Goal: Task Accomplishment & Management: Manage account settings

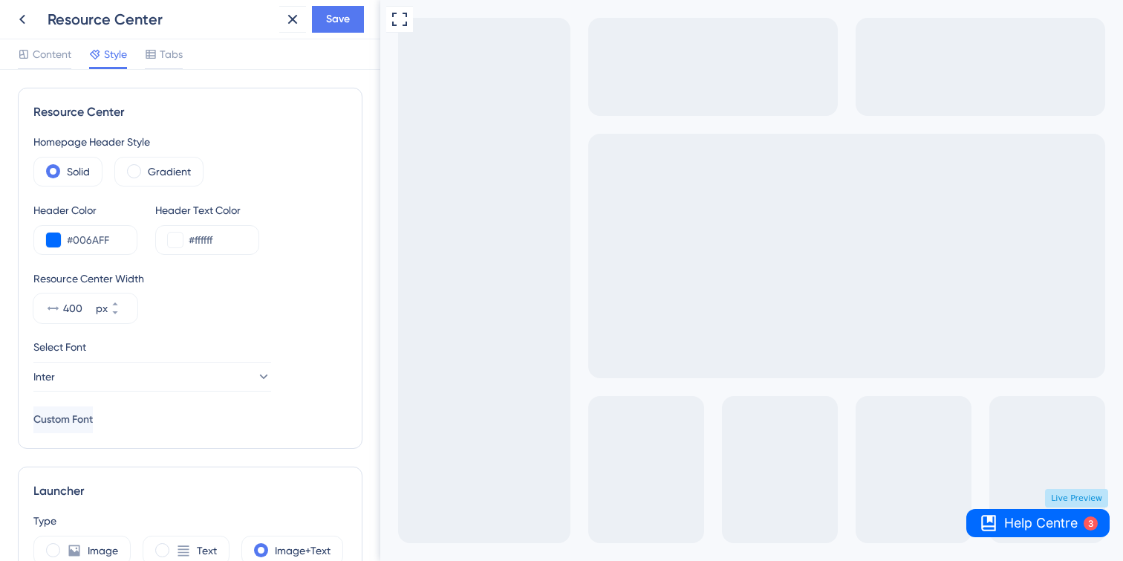
scroll to position [501, 0]
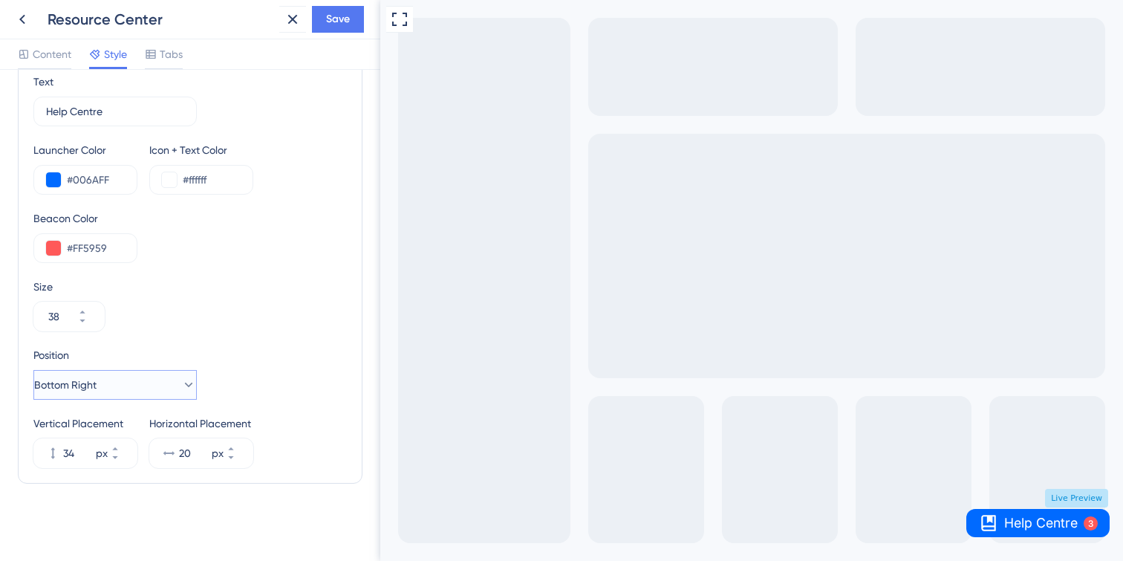
click at [144, 387] on button "Bottom Right" at bounding box center [114, 385] width 163 height 30
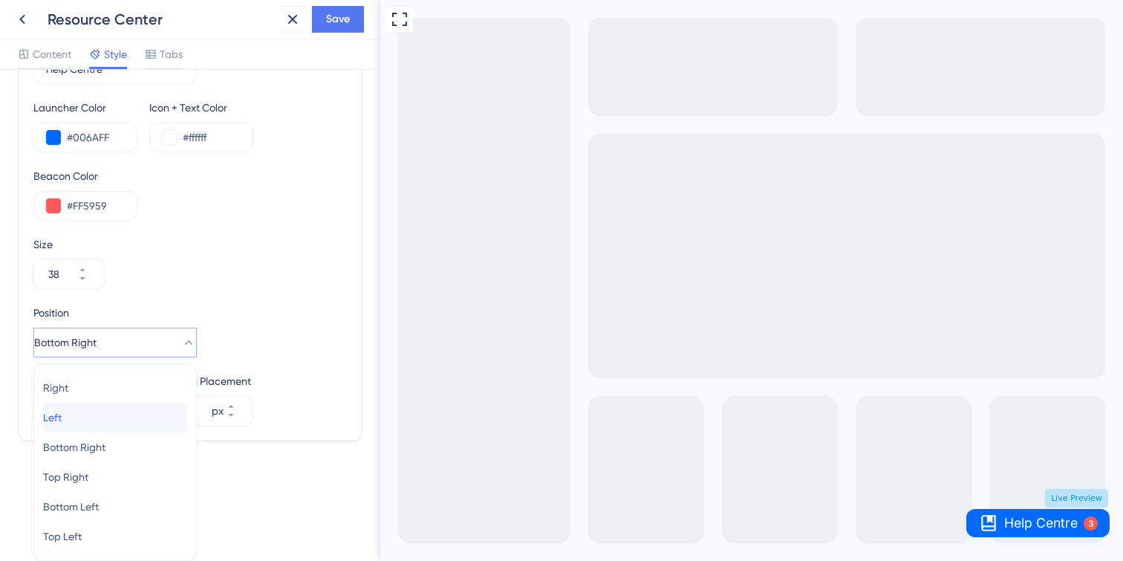
click at [141, 408] on div "Left Left" at bounding box center [115, 418] width 144 height 30
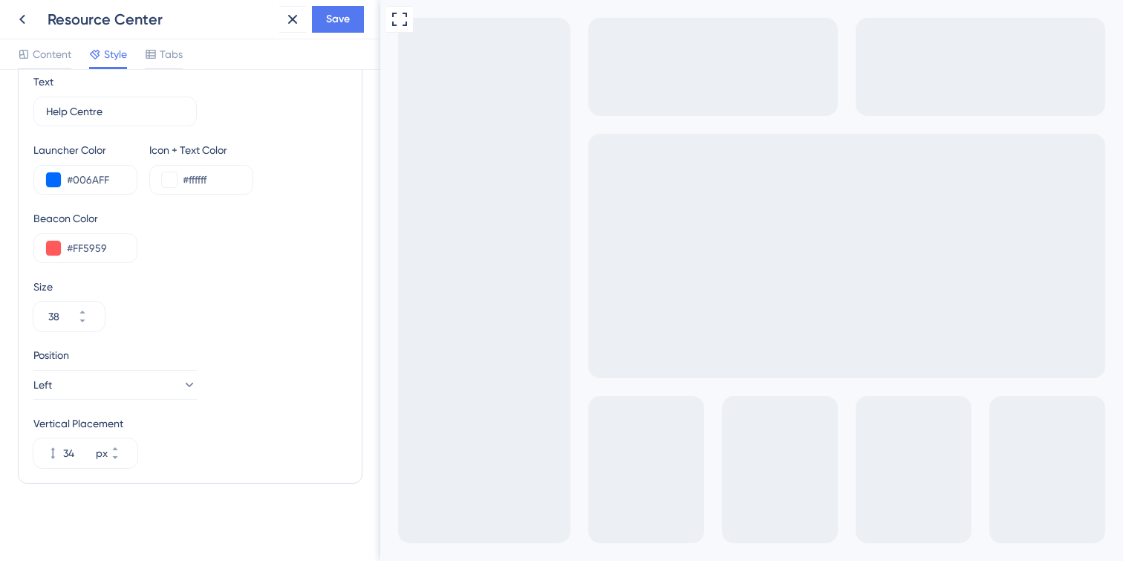
scroll to position [576, 0]
click at [108, 385] on button "Left" at bounding box center [114, 385] width 163 height 30
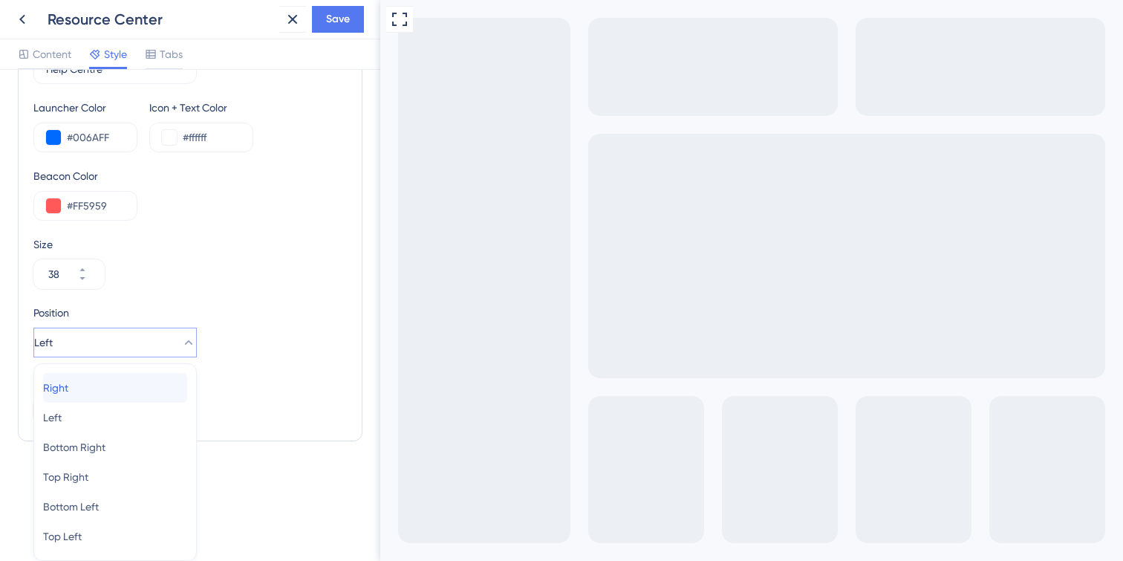
click at [104, 386] on div "Right Right" at bounding box center [115, 388] width 144 height 30
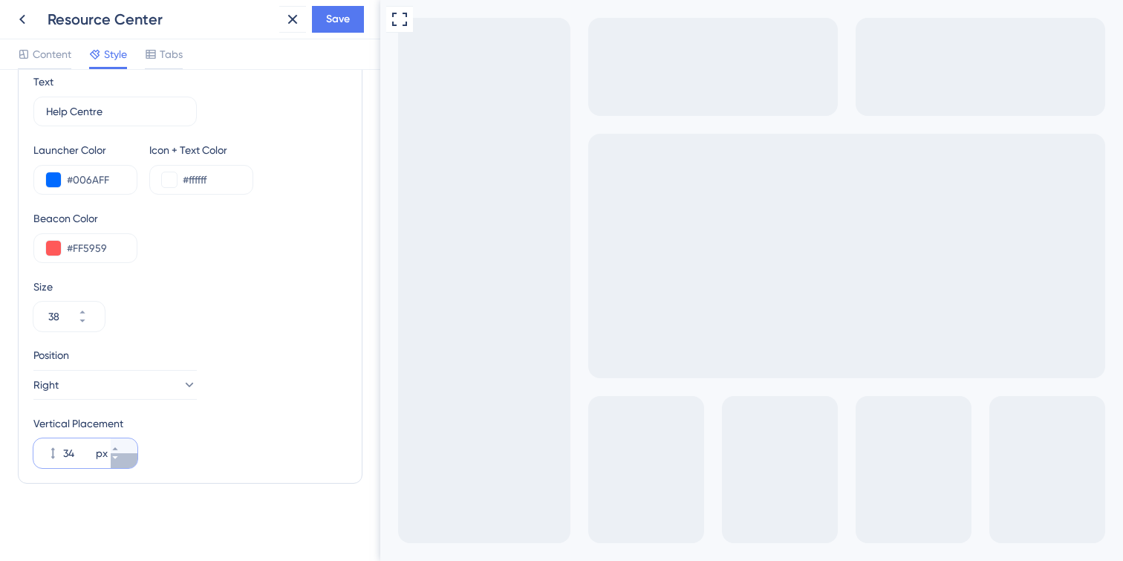
click at [119, 462] on button "34 px" at bounding box center [124, 460] width 27 height 15
click at [119, 462] on button "33 px" at bounding box center [124, 460] width 27 height 15
click at [119, 462] on button "32 px" at bounding box center [124, 460] width 27 height 15
click at [119, 462] on button "31 px" at bounding box center [124, 460] width 27 height 15
click at [119, 462] on button "30 px" at bounding box center [124, 460] width 27 height 15
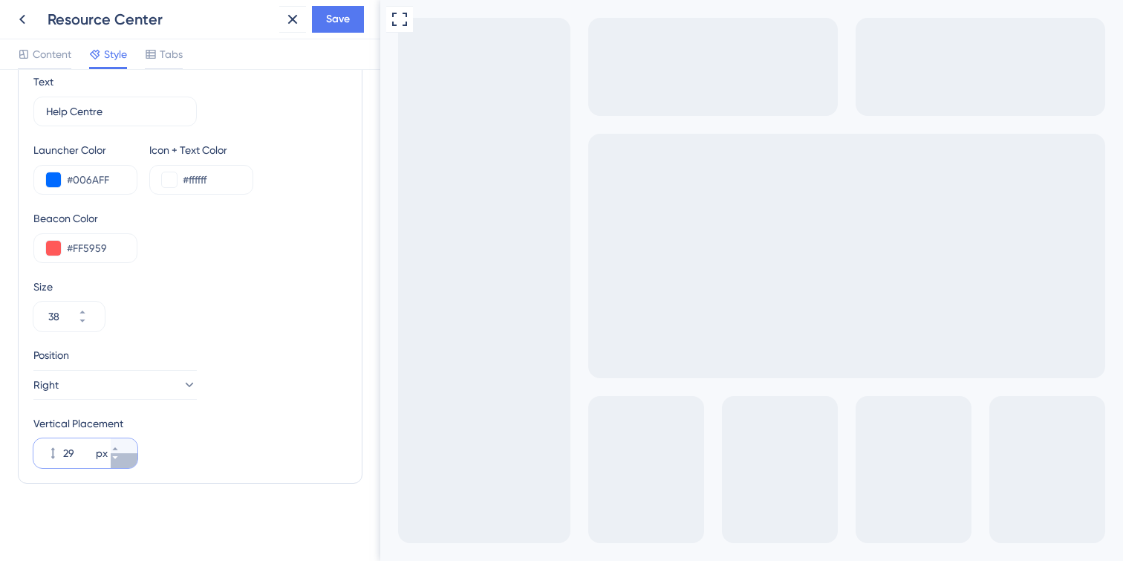
click at [119, 462] on button "29 px" at bounding box center [124, 460] width 27 height 15
click at [124, 442] on button "28 px" at bounding box center [124, 445] width 27 height 15
click at [124, 442] on button "29 px" at bounding box center [124, 445] width 27 height 15
click at [124, 442] on button "30 px" at bounding box center [124, 445] width 27 height 15
click at [124, 442] on button "31 px" at bounding box center [124, 445] width 27 height 15
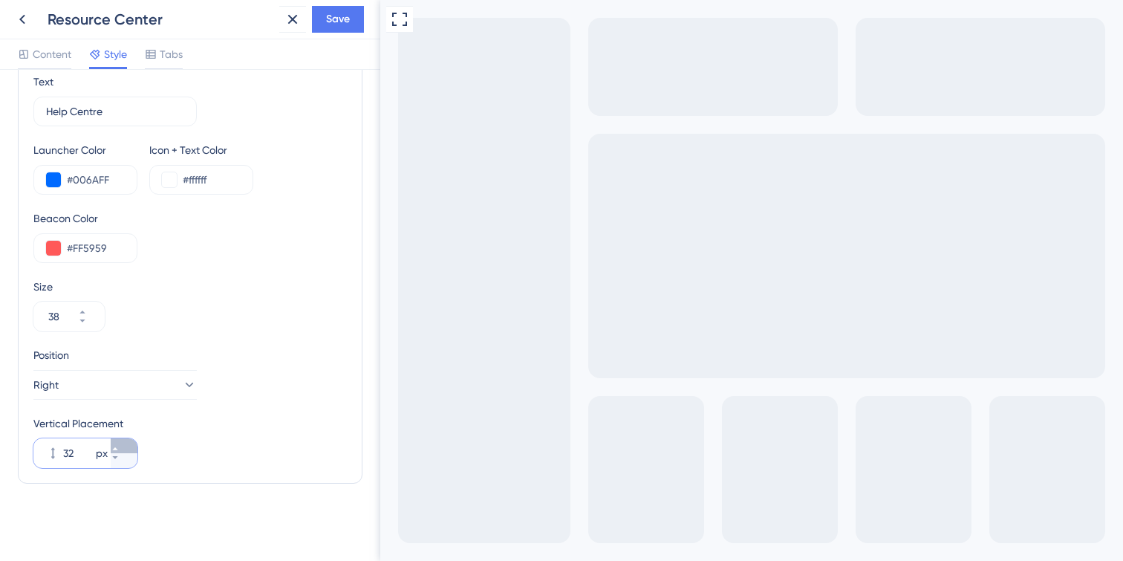
click at [124, 442] on button "32 px" at bounding box center [124, 445] width 27 height 15
click at [126, 443] on button "50 px" at bounding box center [124, 445] width 27 height 15
click at [120, 455] on icon at bounding box center [115, 457] width 9 height 9
type input "12"
click at [87, 323] on icon at bounding box center [82, 320] width 9 height 9
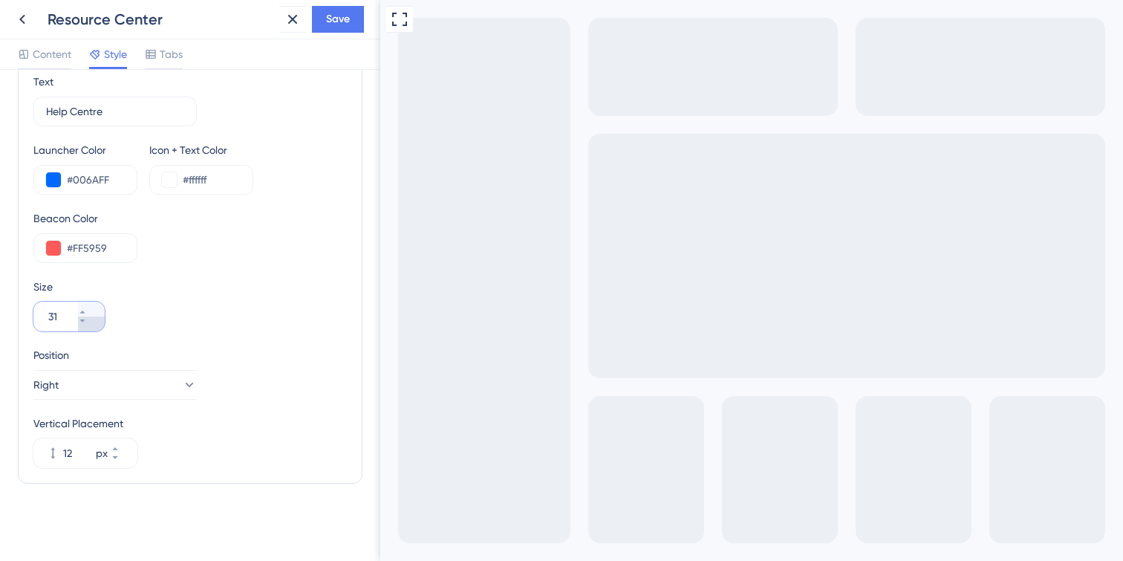
type input "30"
click at [345, 10] on span "Save" at bounding box center [338, 19] width 24 height 18
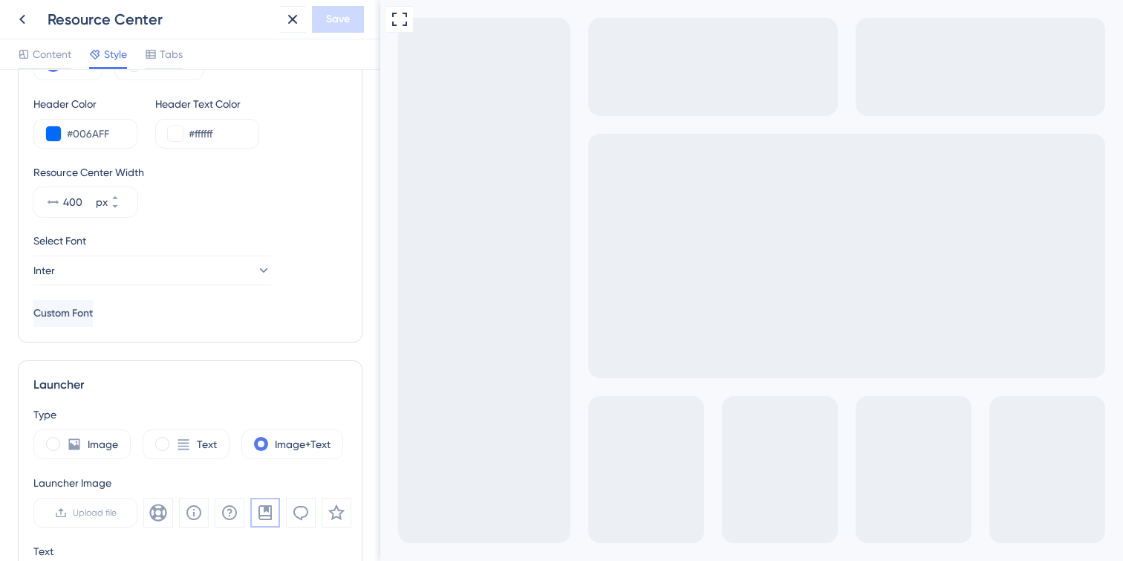
scroll to position [98, 0]
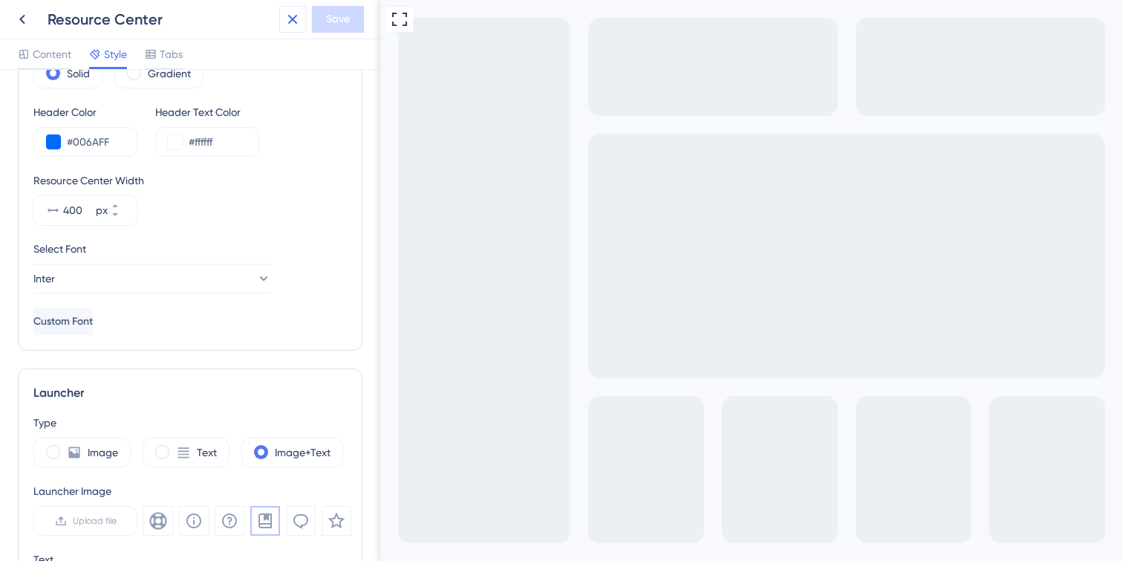
click at [293, 15] on icon at bounding box center [293, 19] width 18 height 18
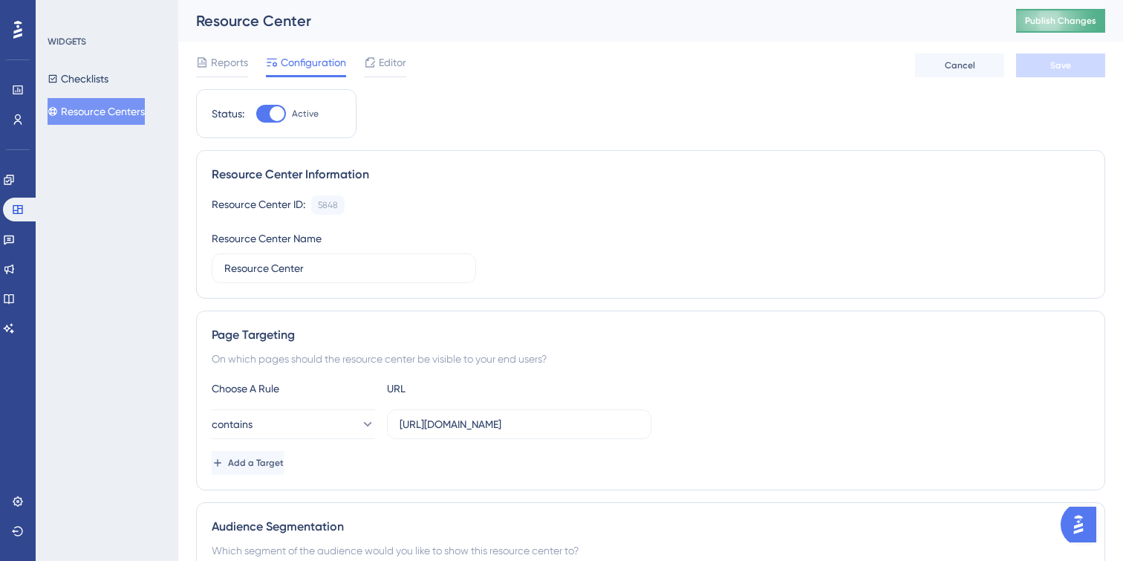
click at [1062, 27] on button "Publish Changes" at bounding box center [1060, 21] width 89 height 24
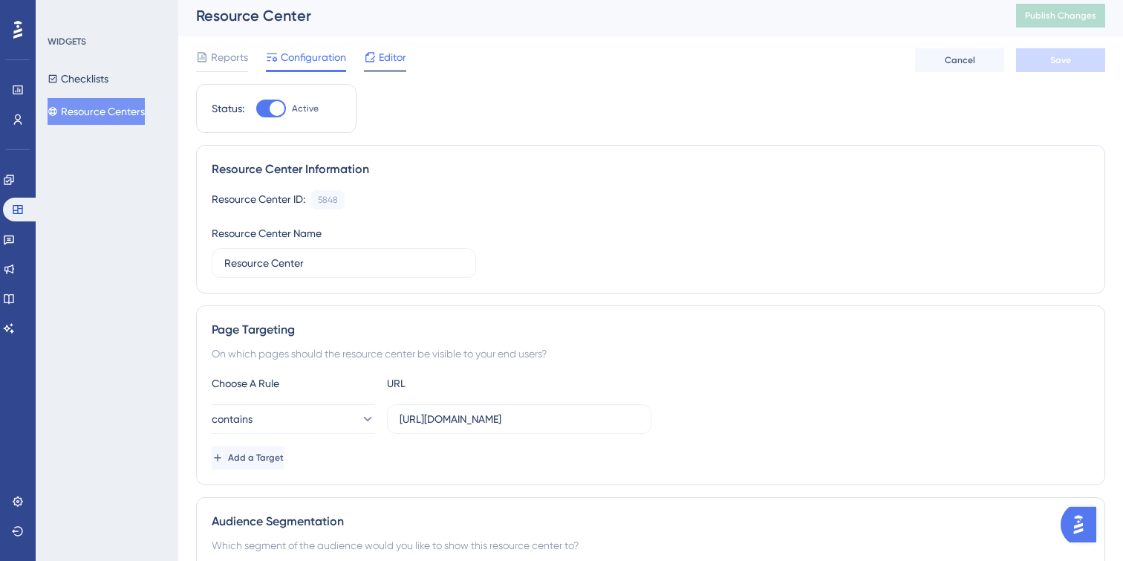
click at [383, 62] on span "Editor" at bounding box center [392, 57] width 27 height 18
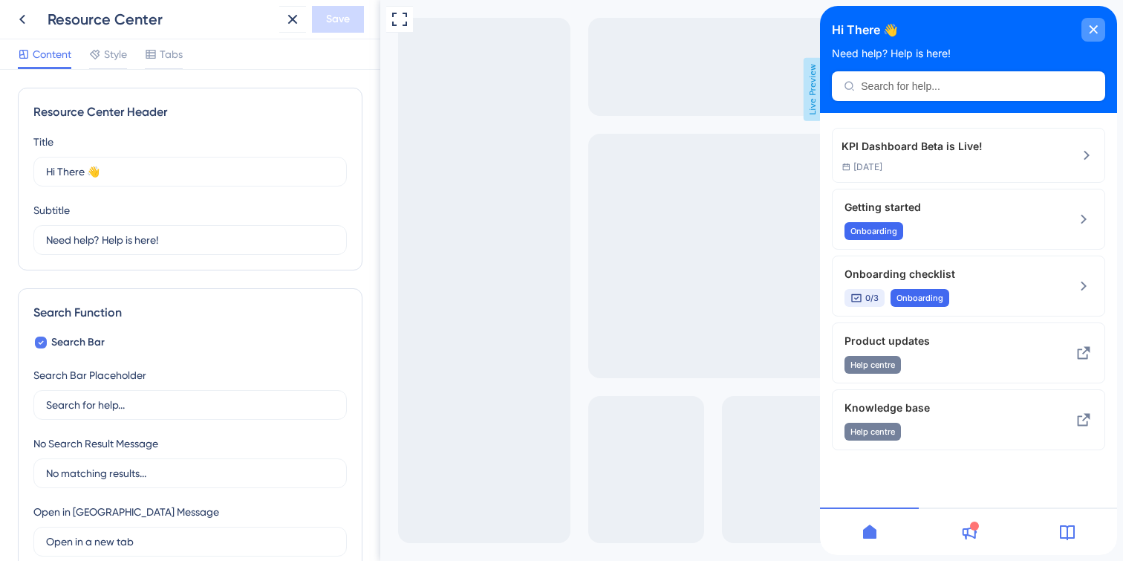
click at [1095, 30] on icon "close resource center" at bounding box center [1094, 29] width 8 height 8
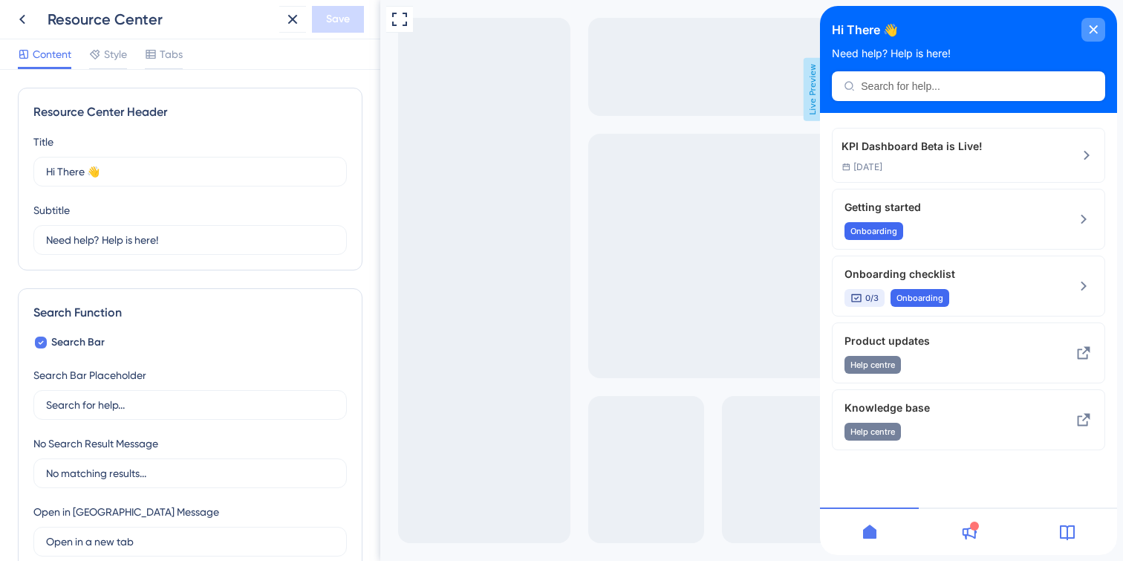
click at [1102, 25] on div "close resource center" at bounding box center [1093, 30] width 24 height 24
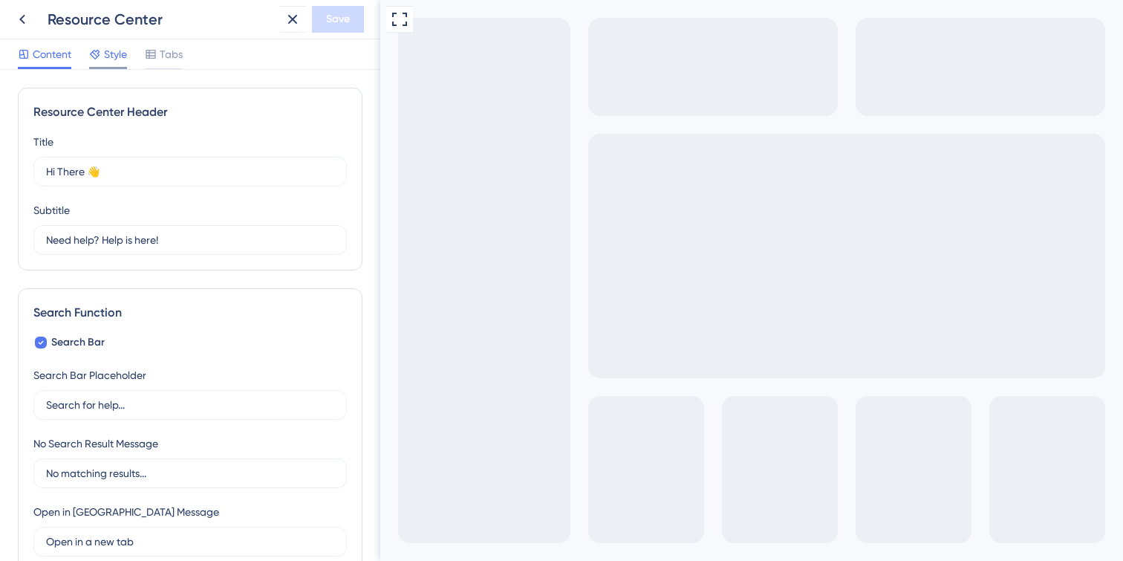
click at [109, 46] on span "Style" at bounding box center [115, 54] width 23 height 18
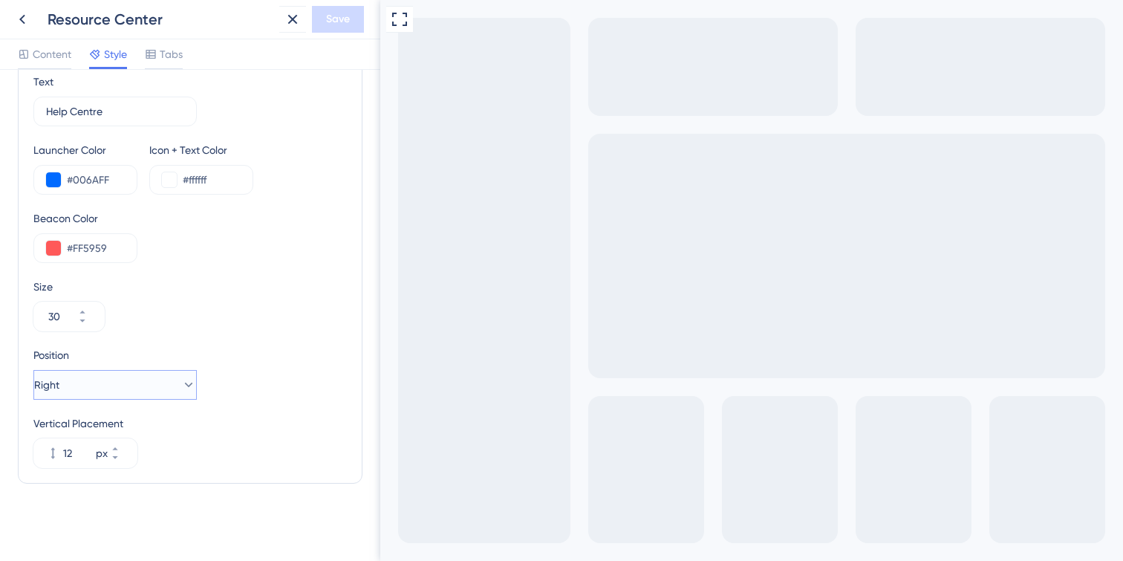
click at [140, 381] on button "Right" at bounding box center [114, 385] width 163 height 30
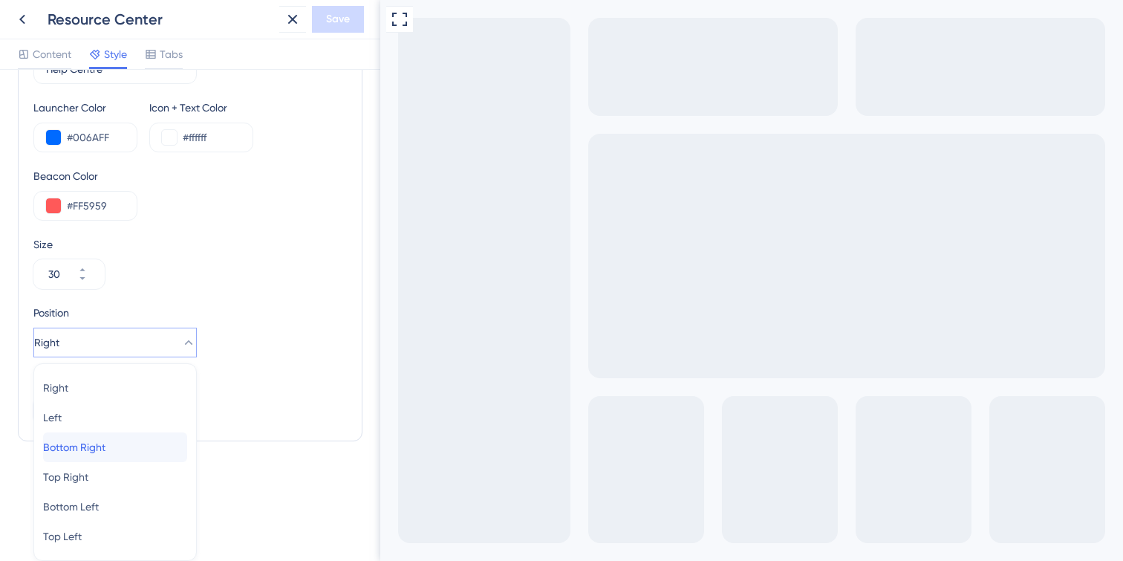
click at [105, 452] on span "Bottom Right" at bounding box center [74, 447] width 62 height 18
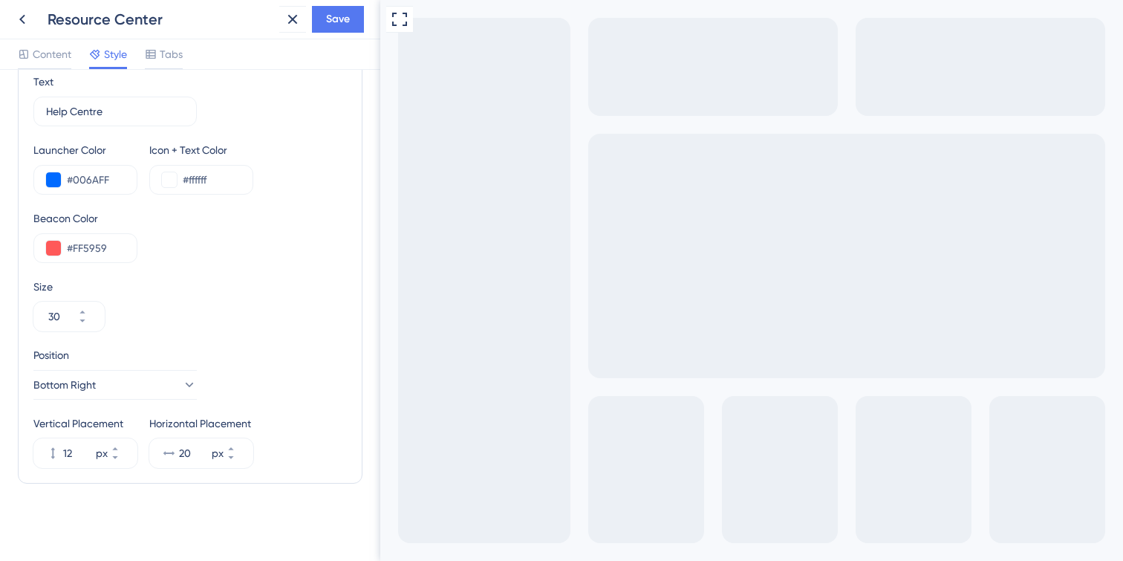
scroll to position [576, 0]
click at [87, 309] on icon at bounding box center [82, 311] width 9 height 9
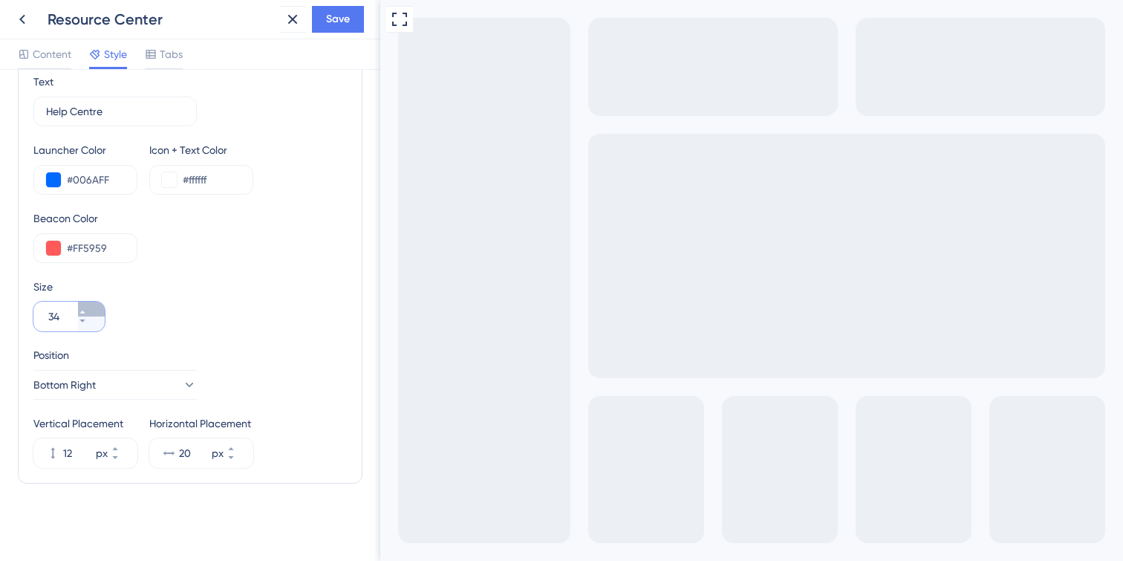
click at [87, 309] on icon at bounding box center [82, 311] width 9 height 9
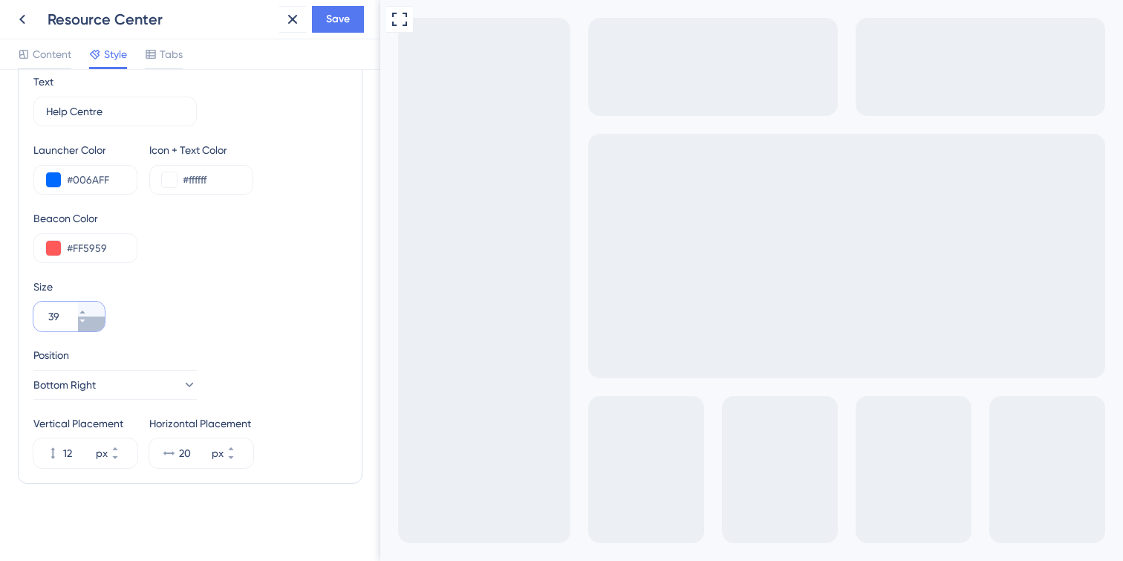
click at [87, 324] on icon at bounding box center [82, 320] width 9 height 9
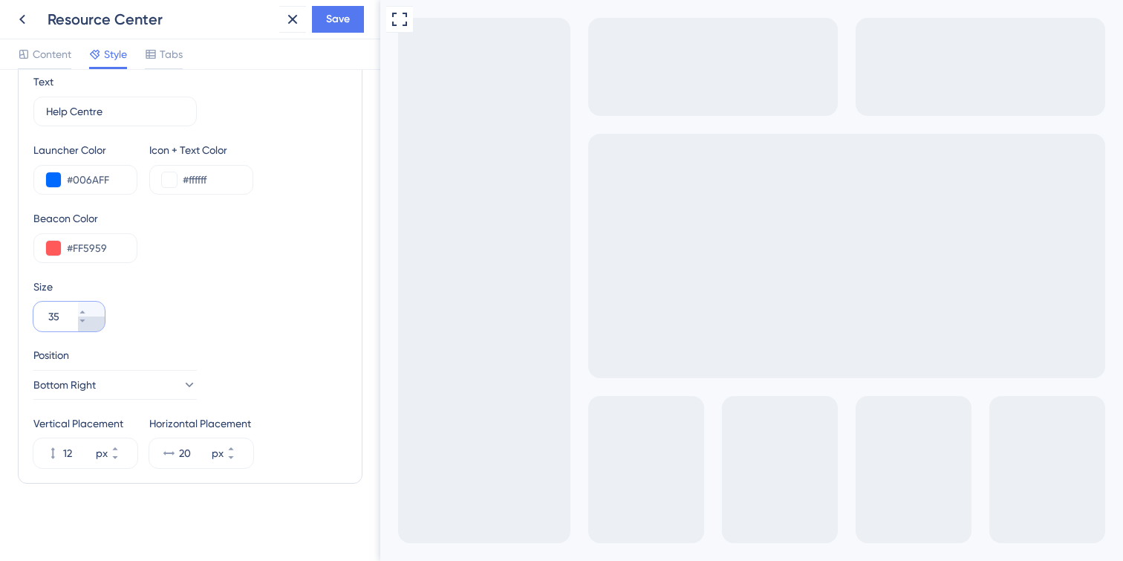
type input "34"
click at [165, 384] on button "Bottom Right" at bounding box center [114, 385] width 163 height 30
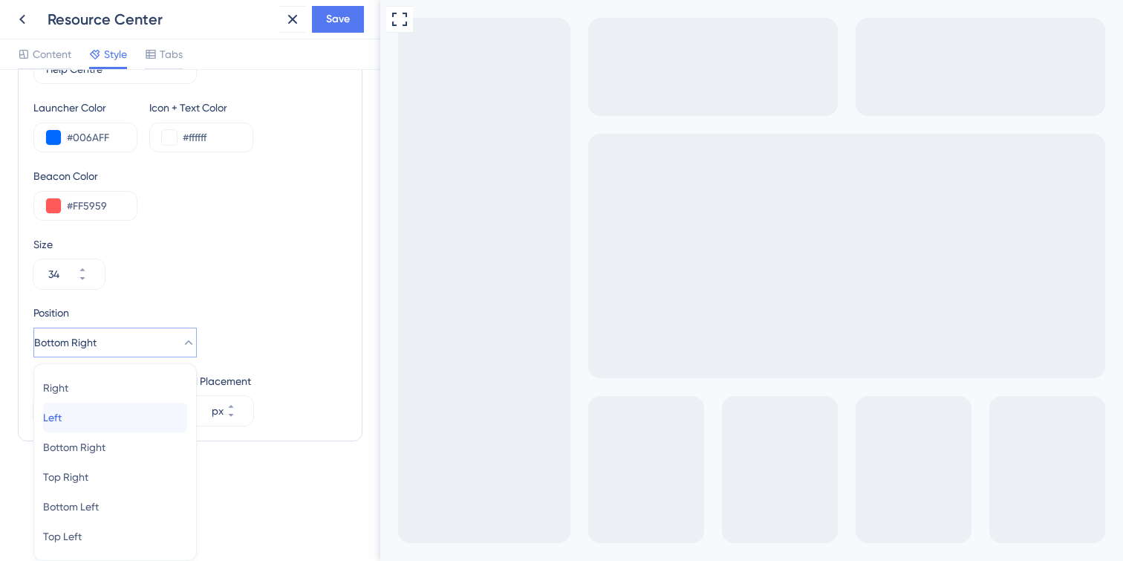
click at [108, 414] on div "Left Left" at bounding box center [115, 418] width 144 height 30
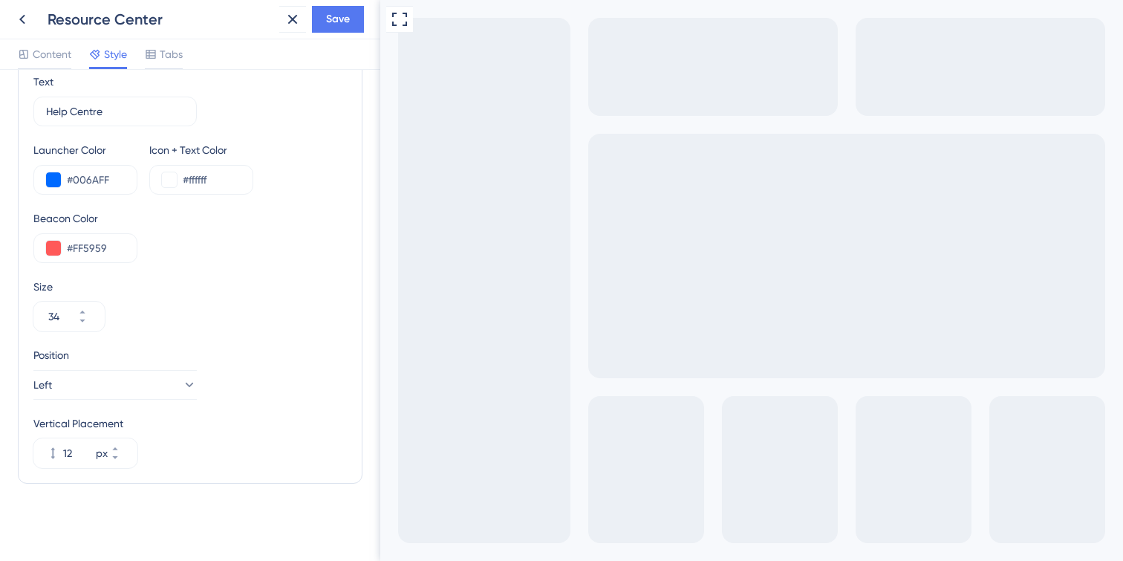
scroll to position [576, 0]
click at [112, 376] on button "Left" at bounding box center [114, 385] width 163 height 30
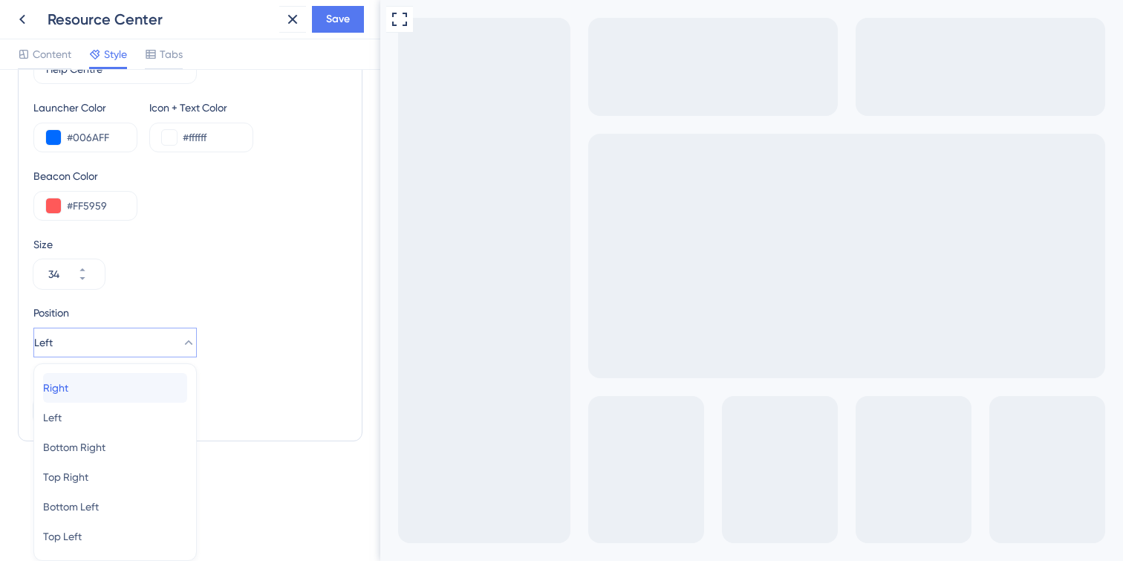
click at [98, 380] on div "Right Right" at bounding box center [115, 388] width 144 height 30
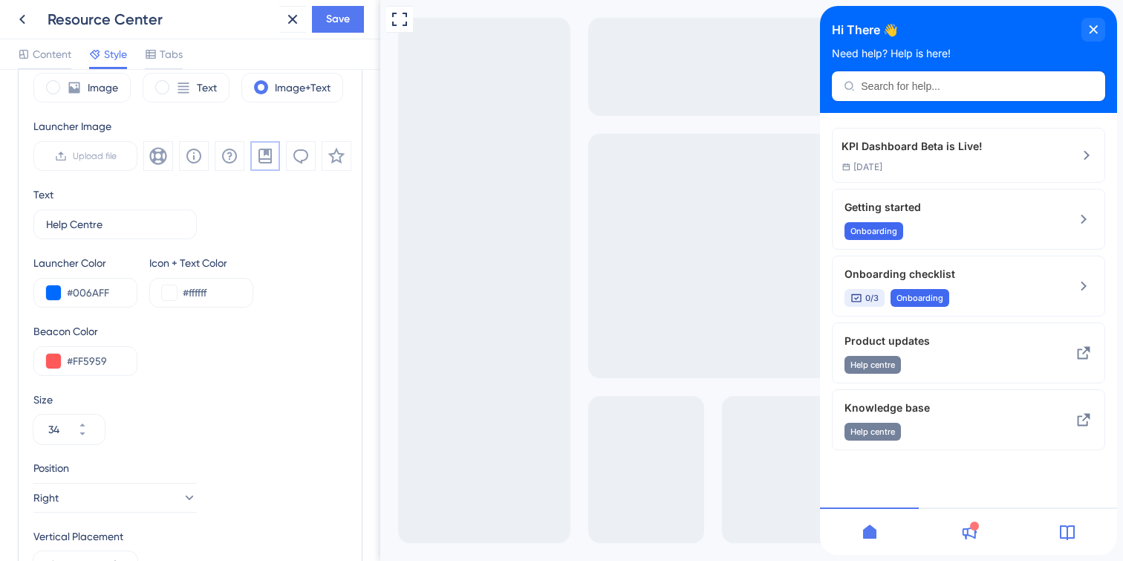
scroll to position [454, 0]
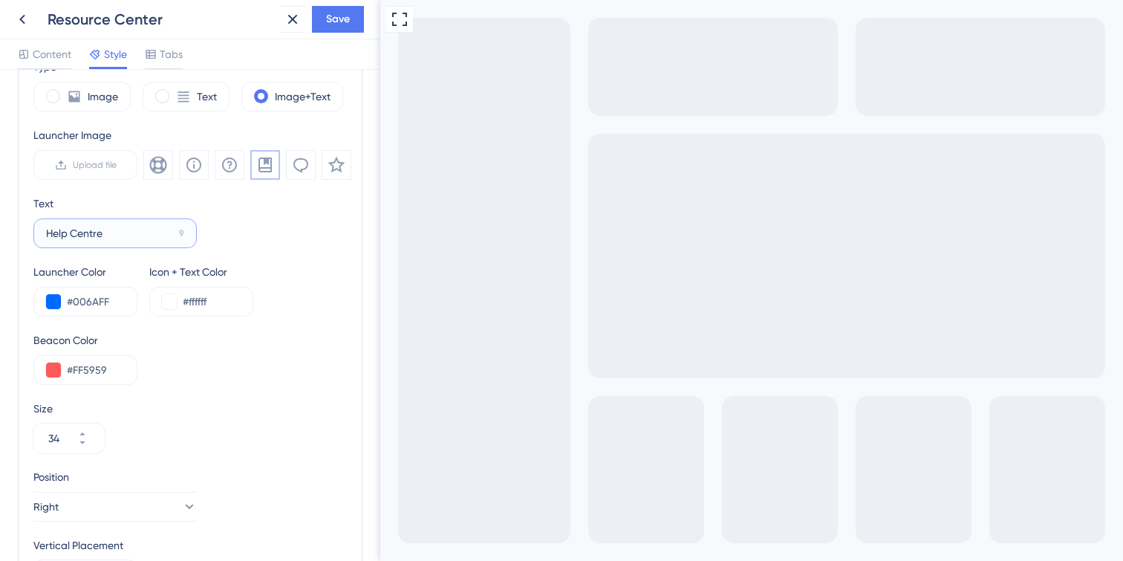
click at [141, 229] on input "Help Centre" at bounding box center [109, 233] width 127 height 16
click at [123, 239] on input "Help Centre" at bounding box center [109, 233] width 127 height 16
drag, startPoint x: 123, startPoint y: 235, endPoint x: 21, endPoint y: 231, distance: 101.9
click at [21, 232] on div "Launcher Type Image Text Image+Text Launcher Image Upload file Text Help Centre…" at bounding box center [190, 309] width 345 height 593
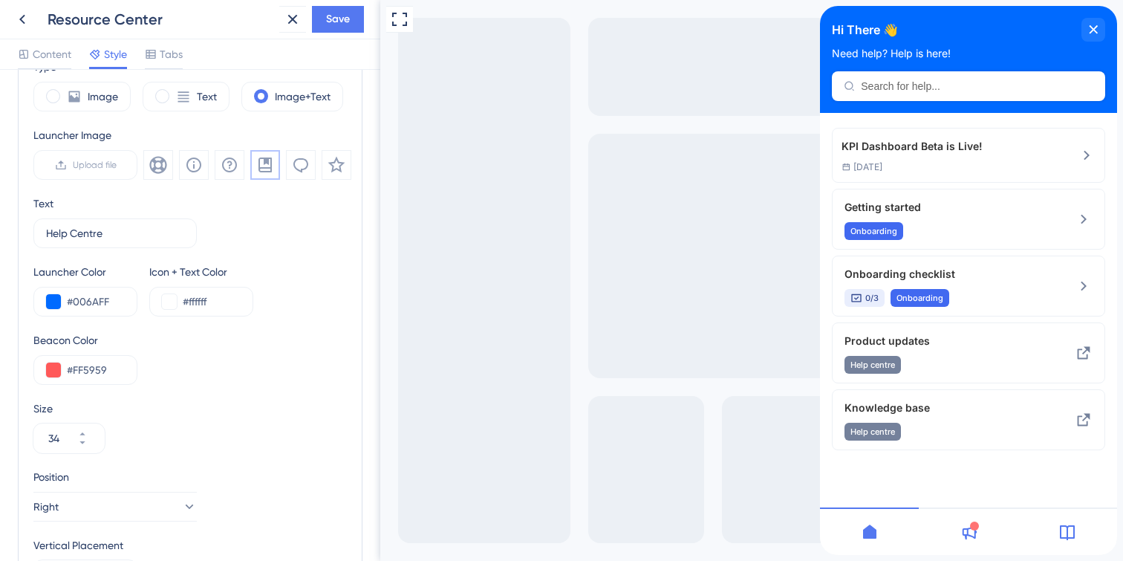
click at [974, 535] on icon at bounding box center [969, 532] width 18 height 18
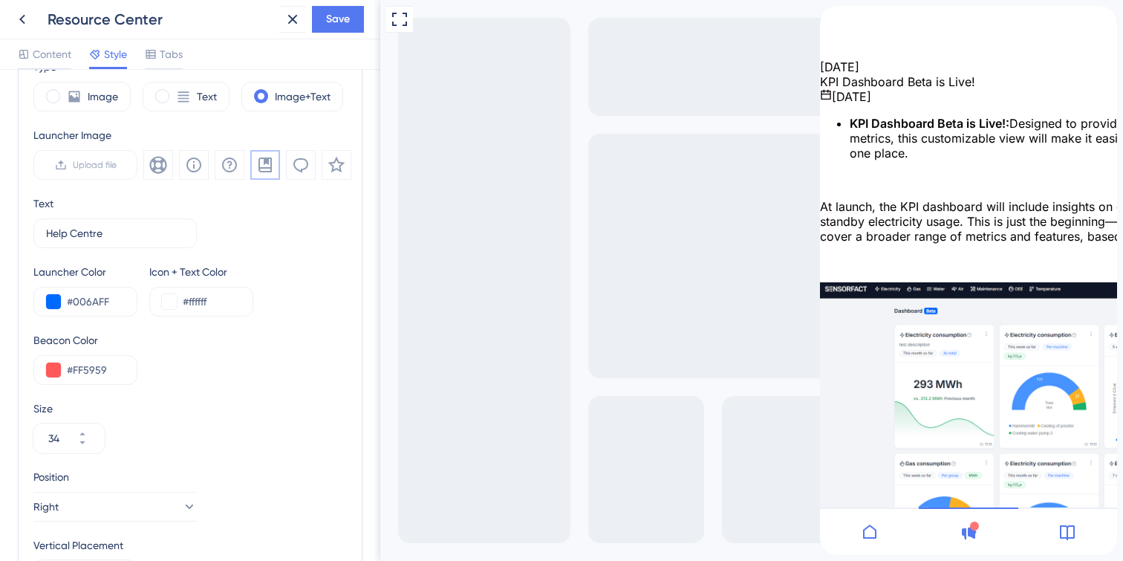
scroll to position [0, 0]
click at [975, 530] on div at bounding box center [974, 525] width 9 height 9
click at [866, 531] on icon at bounding box center [870, 532] width 18 height 18
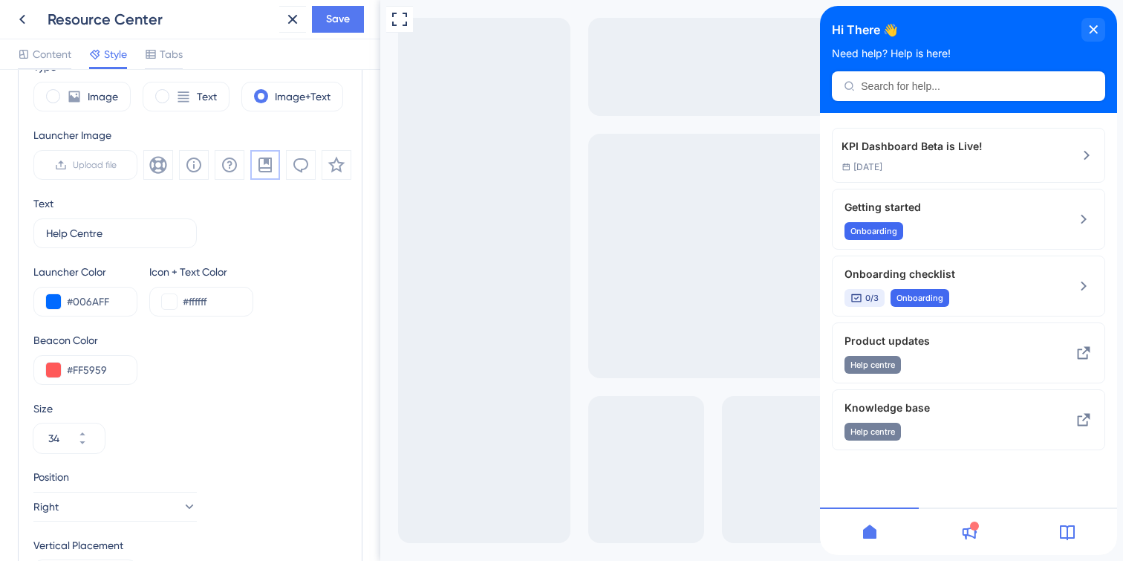
click at [981, 530] on div at bounding box center [968, 531] width 99 height 48
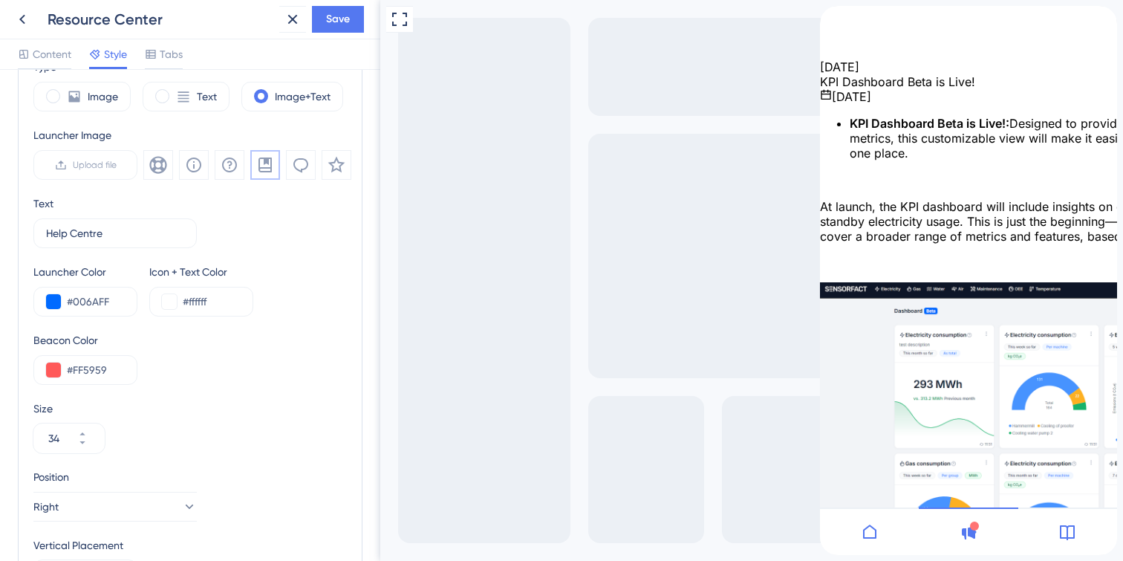
click at [1073, 531] on icon at bounding box center [1067, 532] width 18 height 18
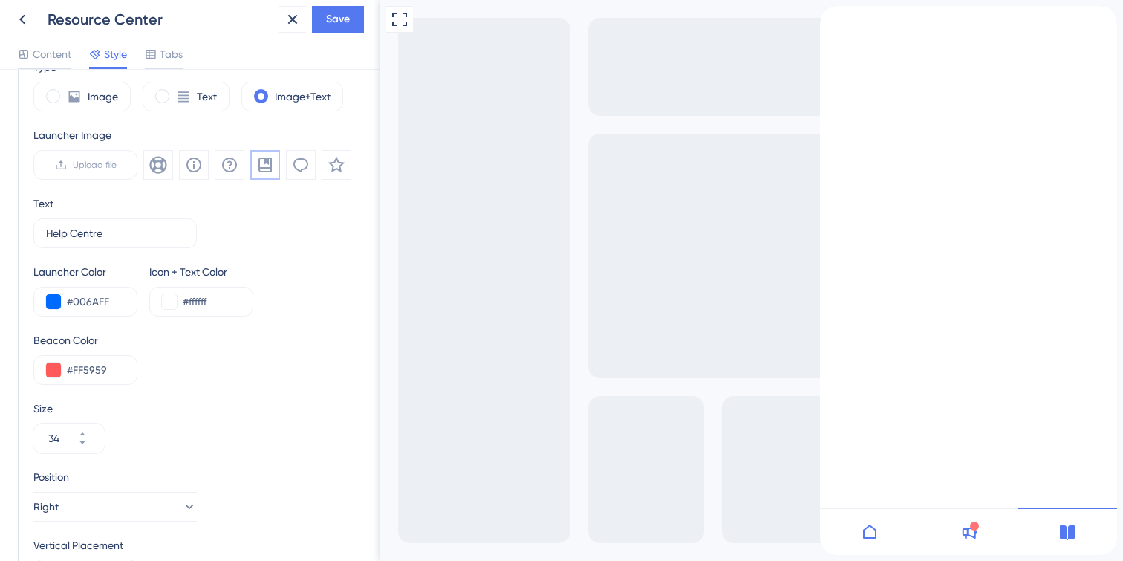
click at [832, 21] on div "back to header" at bounding box center [826, 13] width 12 height 15
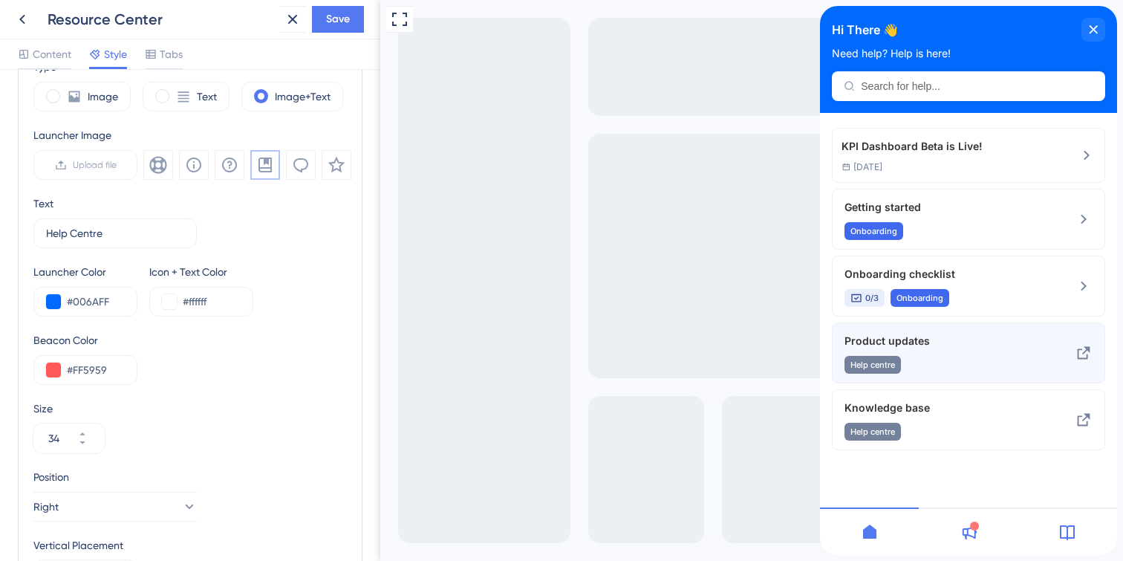
drag, startPoint x: 926, startPoint y: 356, endPoint x: 954, endPoint y: 427, distance: 76.4
click at [926, 356] on div "Help centre" at bounding box center [944, 365] width 198 height 18
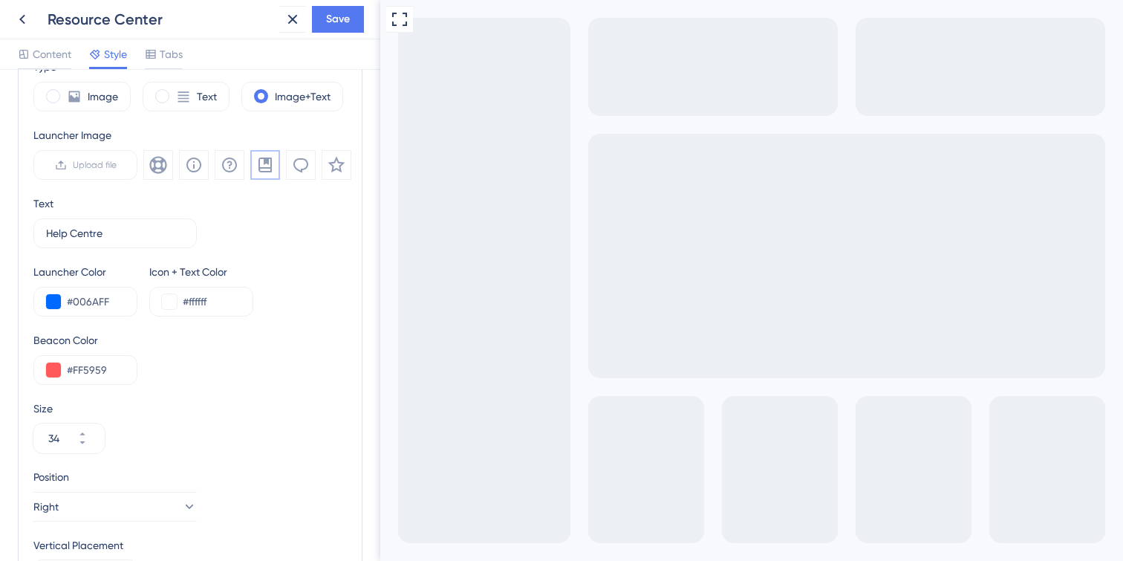
scroll to position [455, 0]
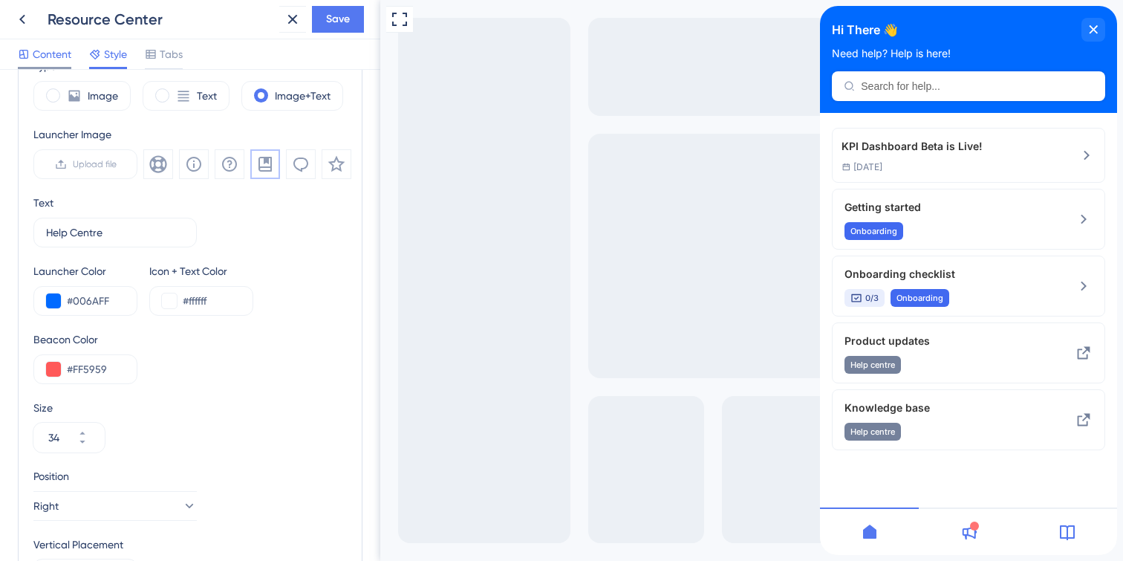
click at [41, 53] on span "Content" at bounding box center [52, 54] width 39 height 18
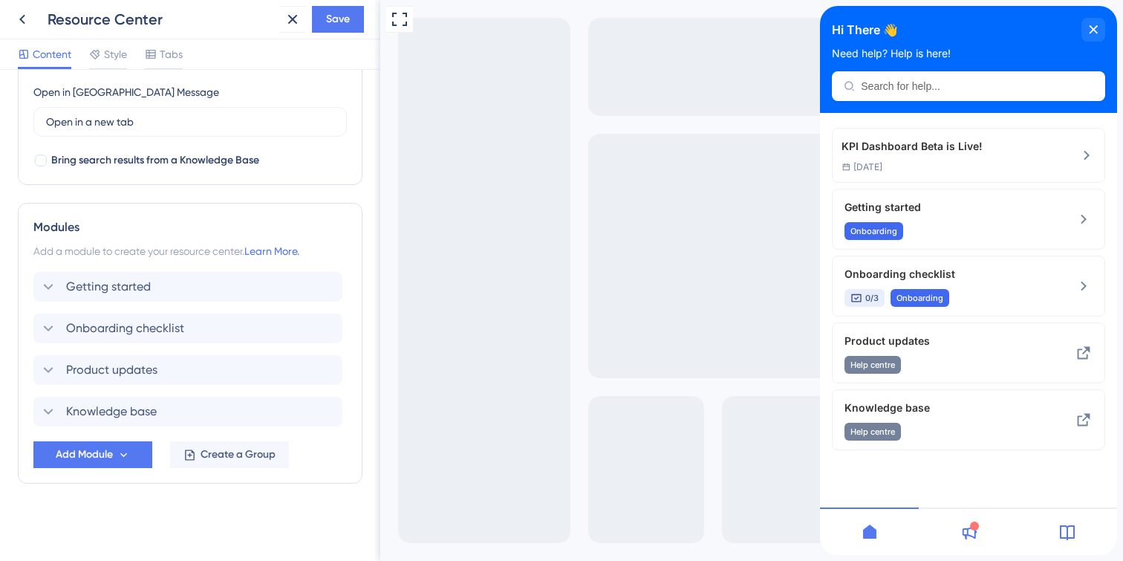
click at [48, 62] on span "Content" at bounding box center [52, 54] width 39 height 18
click at [348, 22] on span "Save" at bounding box center [338, 19] width 24 height 18
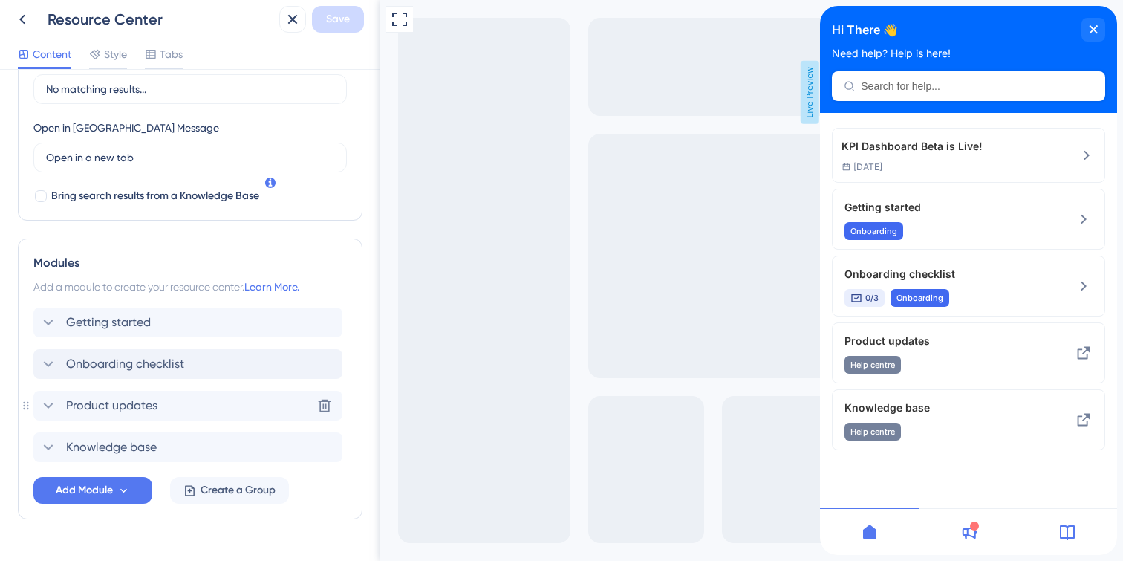
scroll to position [420, 0]
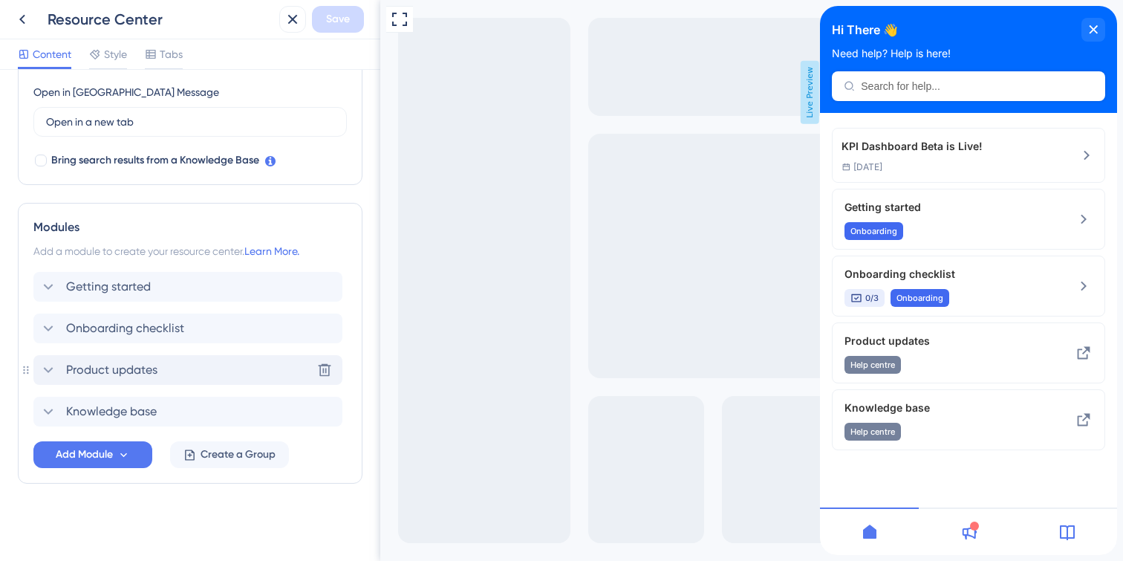
click at [45, 371] on icon at bounding box center [48, 370] width 18 height 18
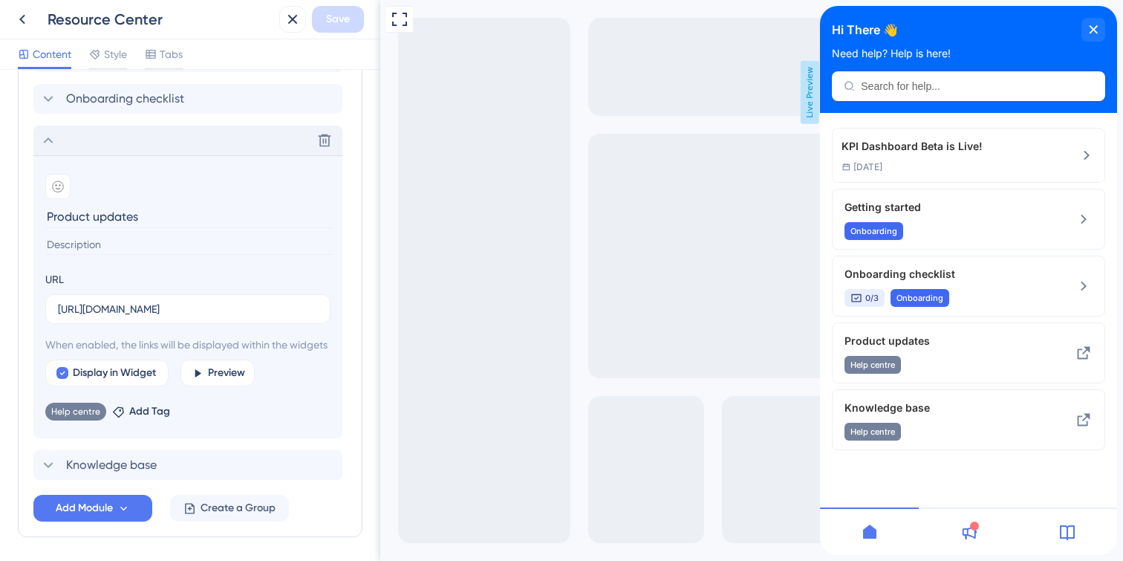
scroll to position [665, 0]
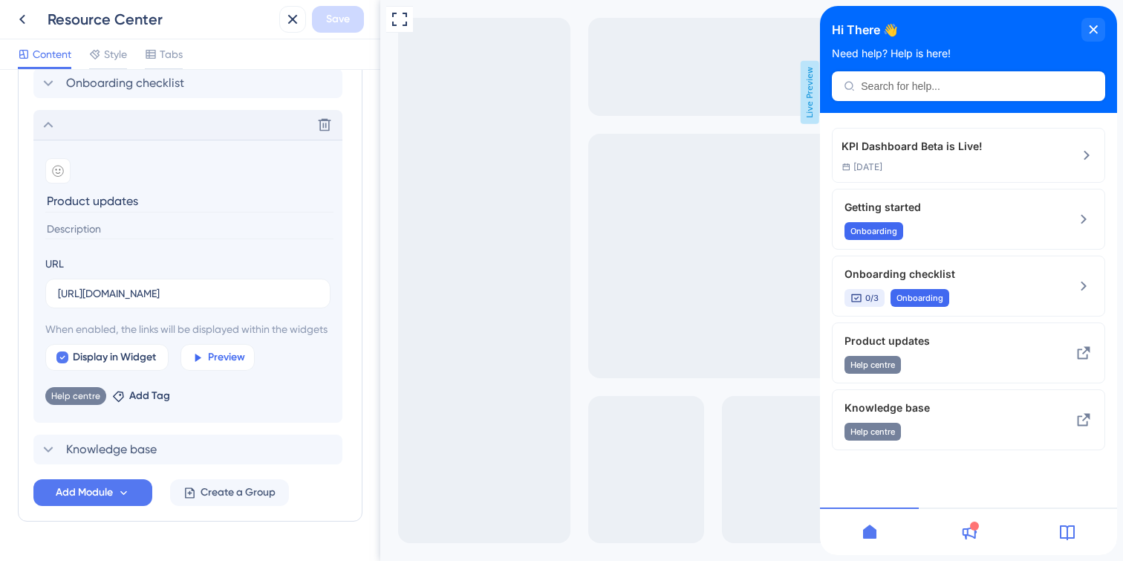
click at [232, 366] on span "Preview" at bounding box center [226, 357] width 37 height 18
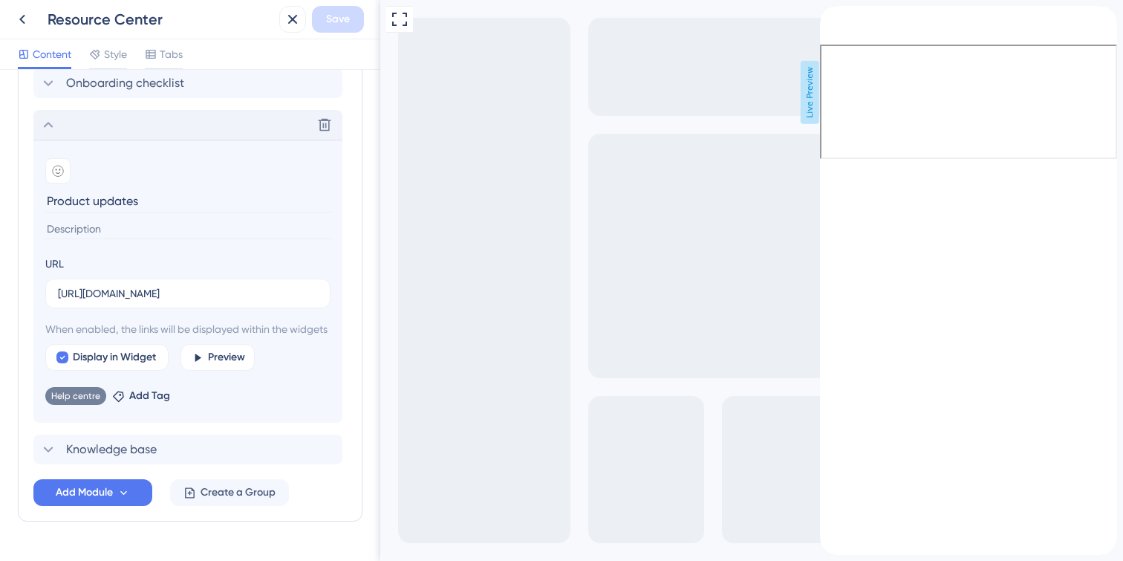
click at [832, 18] on icon "back to header" at bounding box center [826, 12] width 12 height 12
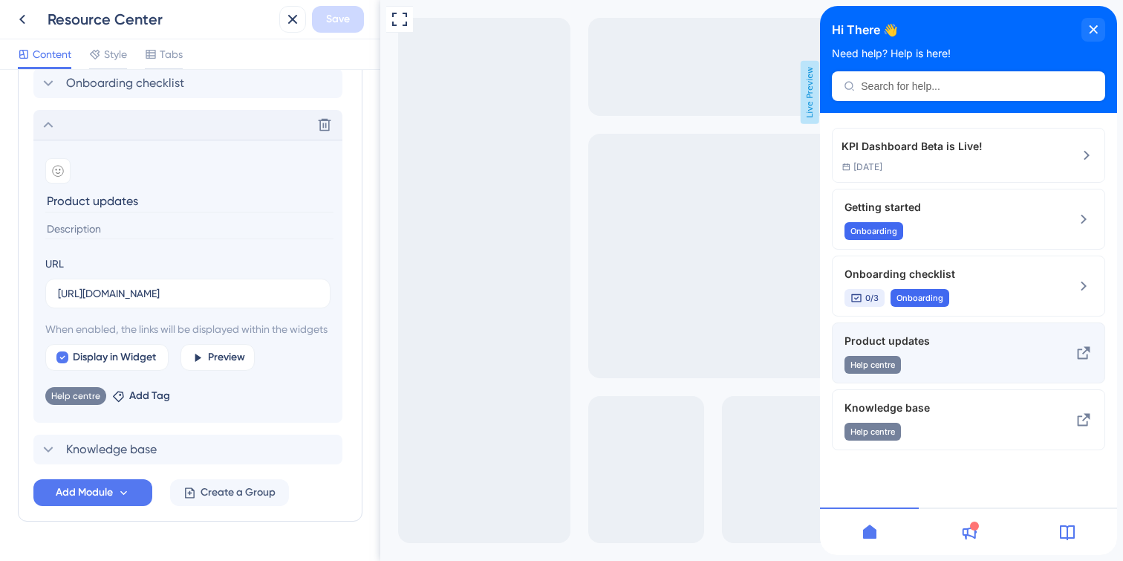
click at [1015, 357] on div "Help centre" at bounding box center [944, 365] width 198 height 18
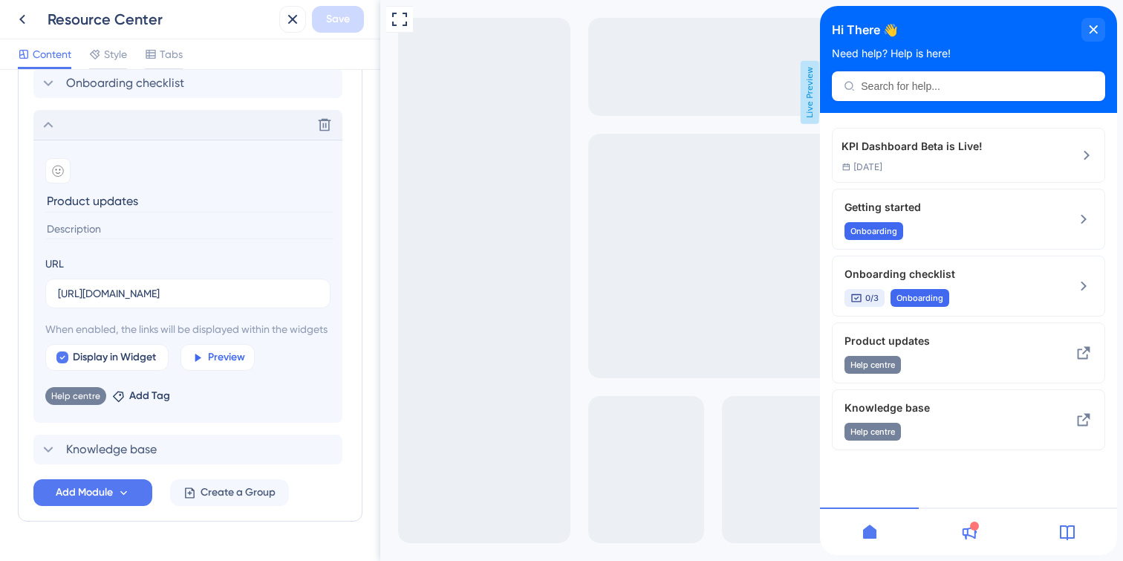
click at [227, 366] on span "Preview" at bounding box center [226, 357] width 37 height 18
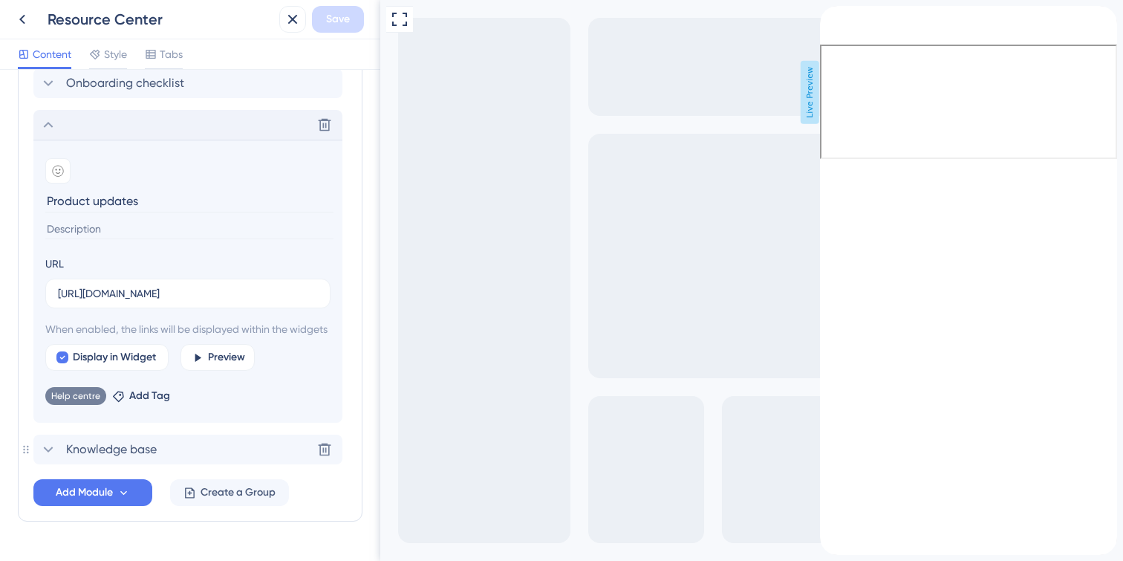
scroll to position [720, 0]
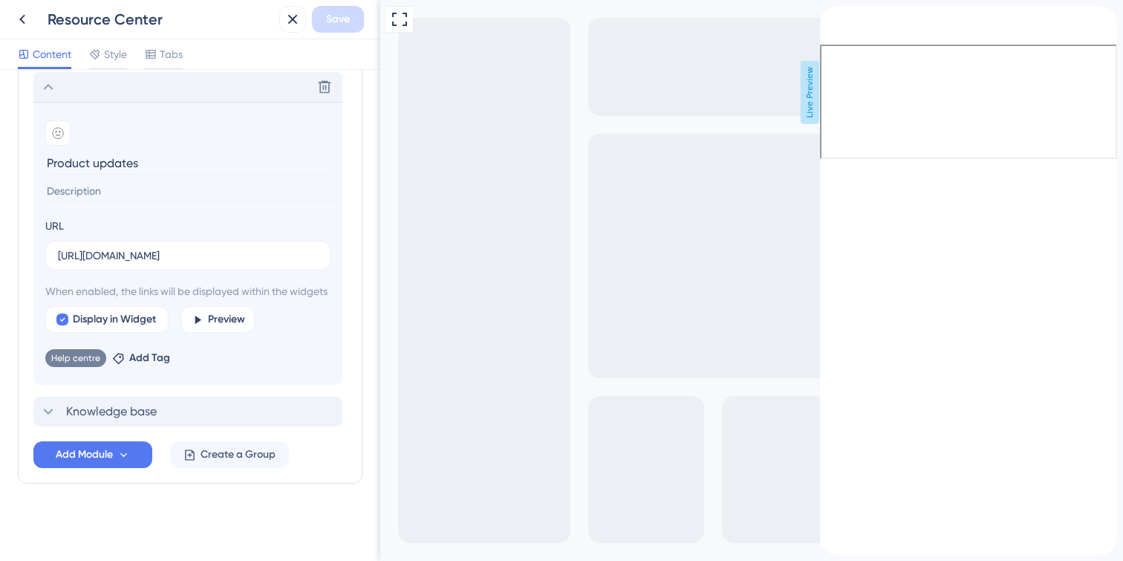
click at [51, 414] on icon at bounding box center [48, 412] width 18 height 18
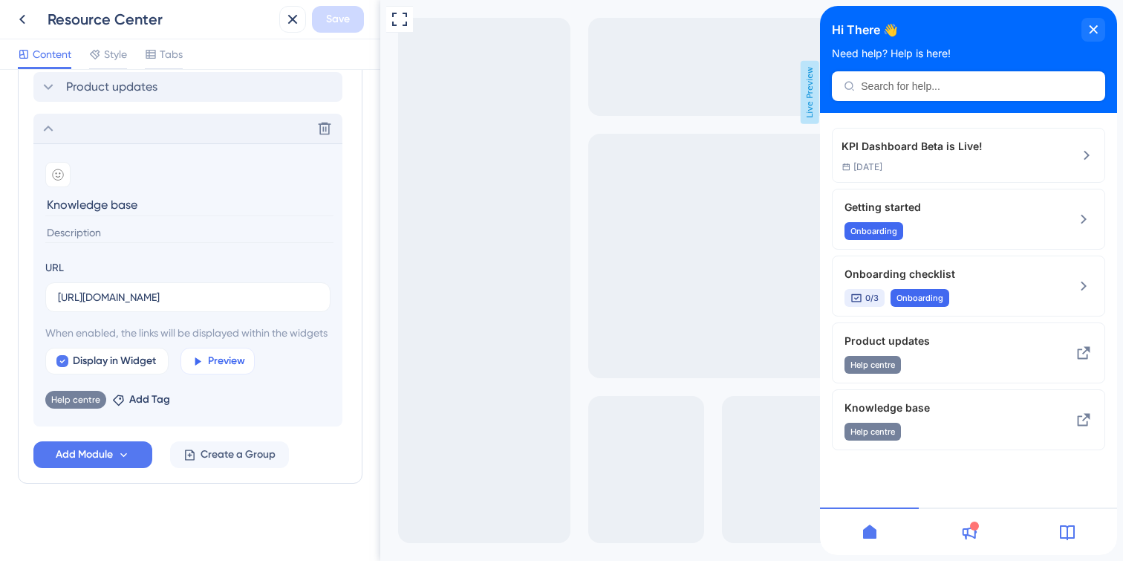
click at [207, 359] on button "Preview" at bounding box center [217, 361] width 74 height 27
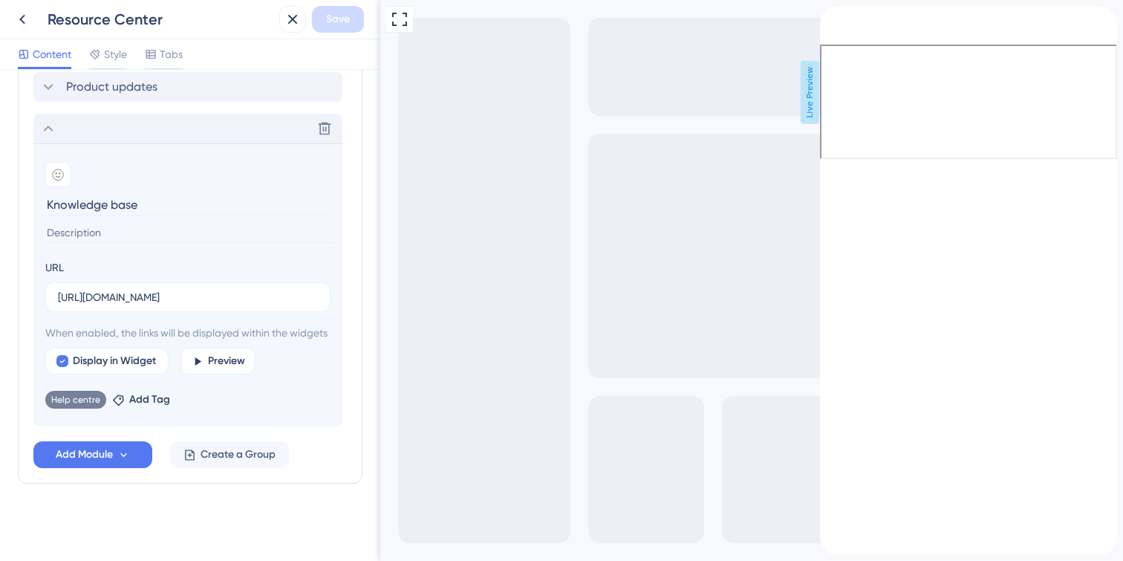
click at [831, 21] on div "back to header" at bounding box center [826, 13] width 12 height 15
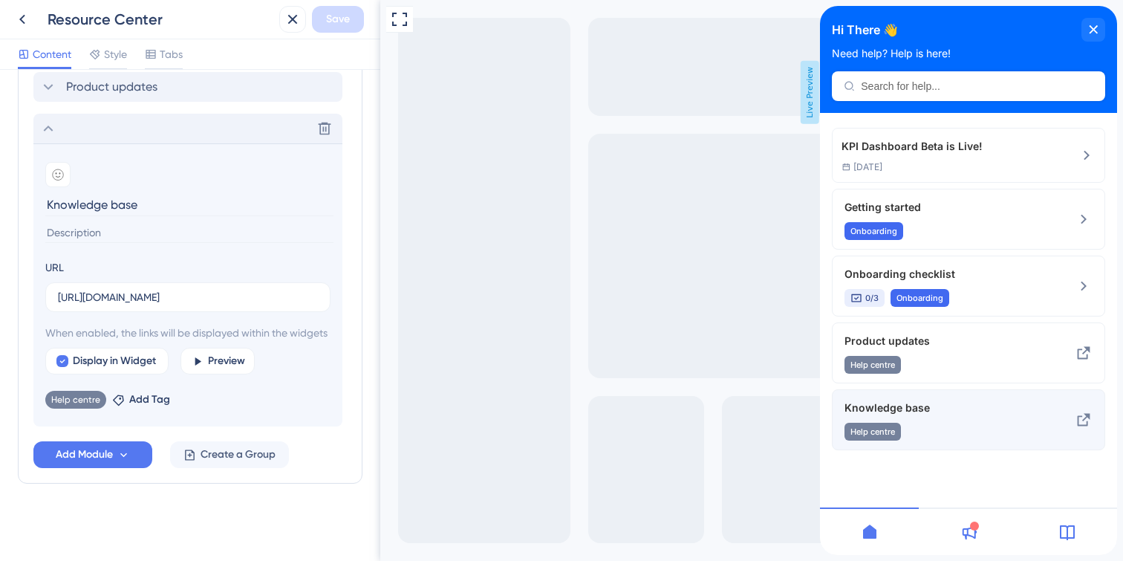
click at [922, 418] on div "Knowledge base Help centre" at bounding box center [944, 420] width 198 height 42
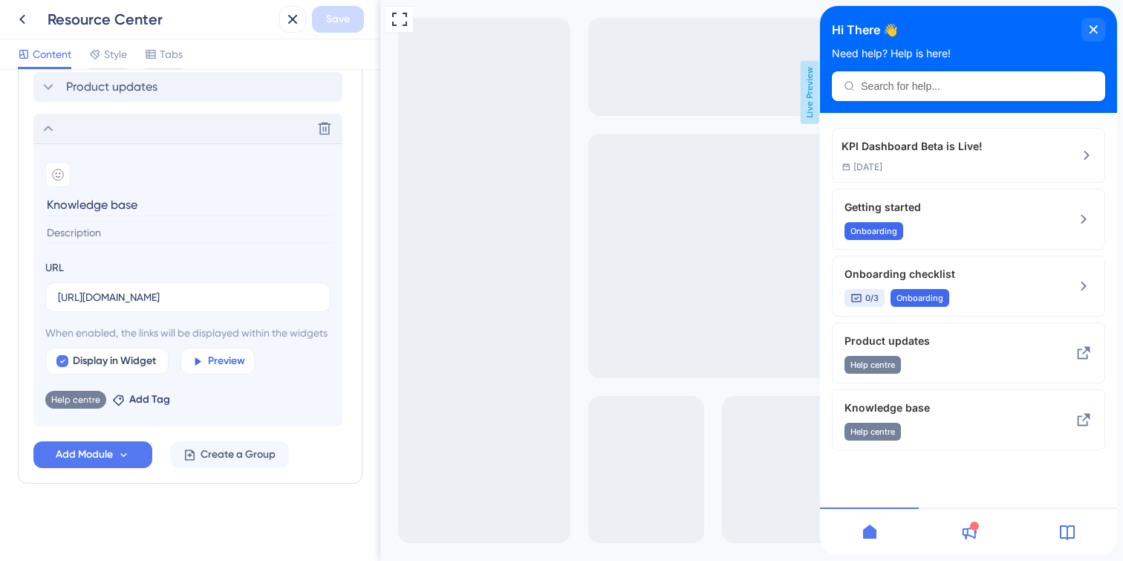
click at [216, 364] on span "Preview" at bounding box center [226, 361] width 37 height 18
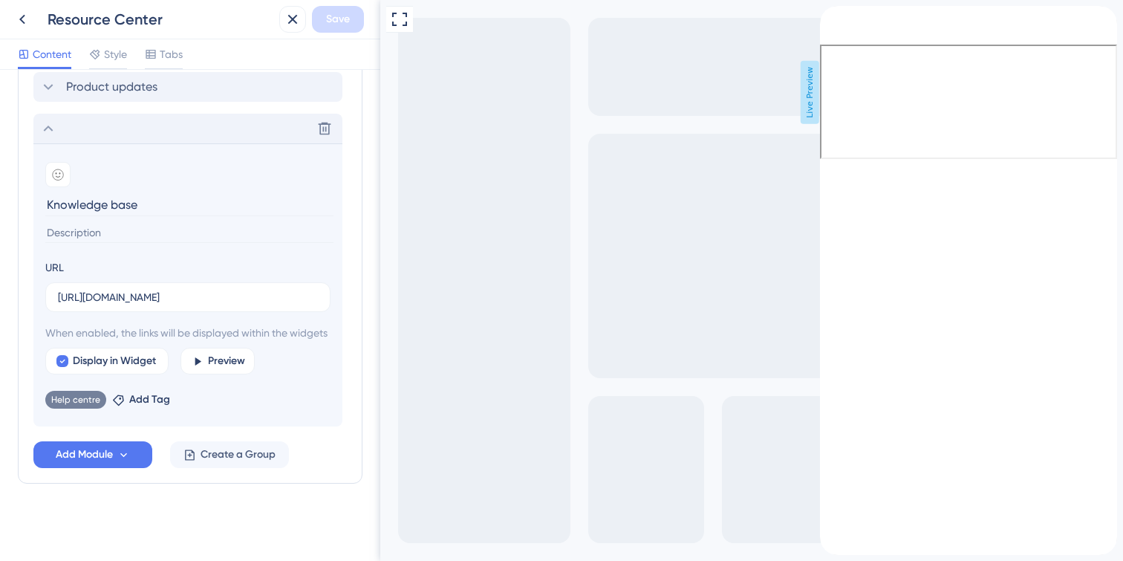
click at [832, 18] on icon "back to header" at bounding box center [826, 12] width 12 height 12
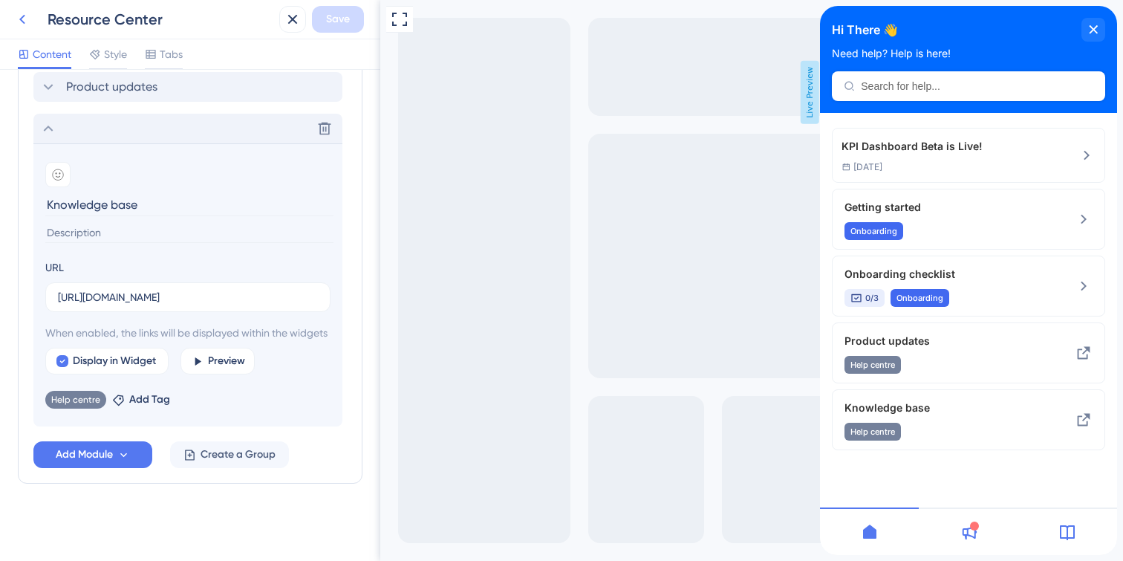
click at [22, 17] on icon at bounding box center [22, 20] width 6 height 10
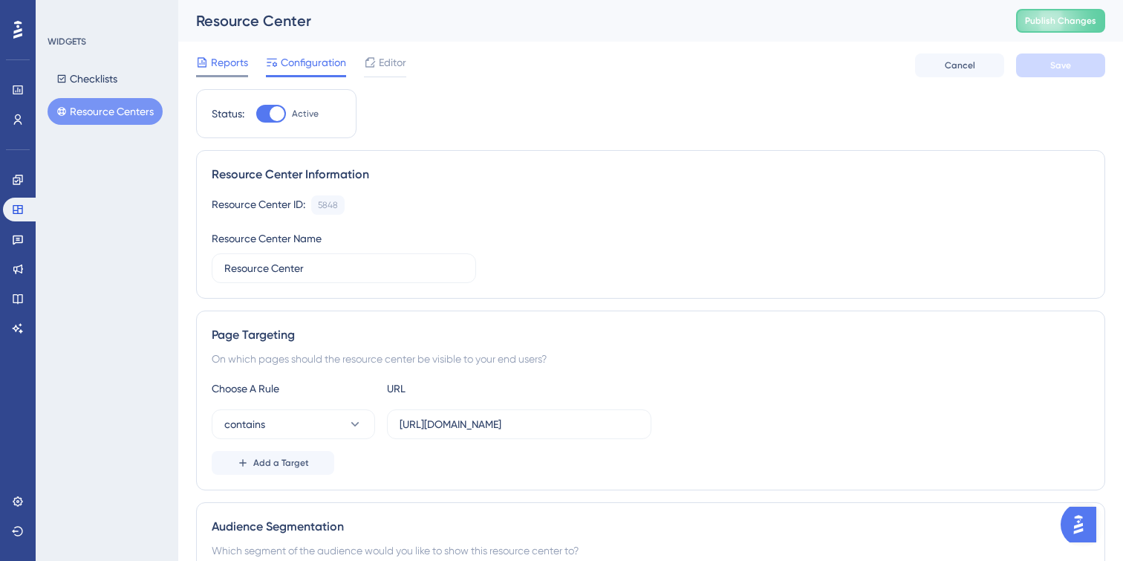
click at [221, 69] on span "Reports" at bounding box center [229, 62] width 37 height 18
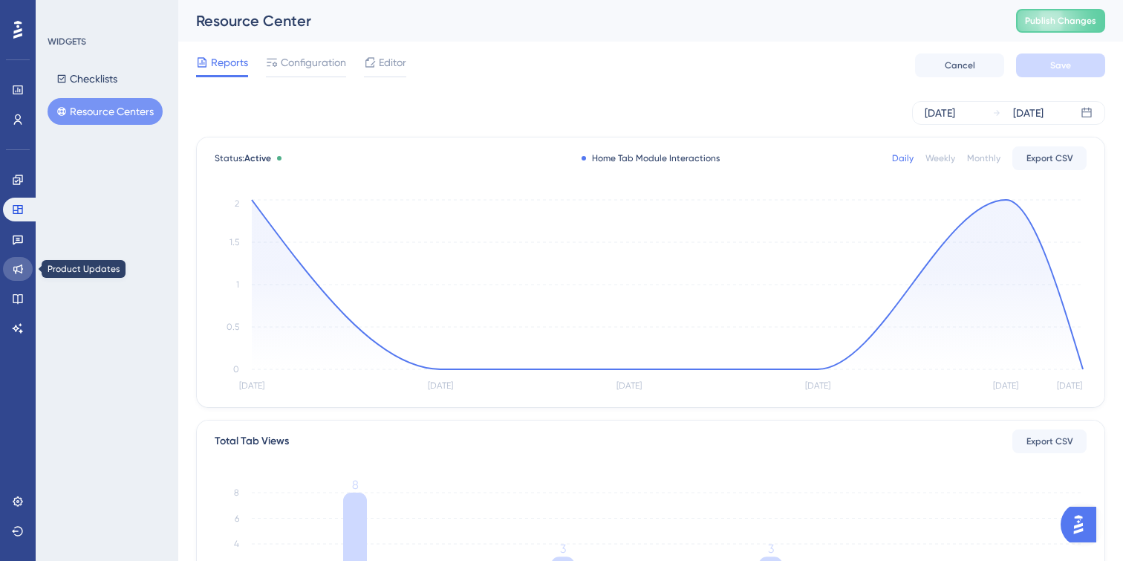
click at [16, 267] on icon at bounding box center [18, 269] width 10 height 10
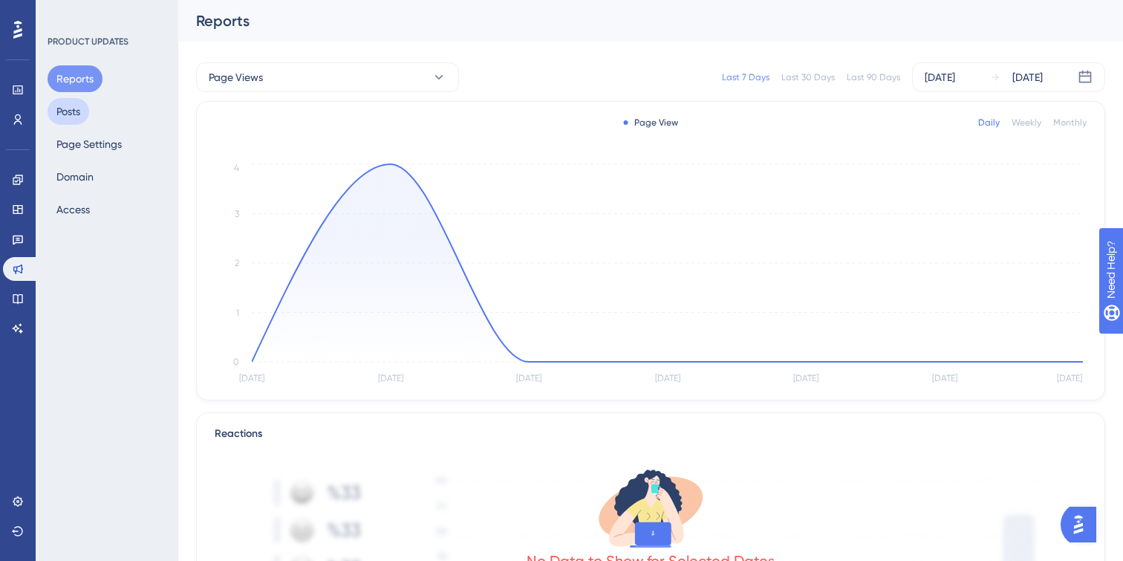
click at [81, 111] on button "Posts" at bounding box center [69, 111] width 42 height 27
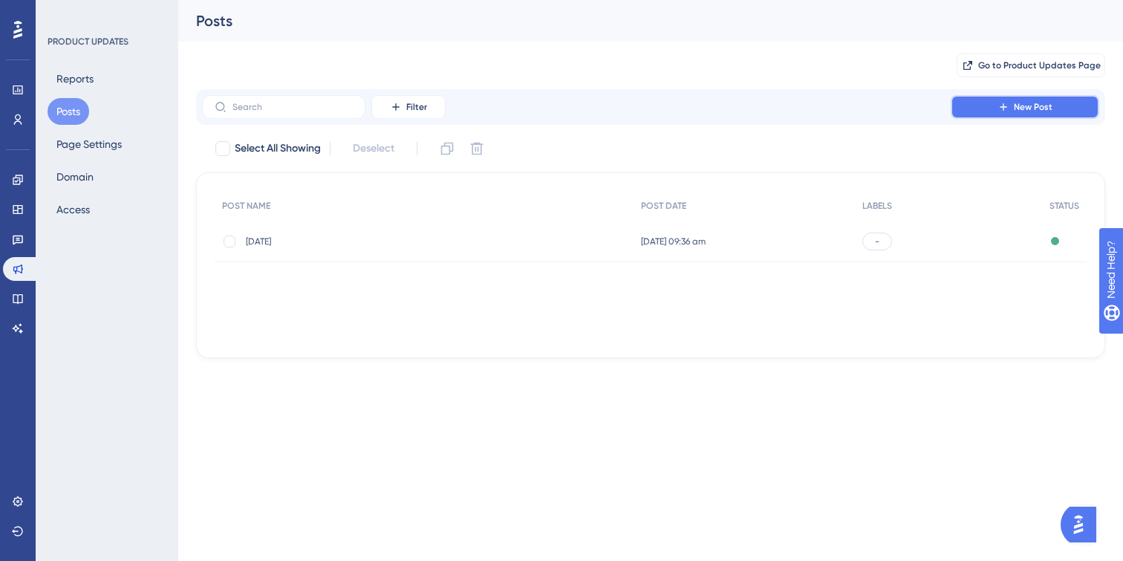
click at [1041, 111] on span "New Post" at bounding box center [1033, 107] width 39 height 12
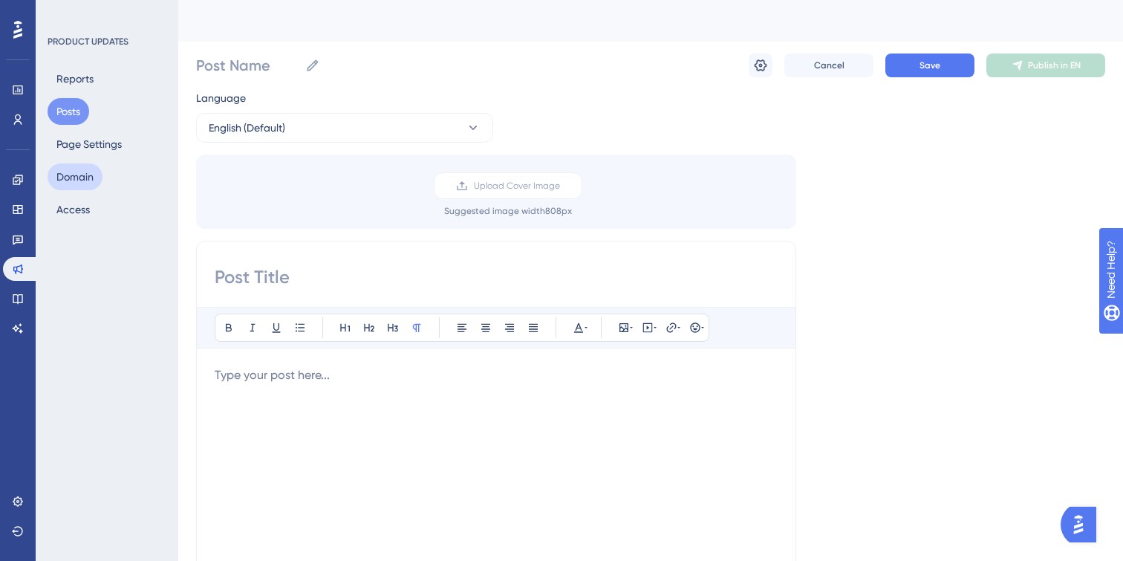
click at [81, 181] on button "Domain" at bounding box center [75, 176] width 55 height 27
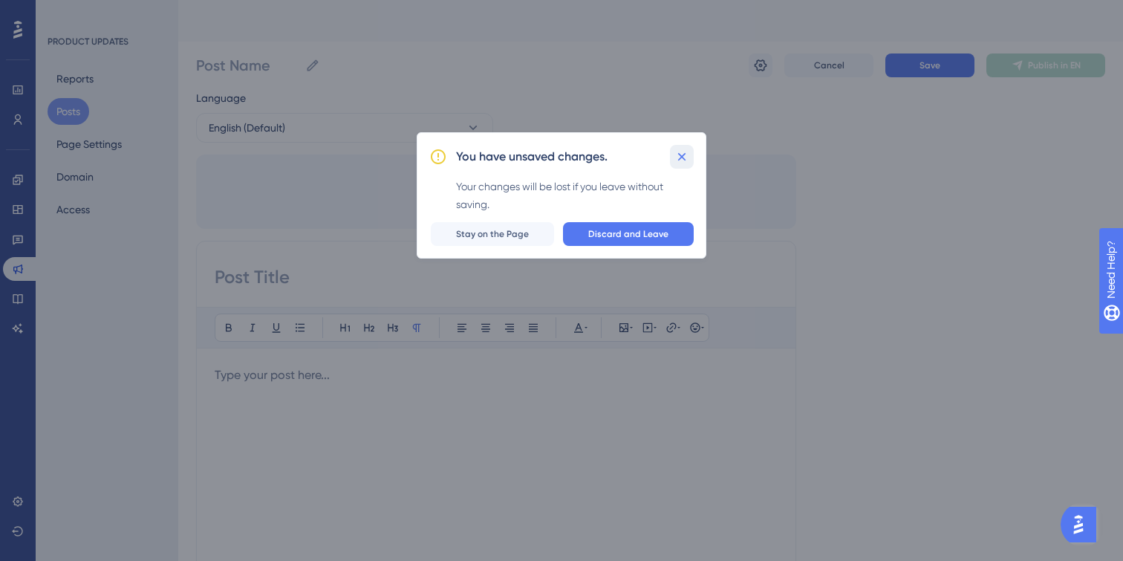
click at [677, 163] on icon at bounding box center [681, 156] width 15 height 15
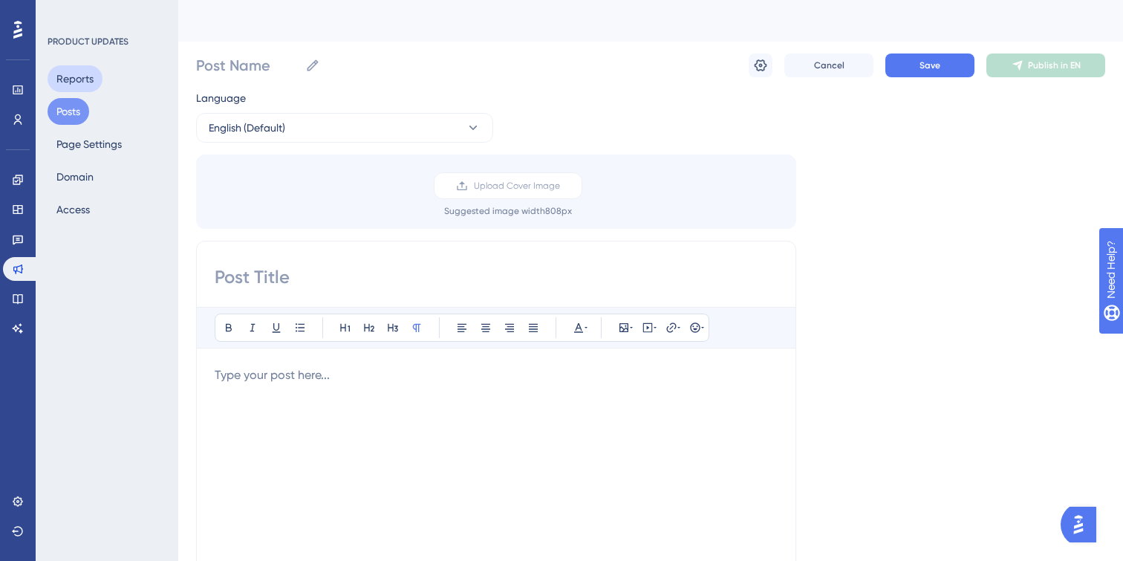
click at [74, 66] on button "Reports" at bounding box center [75, 78] width 55 height 27
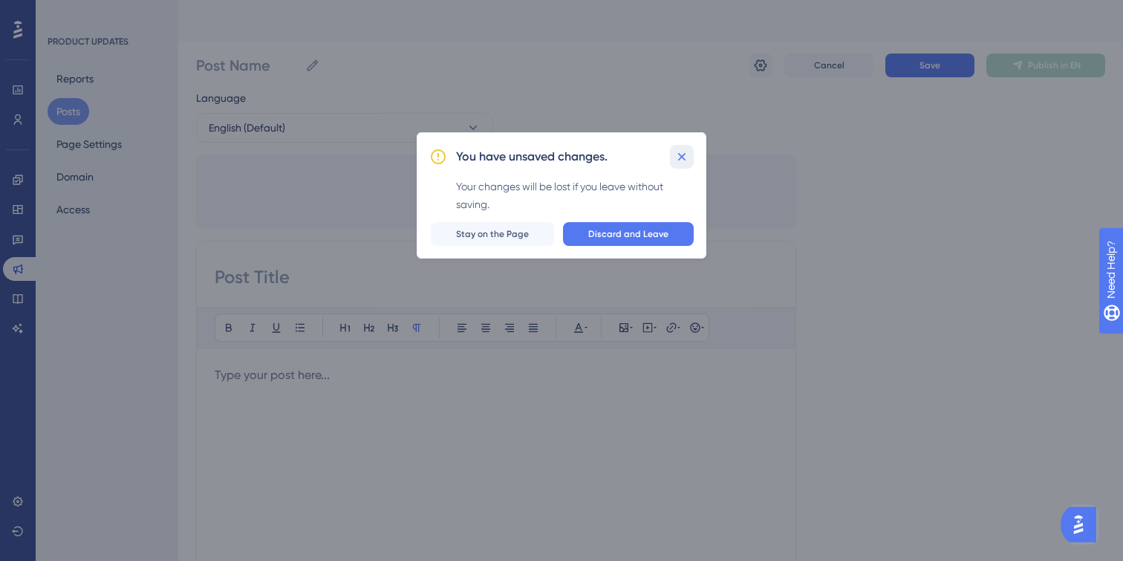
click at [685, 161] on icon at bounding box center [681, 156] width 15 height 15
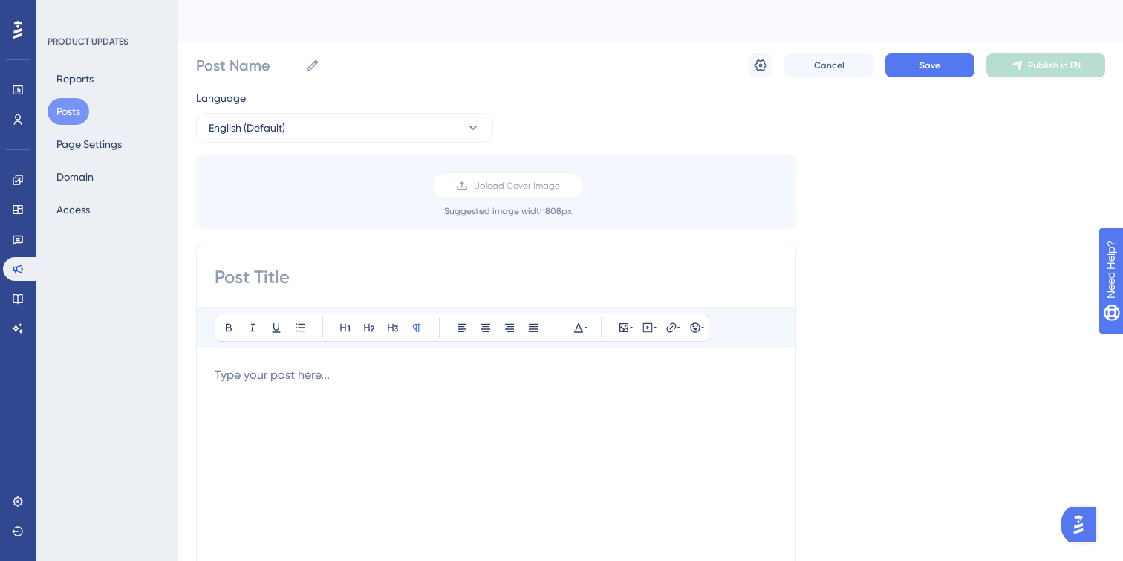
click at [795, 78] on div "Post Name Cancel Save Publish in EN" at bounding box center [650, 66] width 909 height 48
click at [18, 197] on div "Engagement Widgets Feedback Product Updates Knowledge Base AI Assistant" at bounding box center [18, 254] width 30 height 172
click at [16, 181] on icon at bounding box center [18, 180] width 10 height 10
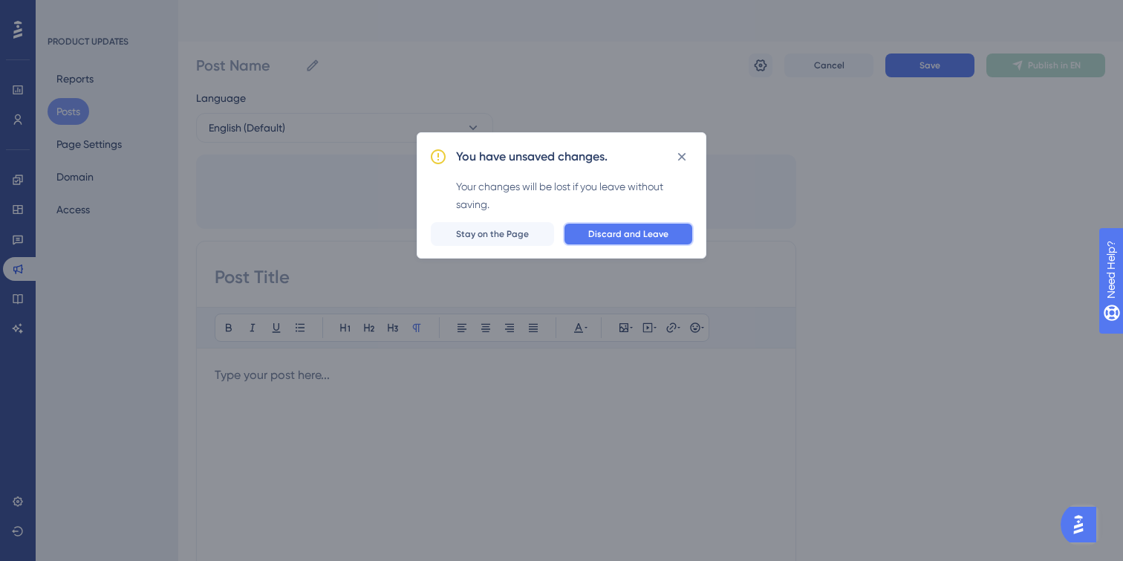
click at [629, 235] on span "Discard and Leave" at bounding box center [628, 234] width 80 height 12
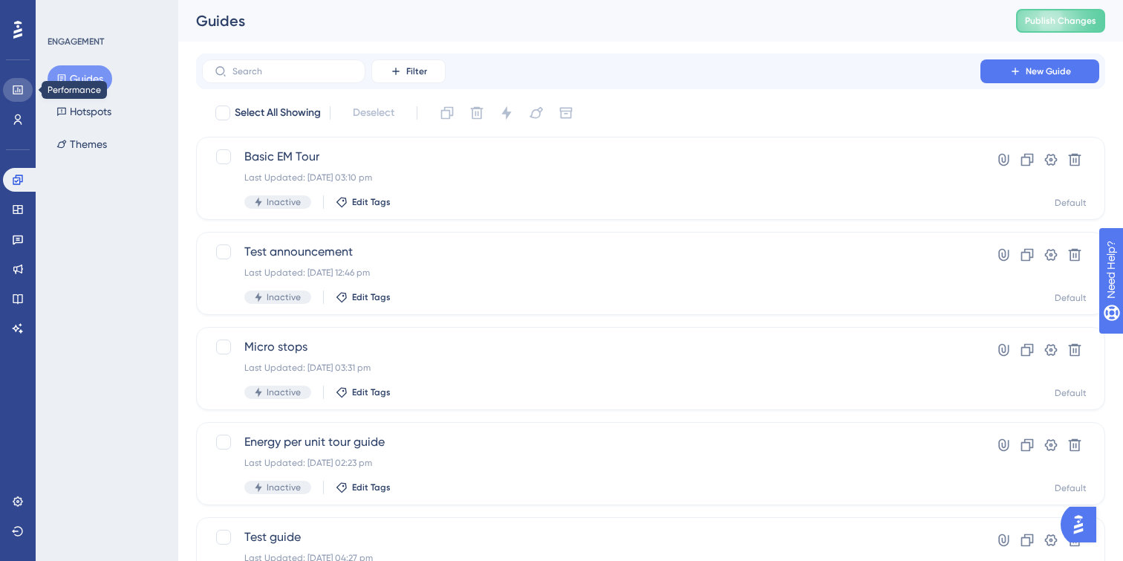
click at [23, 89] on icon at bounding box center [18, 90] width 12 height 12
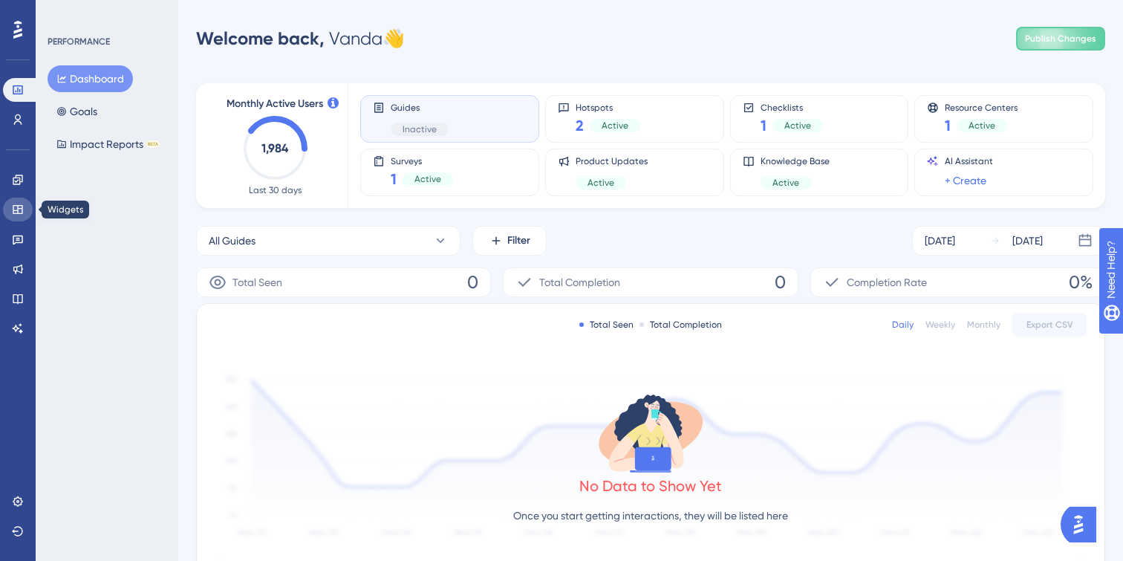
click at [18, 206] on icon at bounding box center [18, 209] width 10 height 9
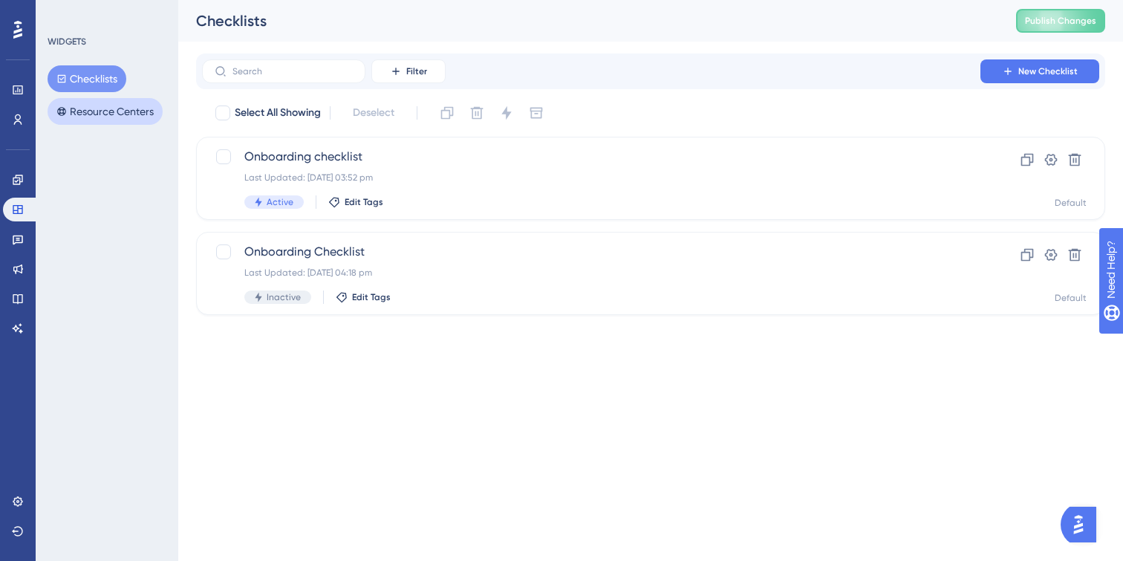
click at [105, 101] on button "Resource Centers" at bounding box center [105, 111] width 115 height 27
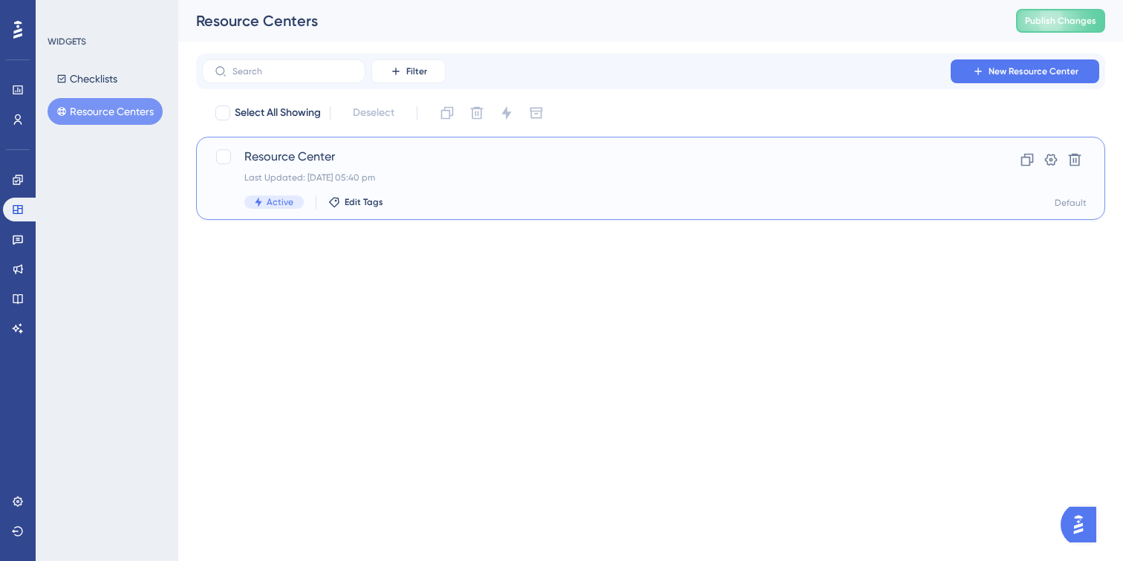
click at [583, 203] on div "Active Edit Tags" at bounding box center [591, 201] width 694 height 13
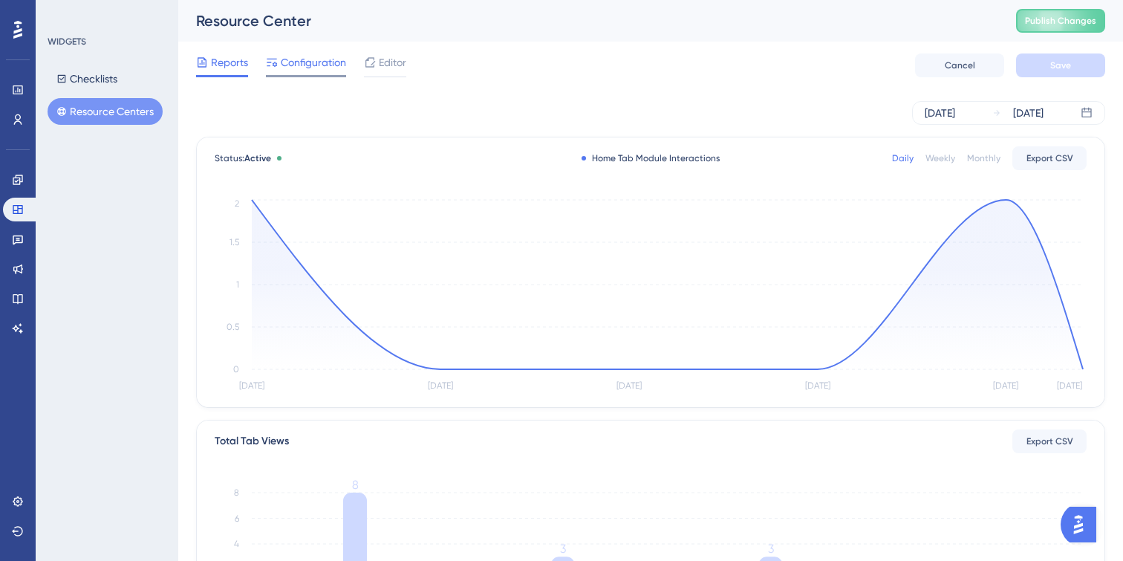
click at [305, 71] on span "Configuration" at bounding box center [313, 62] width 65 height 18
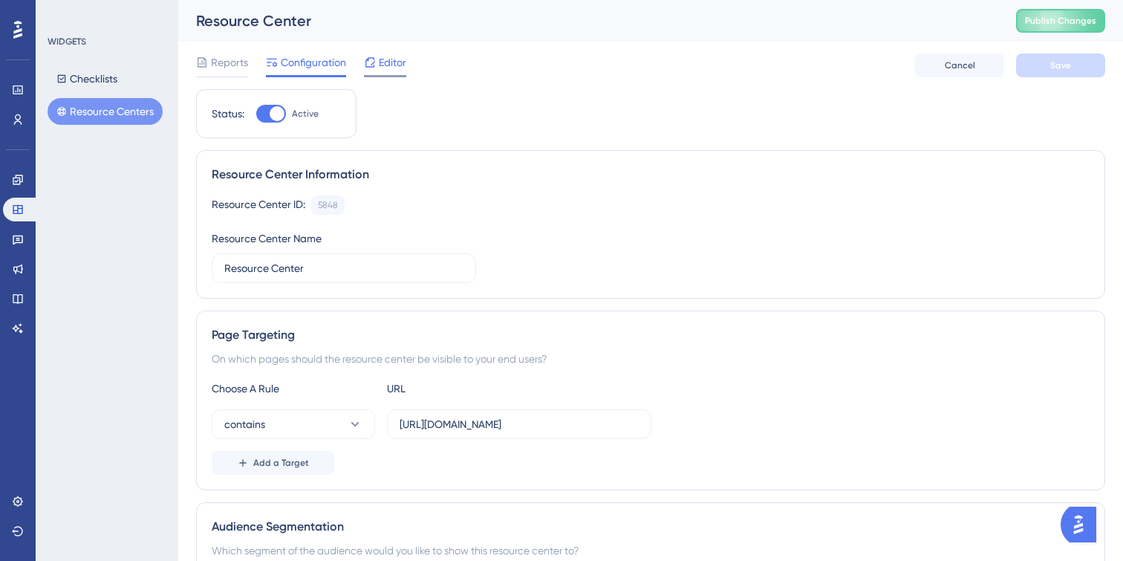
click at [396, 73] on div "Editor" at bounding box center [385, 65] width 42 height 24
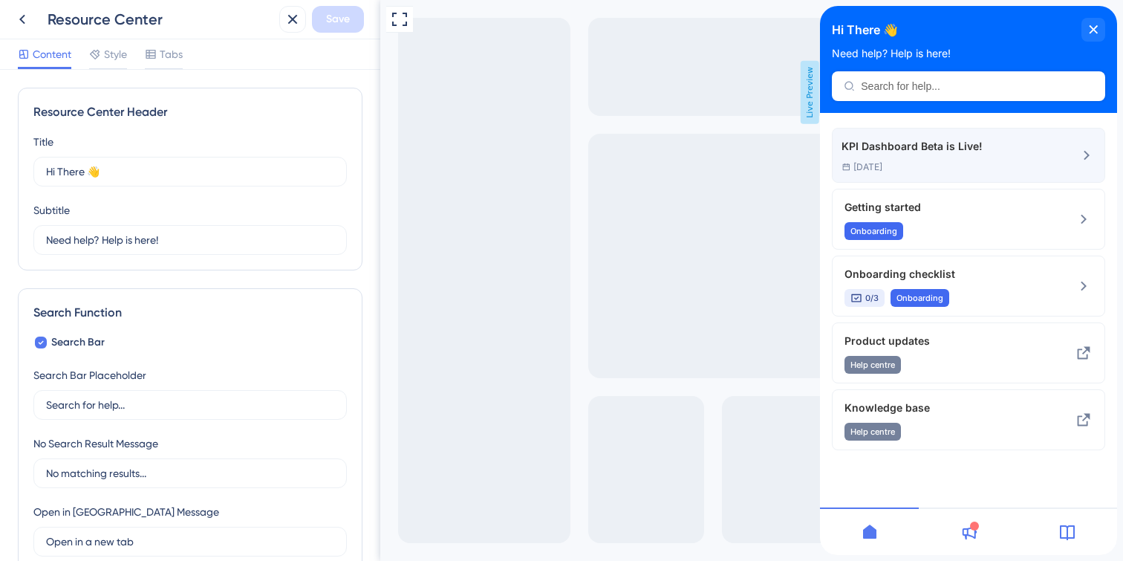
click at [972, 140] on div "KPI Dashboard Beta is Live!" at bounding box center [912, 146] width 141 height 18
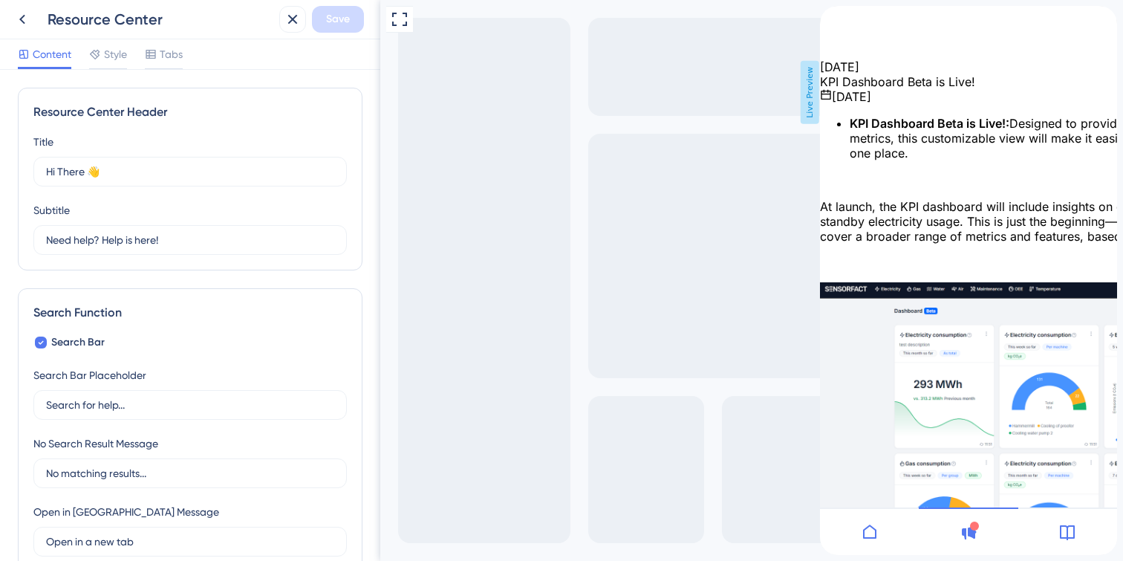
click at [974, 530] on div at bounding box center [974, 525] width 9 height 9
click at [831, 18] on icon "back to header" at bounding box center [826, 12] width 10 height 12
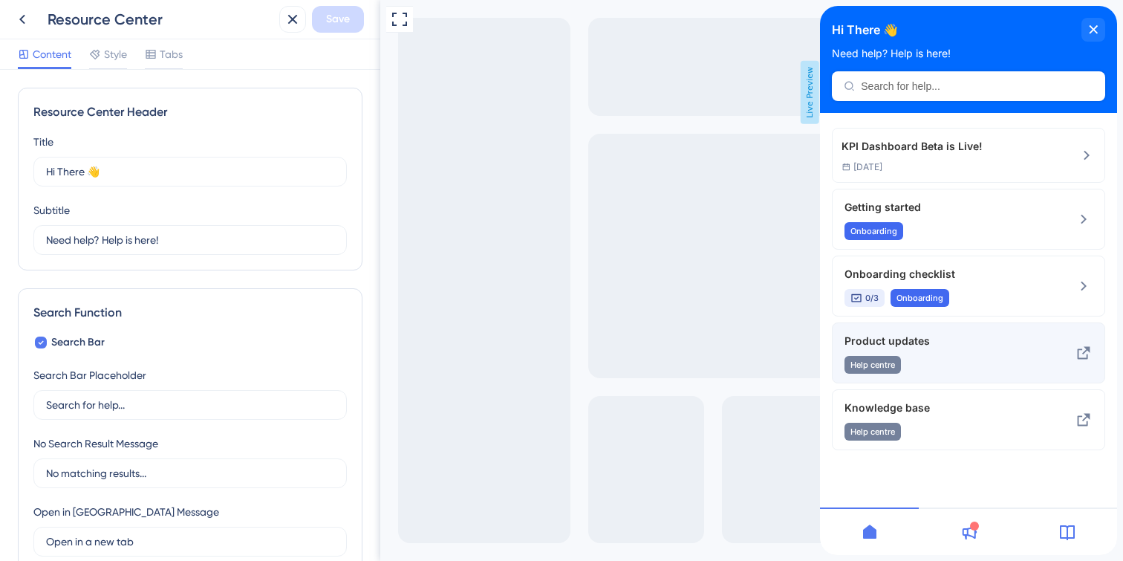
click at [920, 368] on div "Help centre" at bounding box center [944, 365] width 198 height 18
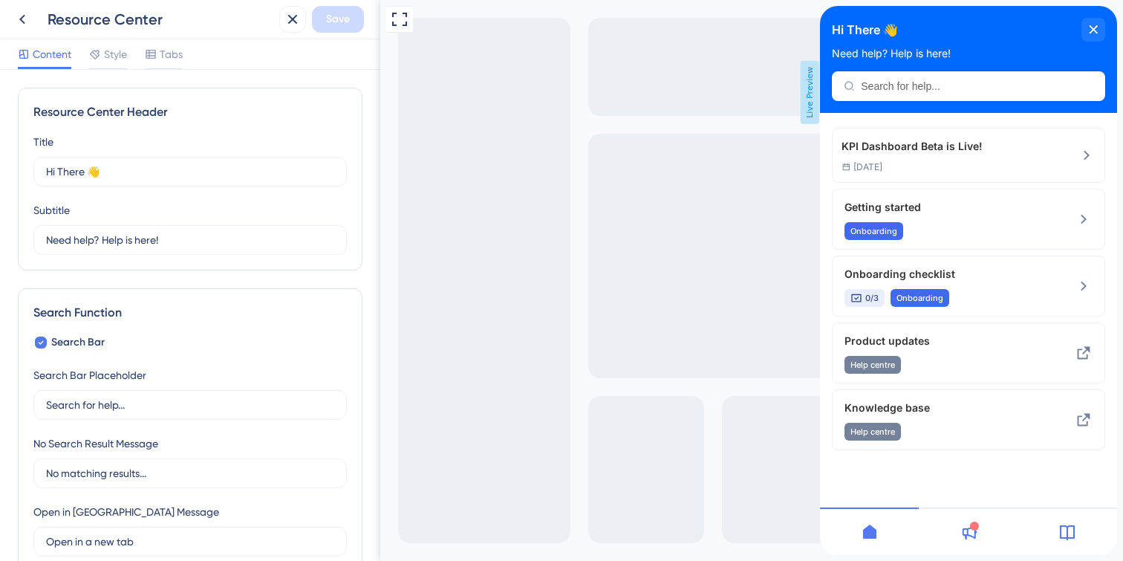
click at [960, 533] on icon at bounding box center [969, 532] width 18 height 18
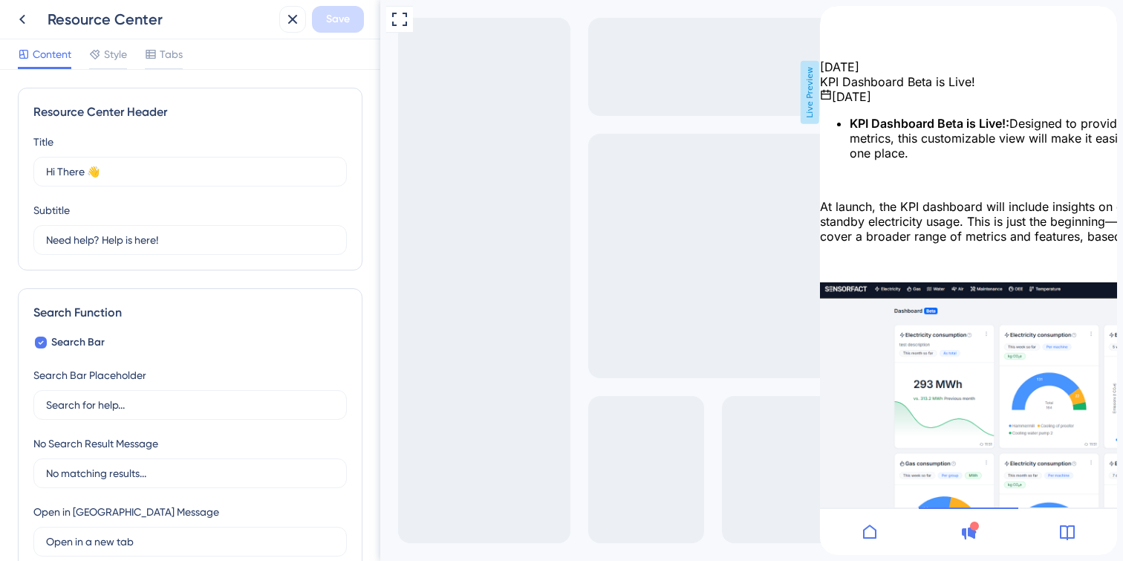
click at [832, 18] on icon "back to header" at bounding box center [826, 12] width 12 height 12
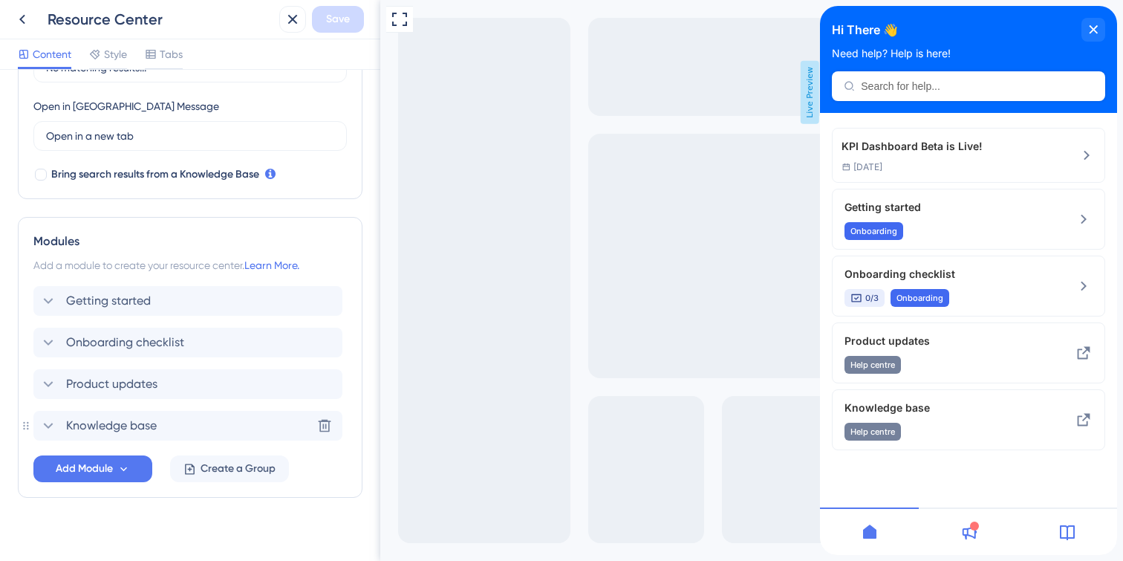
scroll to position [403, 0]
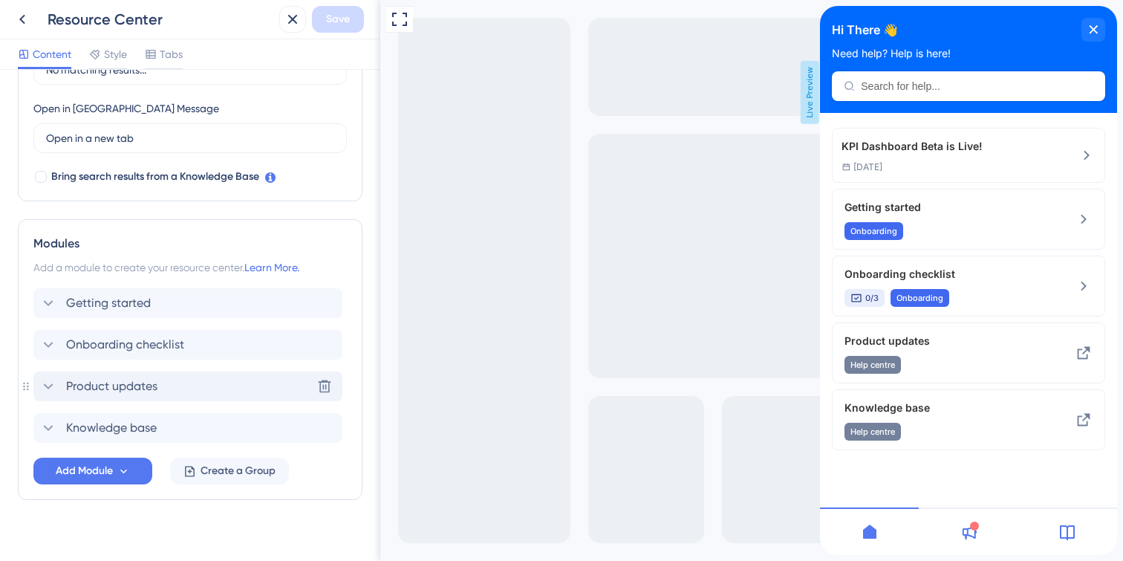
click at [48, 391] on icon at bounding box center [48, 386] width 18 height 18
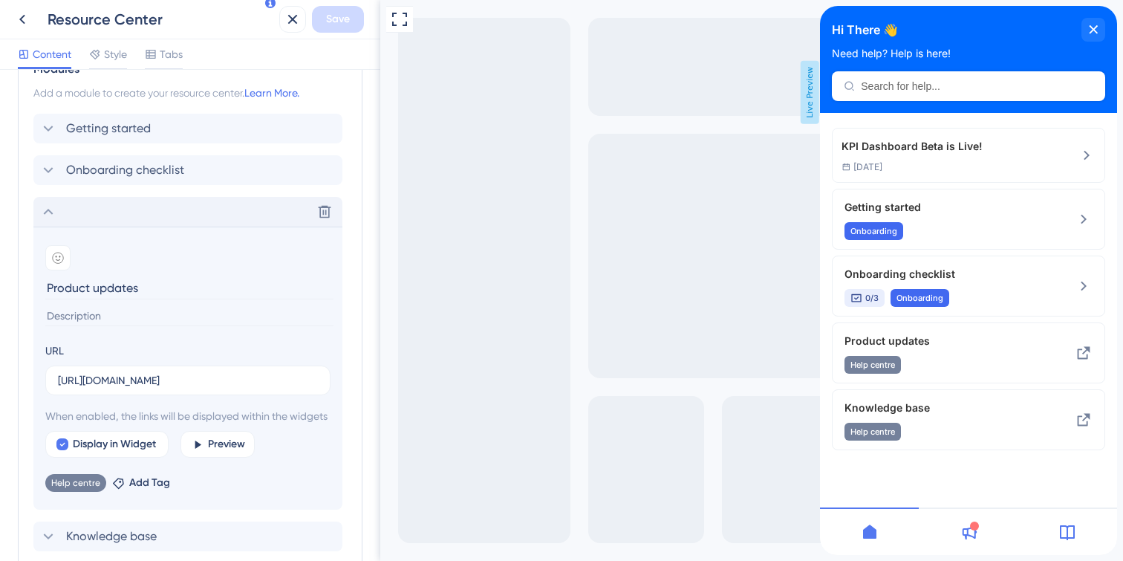
scroll to position [617, 0]
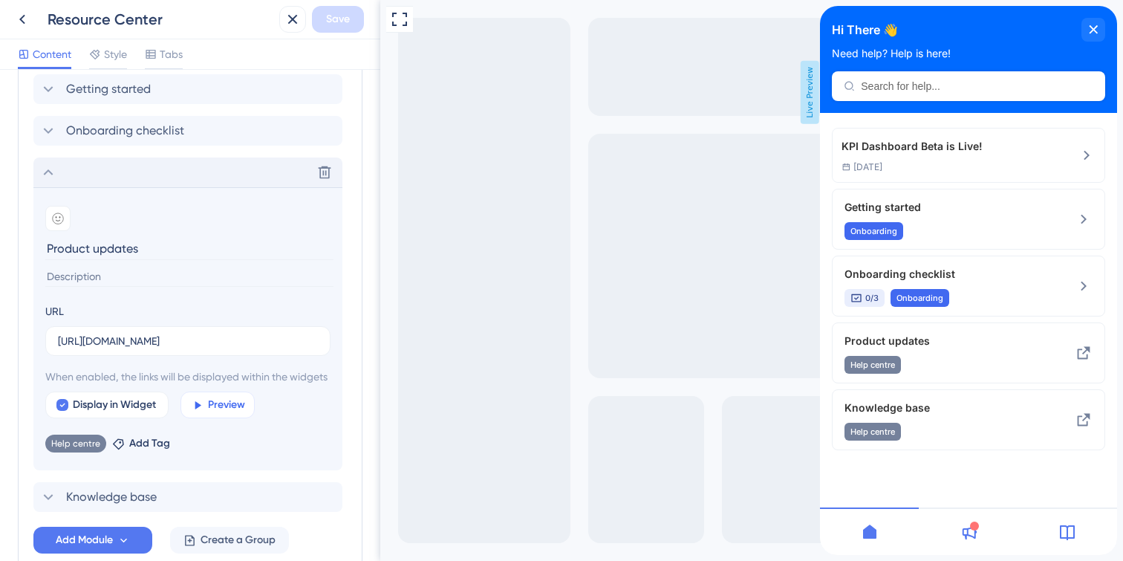
click at [198, 411] on icon at bounding box center [197, 405] width 13 height 13
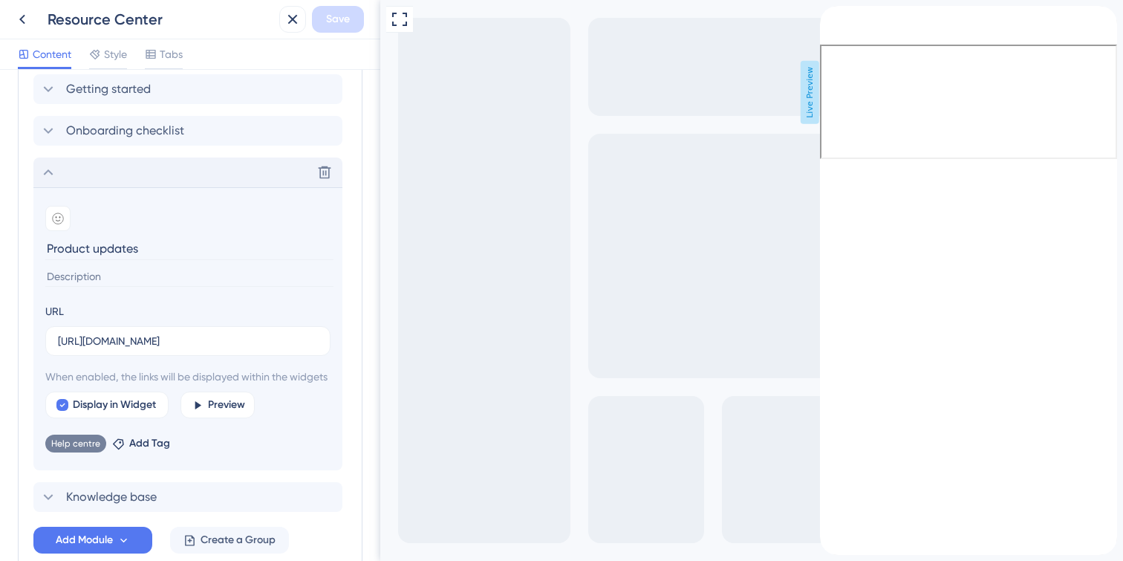
click at [832, 18] on icon "back to header" at bounding box center [826, 12] width 12 height 12
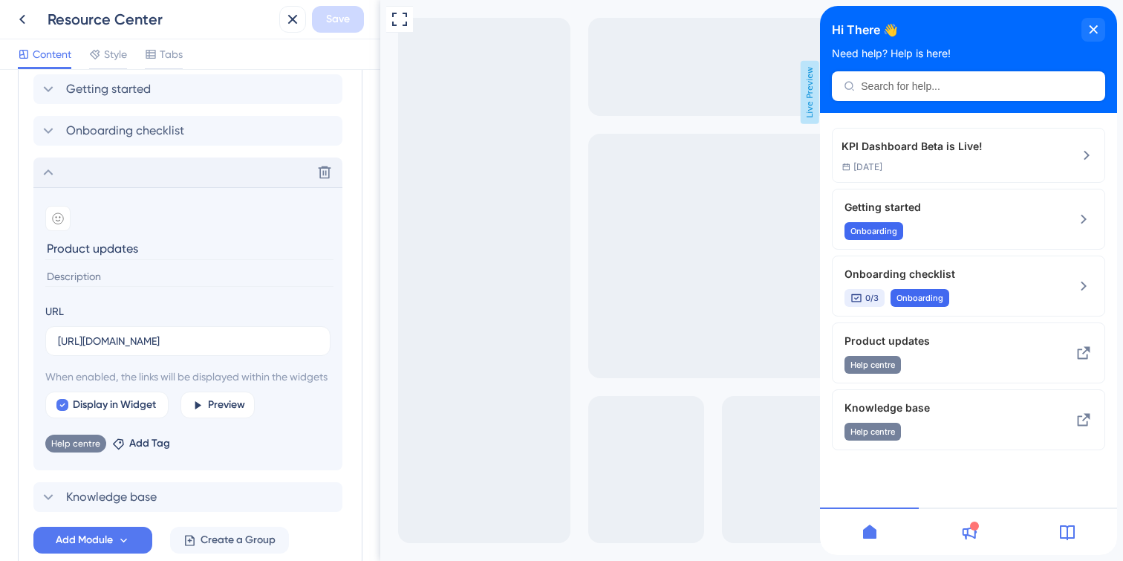
click at [973, 530] on icon at bounding box center [969, 532] width 18 height 18
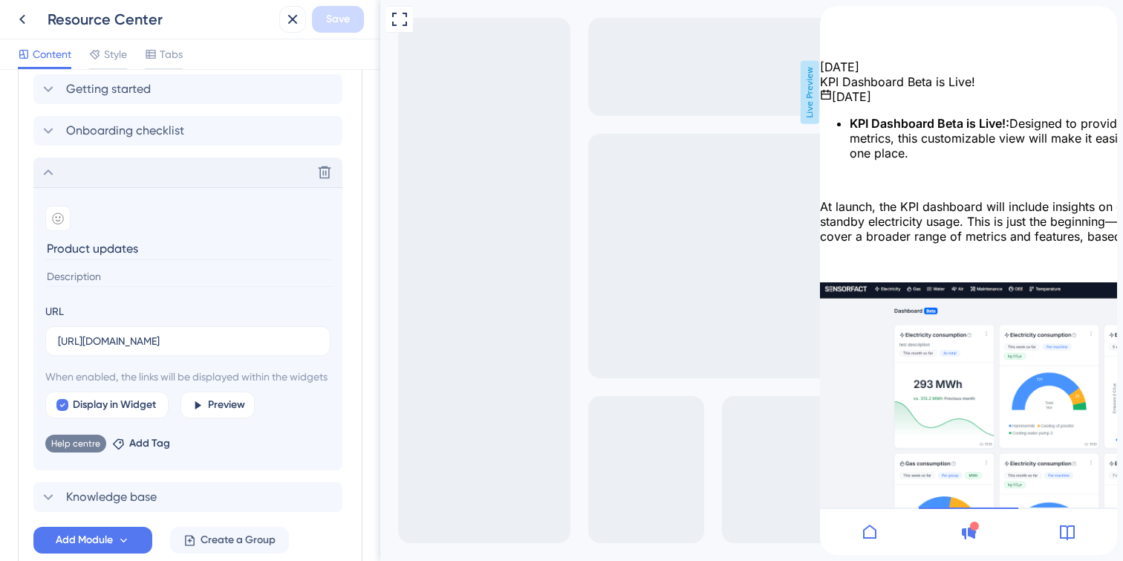
click at [1066, 530] on icon at bounding box center [1067, 532] width 18 height 18
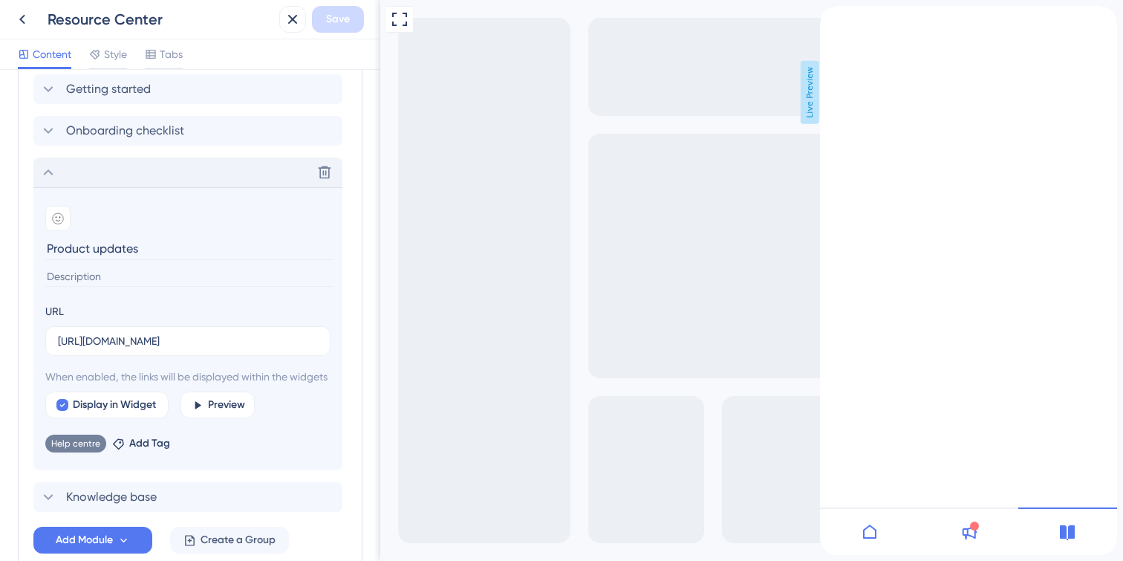
click at [832, 18] on icon "back to header" at bounding box center [826, 12] width 12 height 12
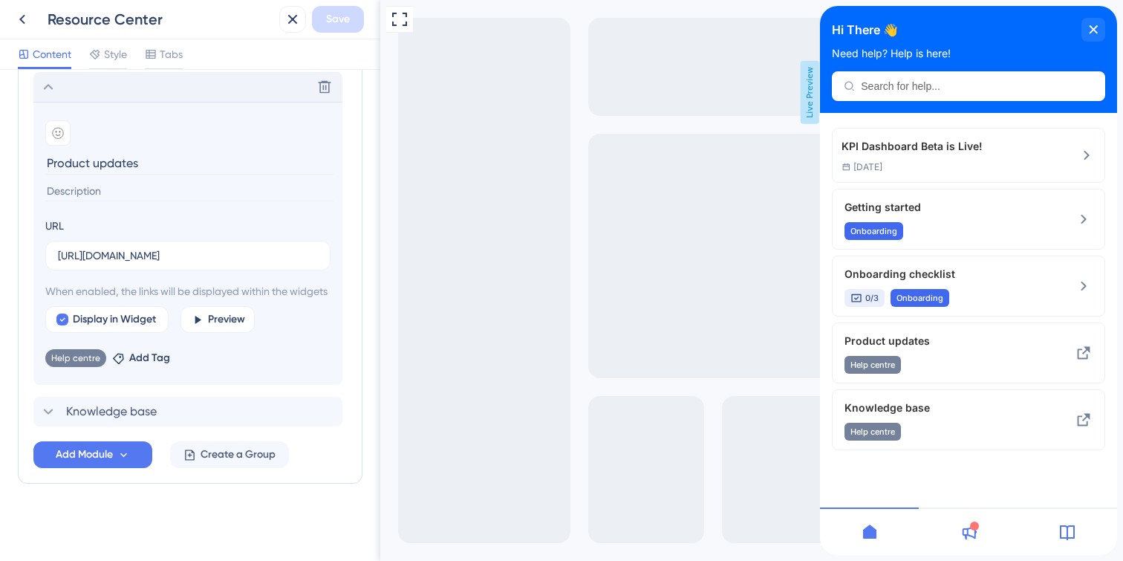
scroll to position [719, 0]
click at [217, 408] on div "Knowledge base Delete" at bounding box center [187, 412] width 309 height 30
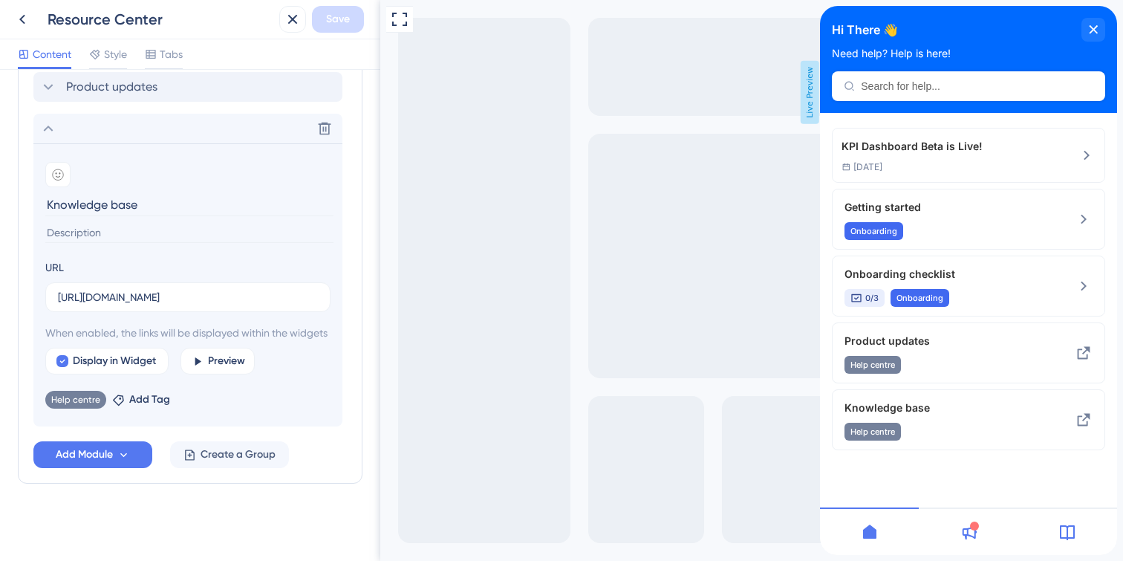
click at [1067, 532] on icon at bounding box center [1067, 532] width 15 height 15
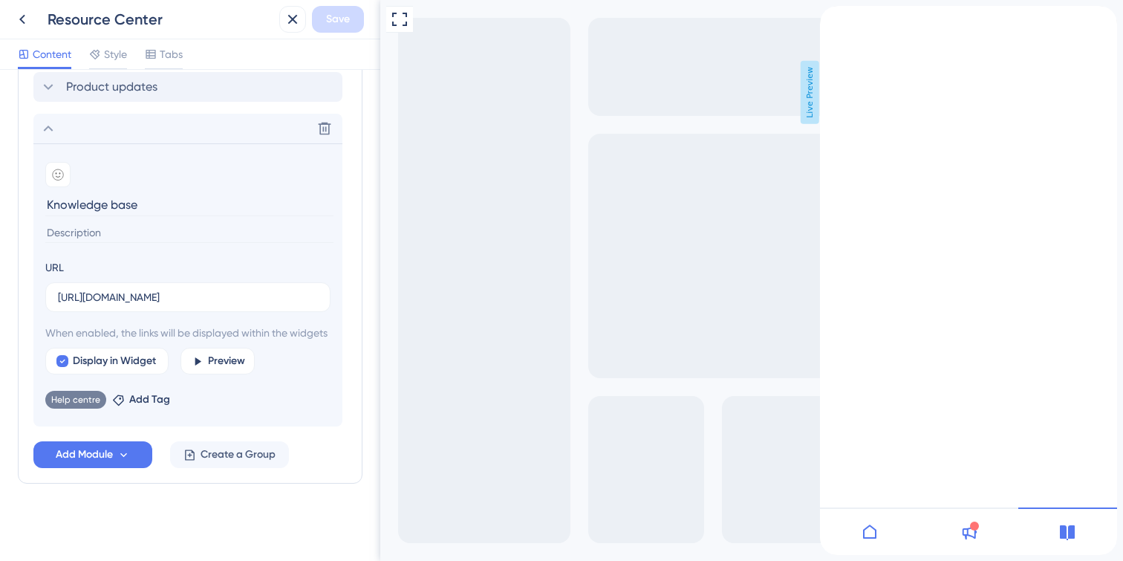
click at [870, 533] on icon at bounding box center [870, 532] width 18 height 18
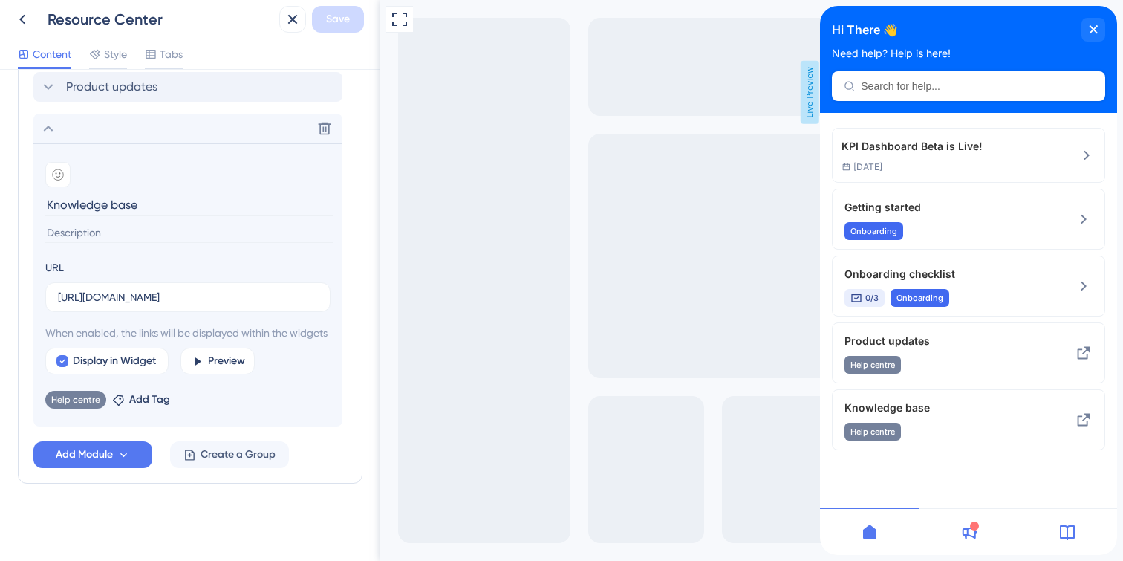
click at [989, 527] on div at bounding box center [968, 531] width 99 height 48
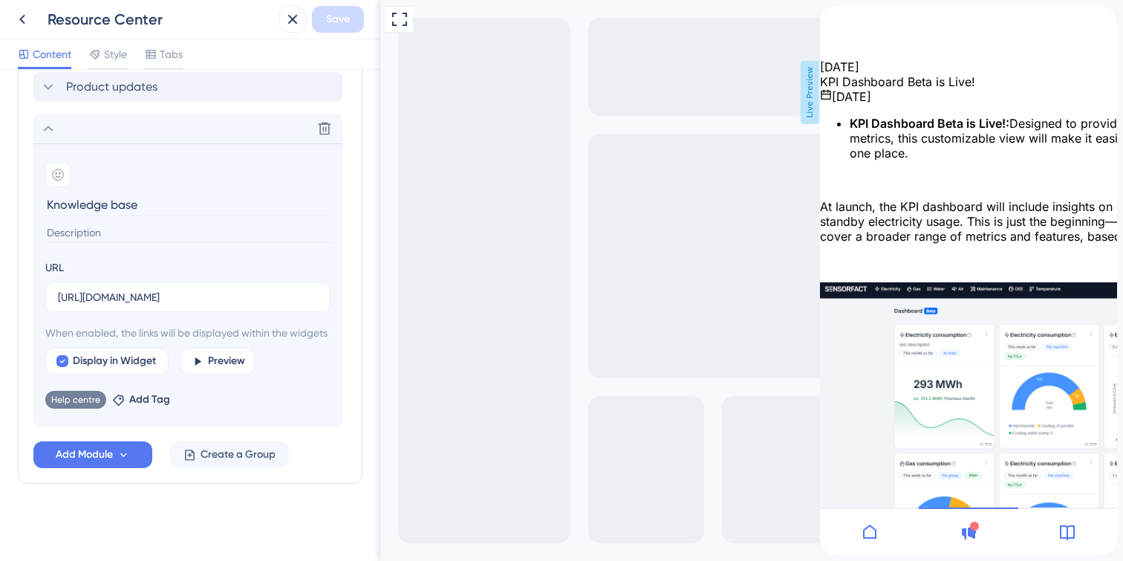
click at [1064, 530] on icon at bounding box center [1067, 532] width 18 height 18
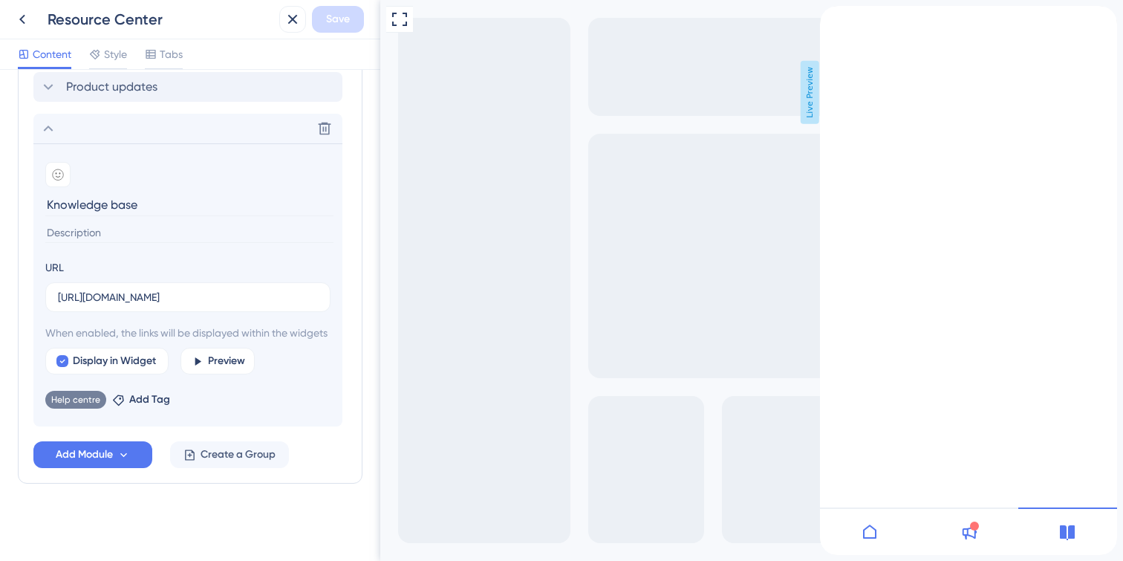
click at [966, 526] on icon at bounding box center [969, 532] width 18 height 18
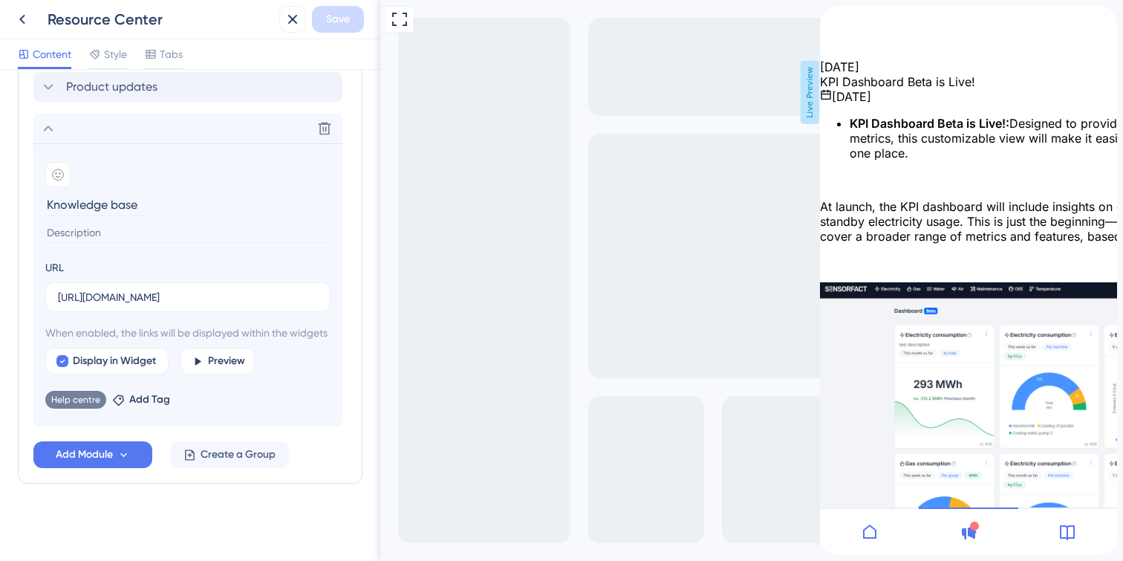
click at [871, 531] on icon at bounding box center [870, 532] width 18 height 18
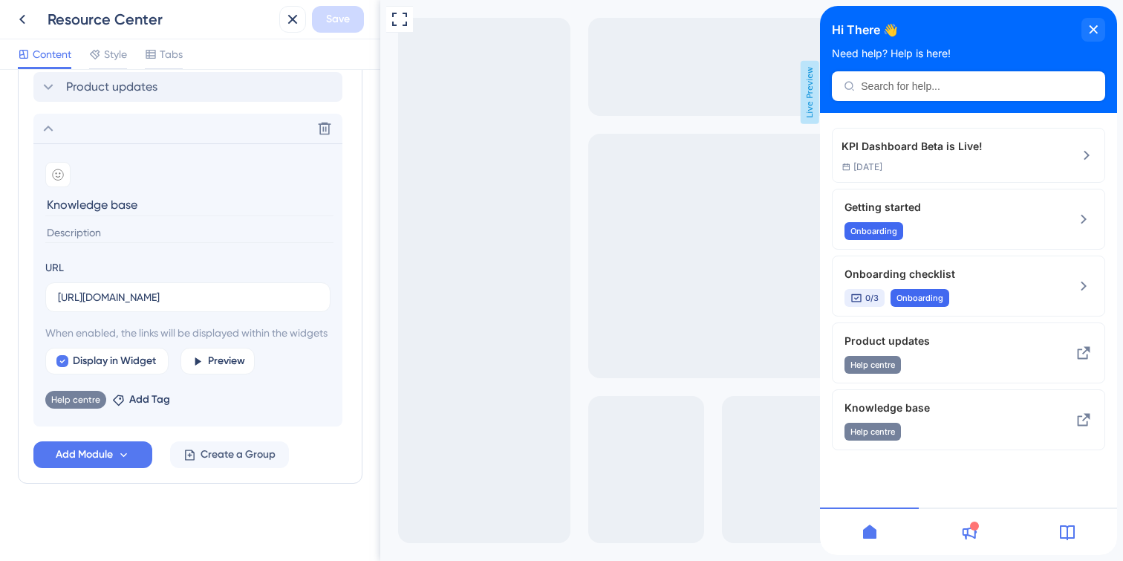
click at [1070, 536] on icon at bounding box center [1067, 532] width 18 height 18
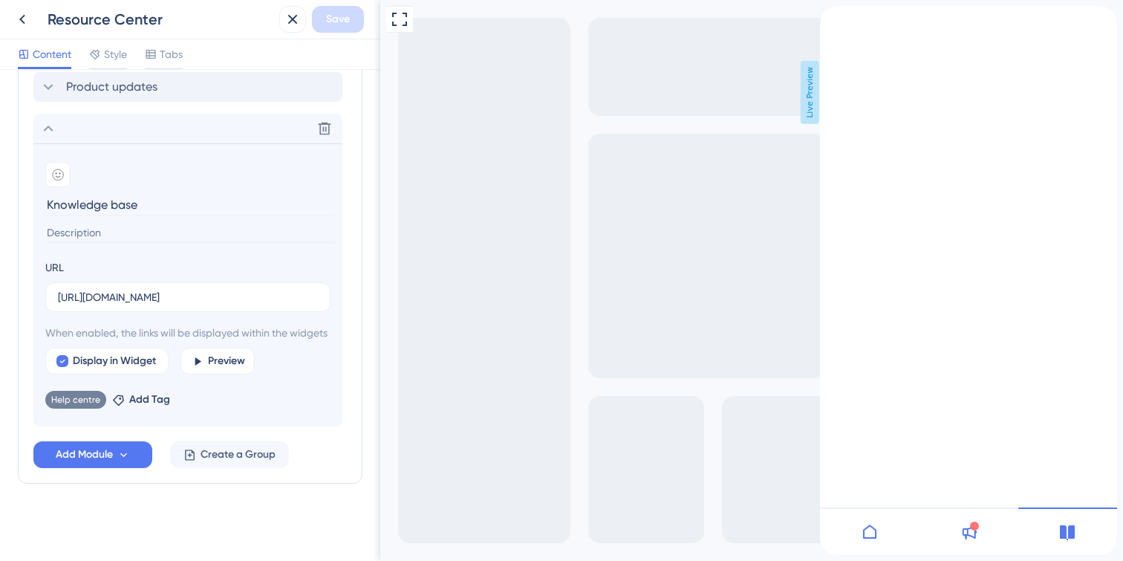
click at [832, 19] on div "back to header" at bounding box center [826, 13] width 12 height 15
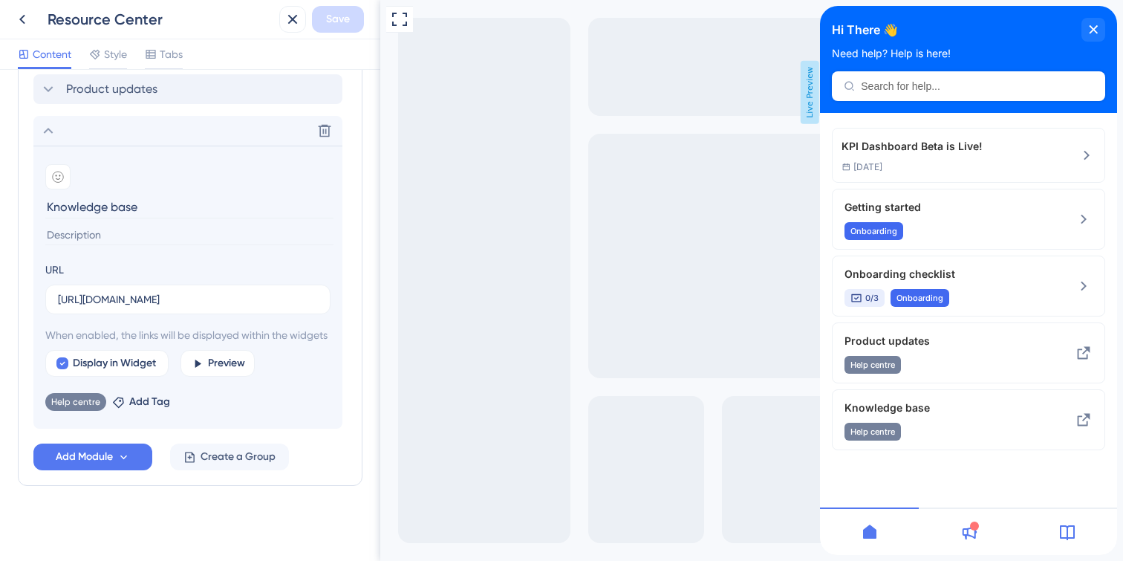
scroll to position [700, 0]
click at [255, 377] on button "Preview" at bounding box center [217, 364] width 74 height 27
click at [235, 373] on span "Preview" at bounding box center [226, 364] width 37 height 18
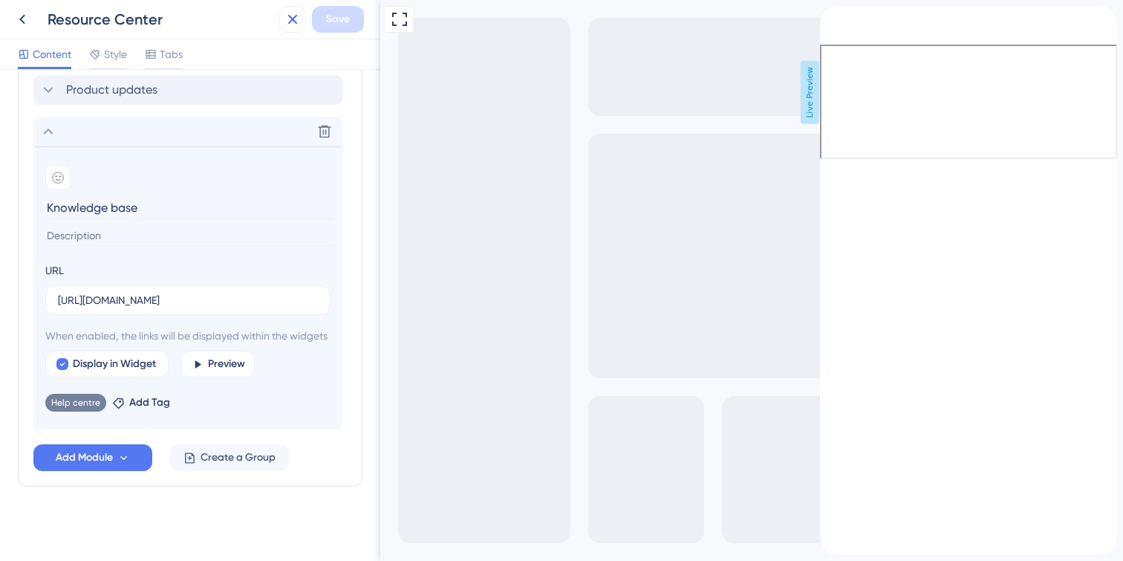
click at [294, 13] on icon at bounding box center [293, 19] width 18 height 18
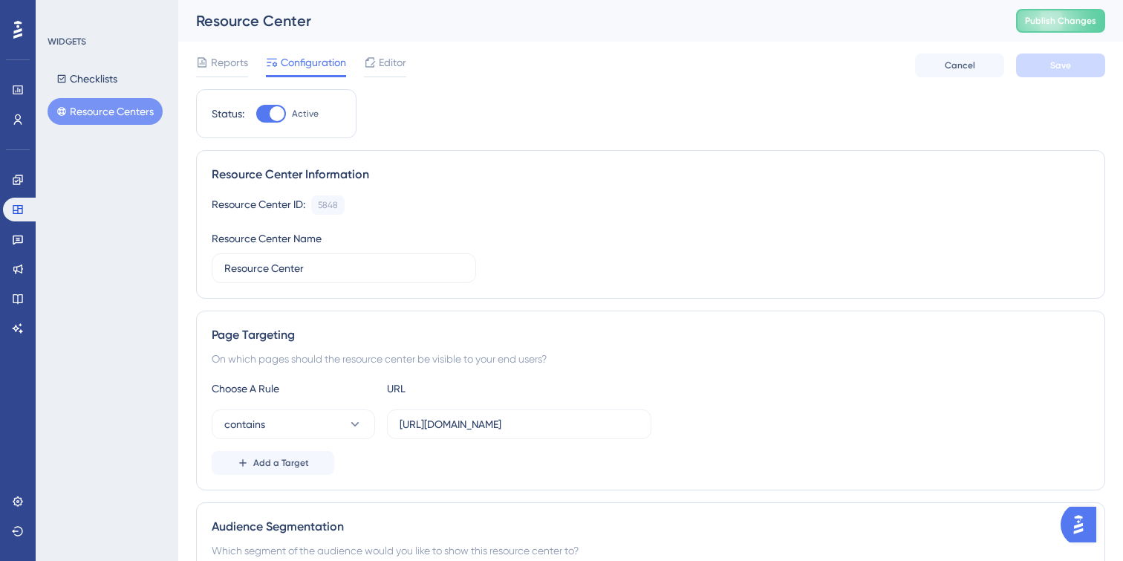
click at [19, 38] on icon at bounding box center [17, 29] width 9 height 19
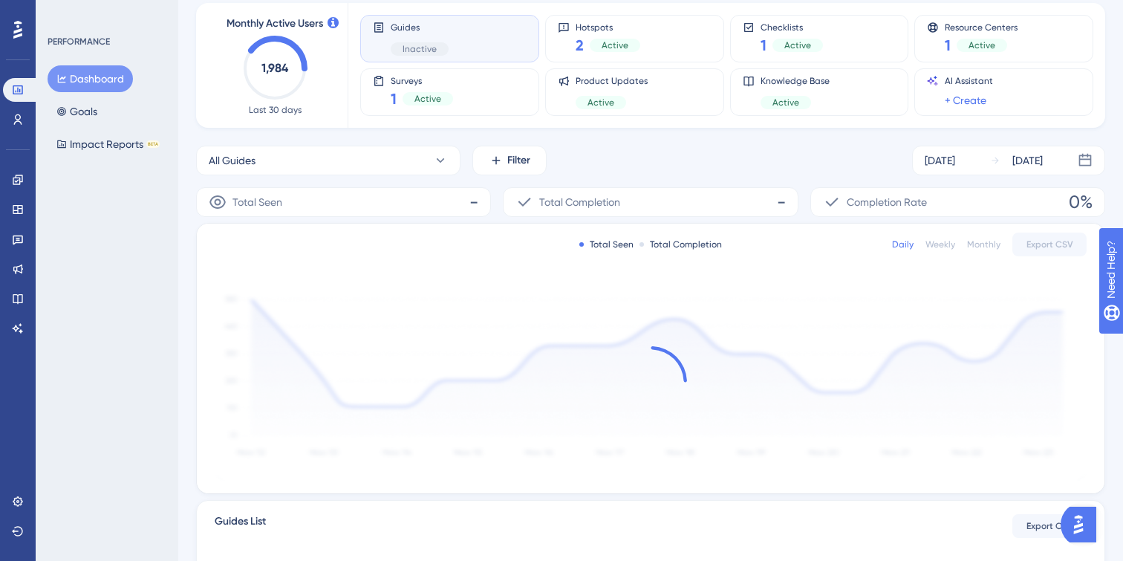
scroll to position [75, 0]
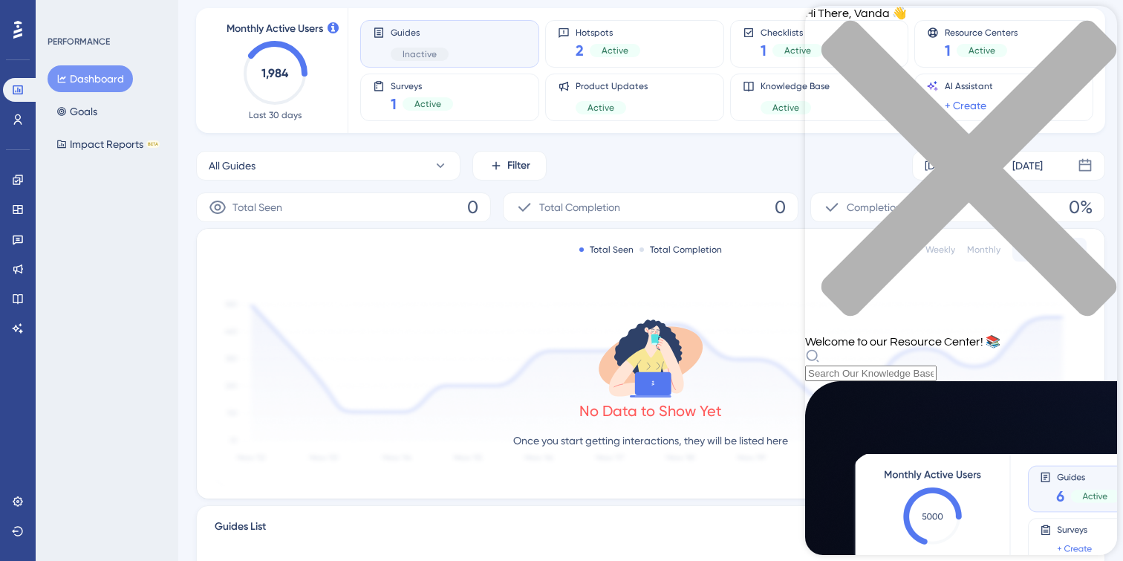
scroll to position [0, 0]
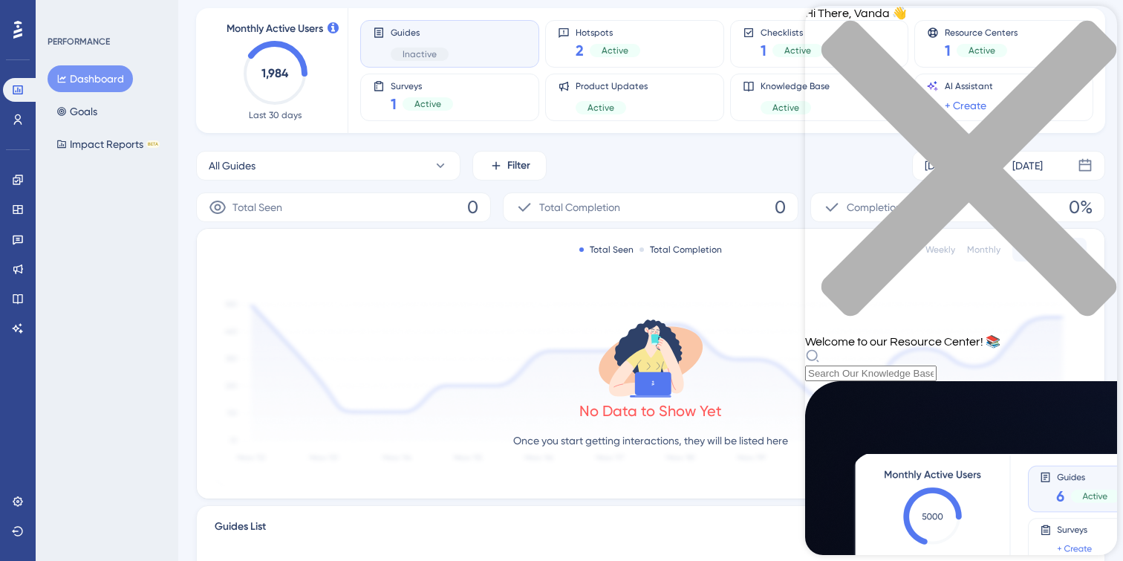
click at [1102, 27] on div "close resource center" at bounding box center [961, 177] width 312 height 314
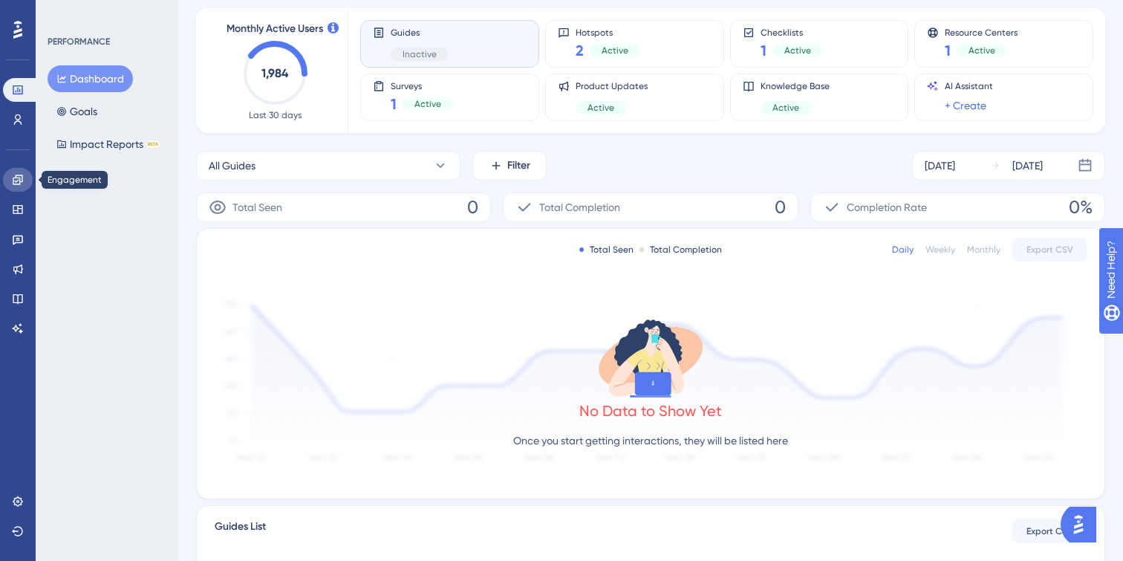
click at [17, 185] on icon at bounding box center [18, 180] width 12 height 12
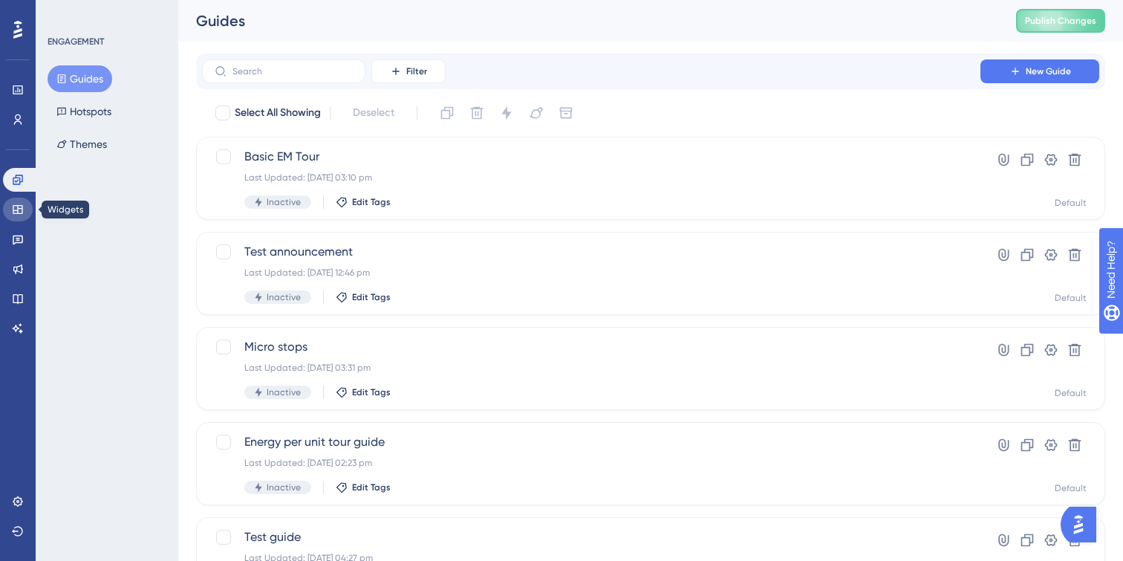
click at [17, 211] on icon at bounding box center [18, 210] width 12 height 12
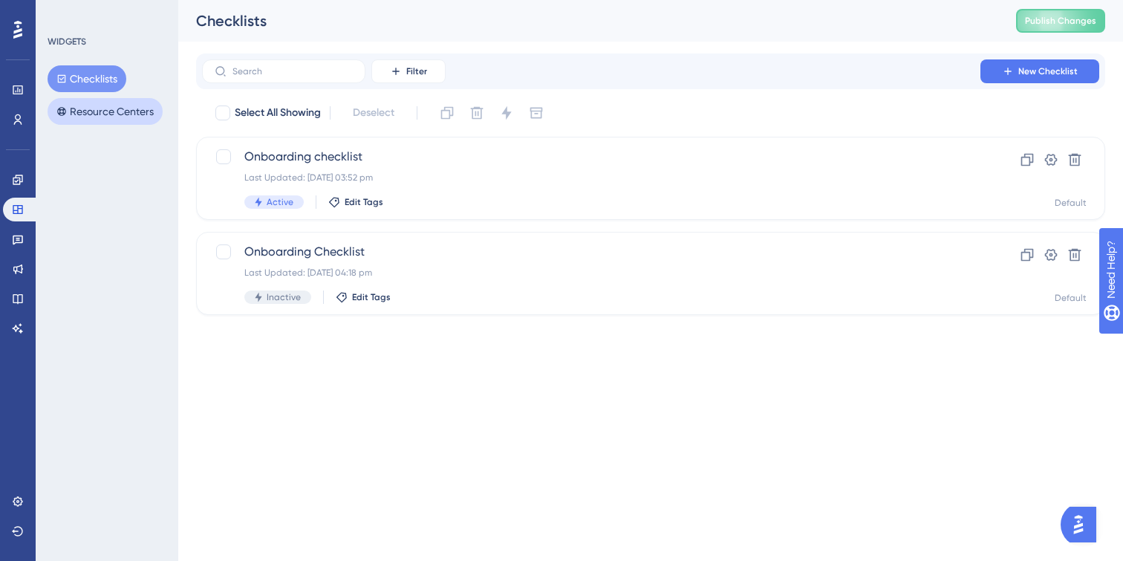
click at [140, 105] on button "Resource Centers" at bounding box center [105, 111] width 115 height 27
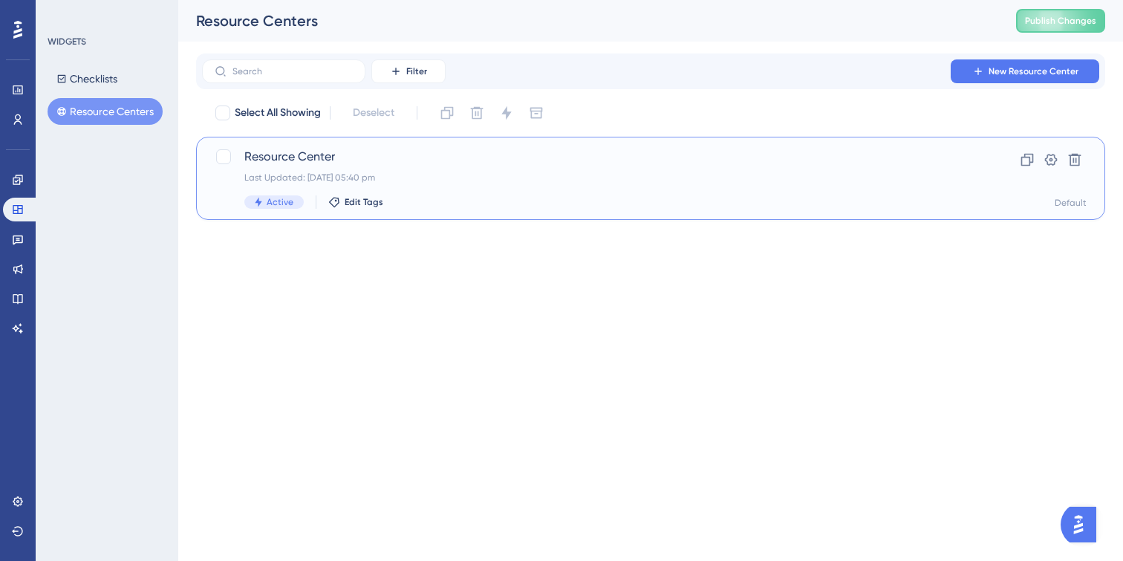
click at [549, 197] on div "Active Edit Tags" at bounding box center [591, 201] width 694 height 13
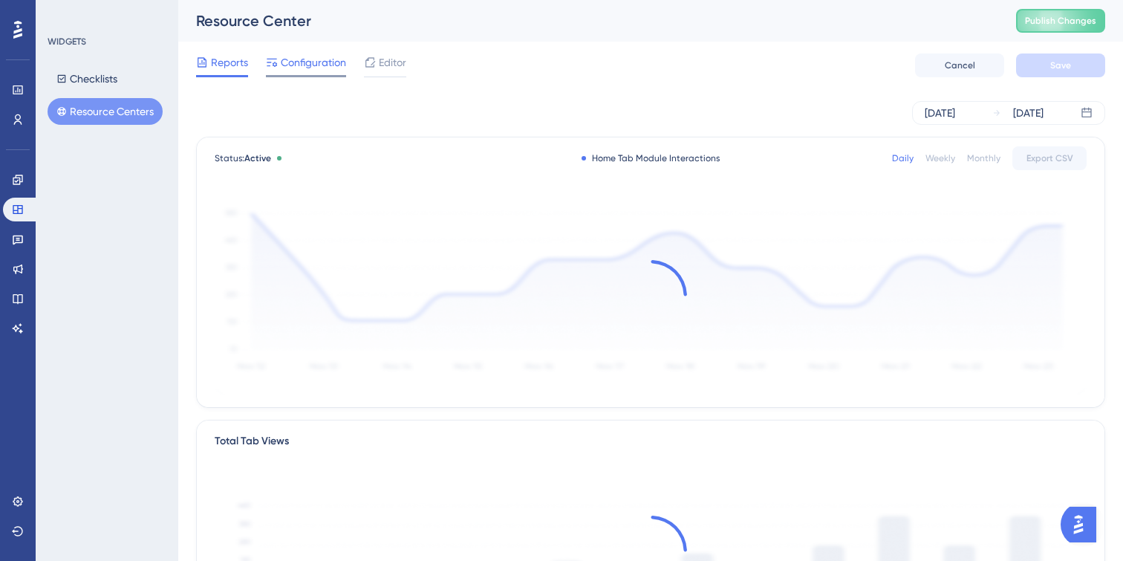
click at [312, 59] on span "Configuration" at bounding box center [313, 62] width 65 height 18
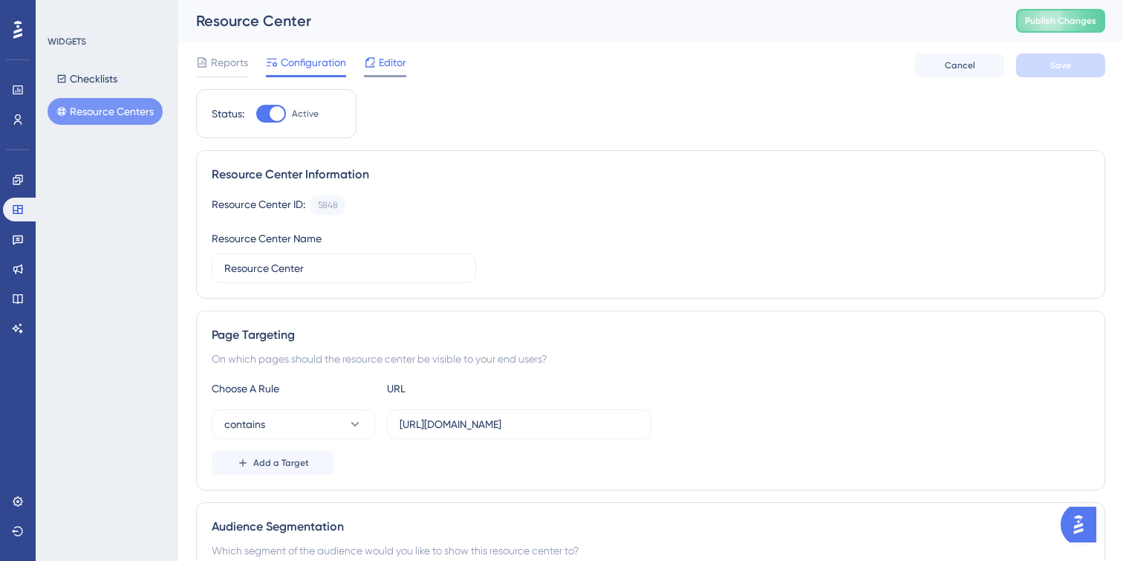
click at [401, 71] on span "Editor" at bounding box center [392, 62] width 27 height 18
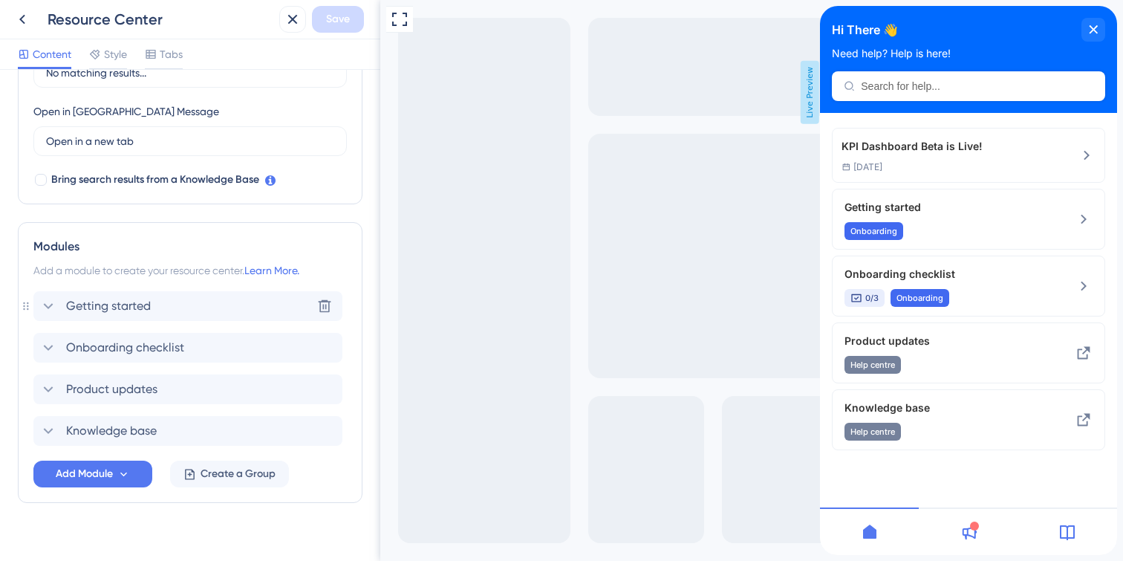
scroll to position [420, 0]
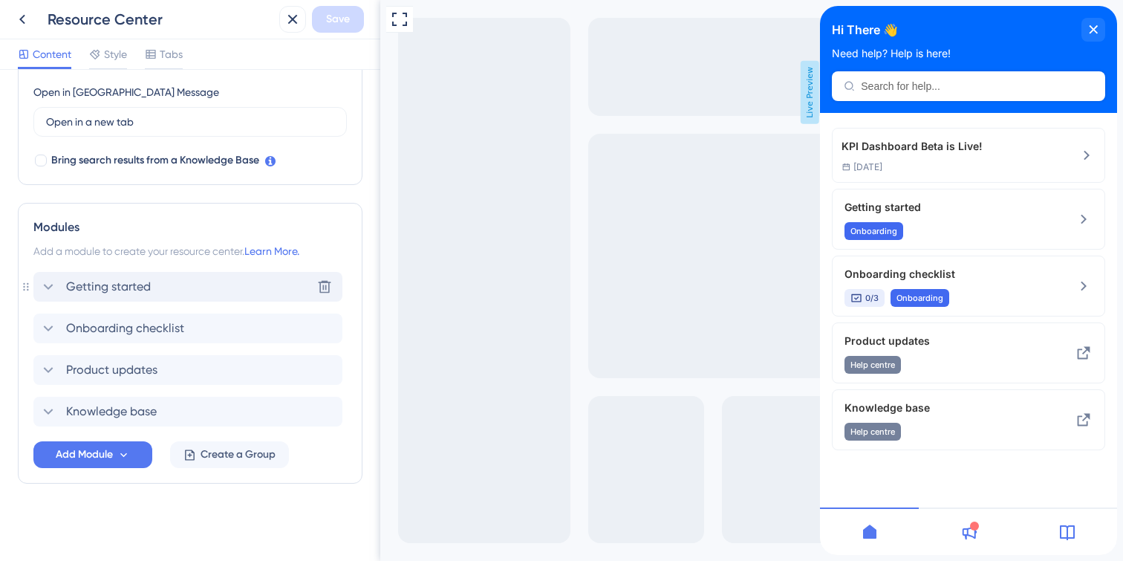
click at [49, 282] on icon at bounding box center [48, 287] width 18 height 18
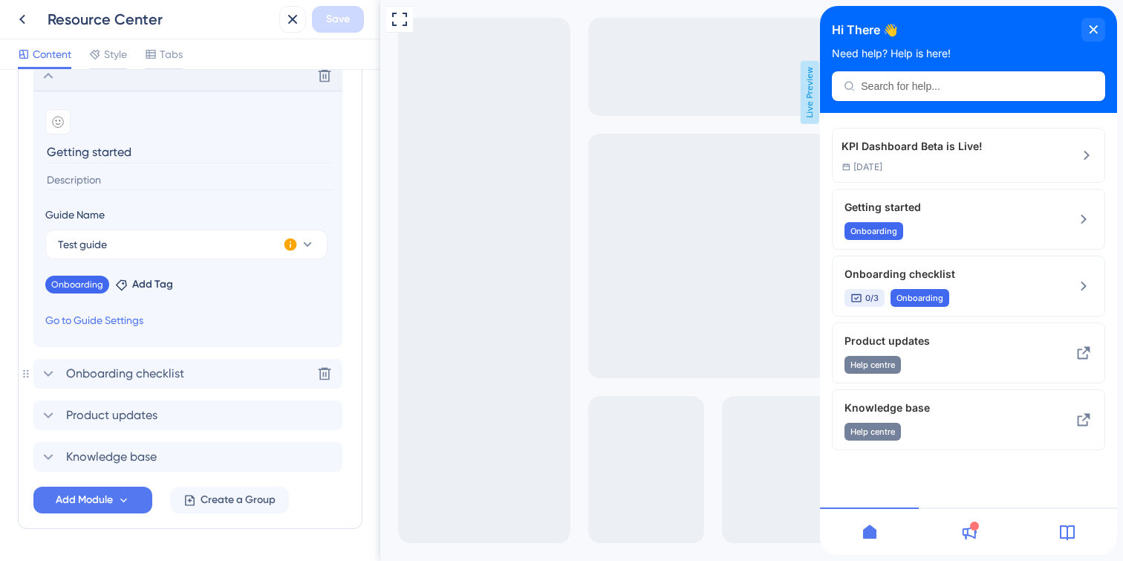
scroll to position [635, 0]
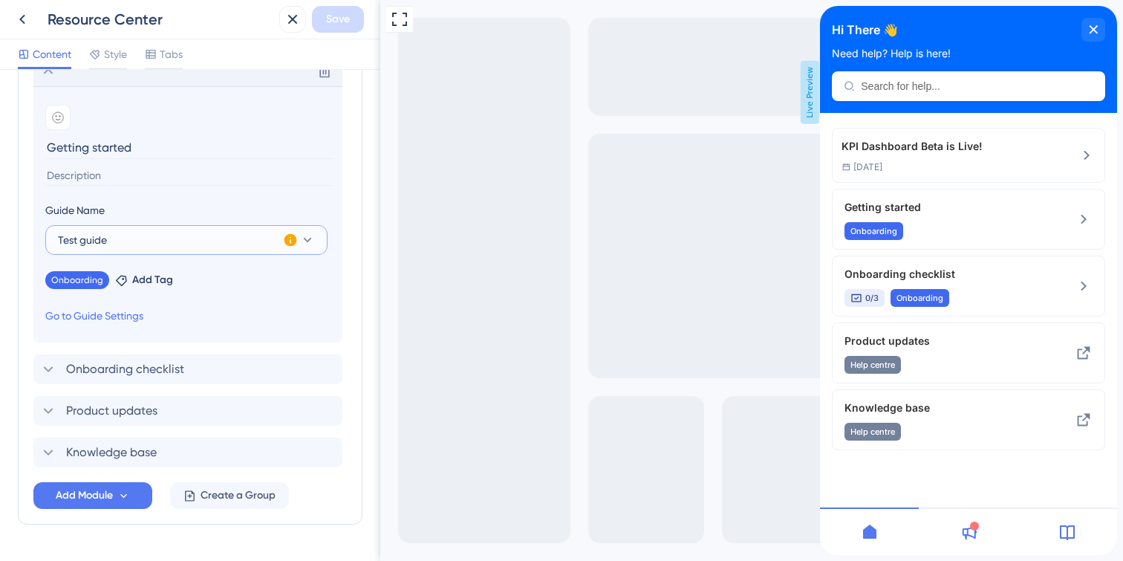
click at [307, 246] on icon at bounding box center [307, 239] width 15 height 15
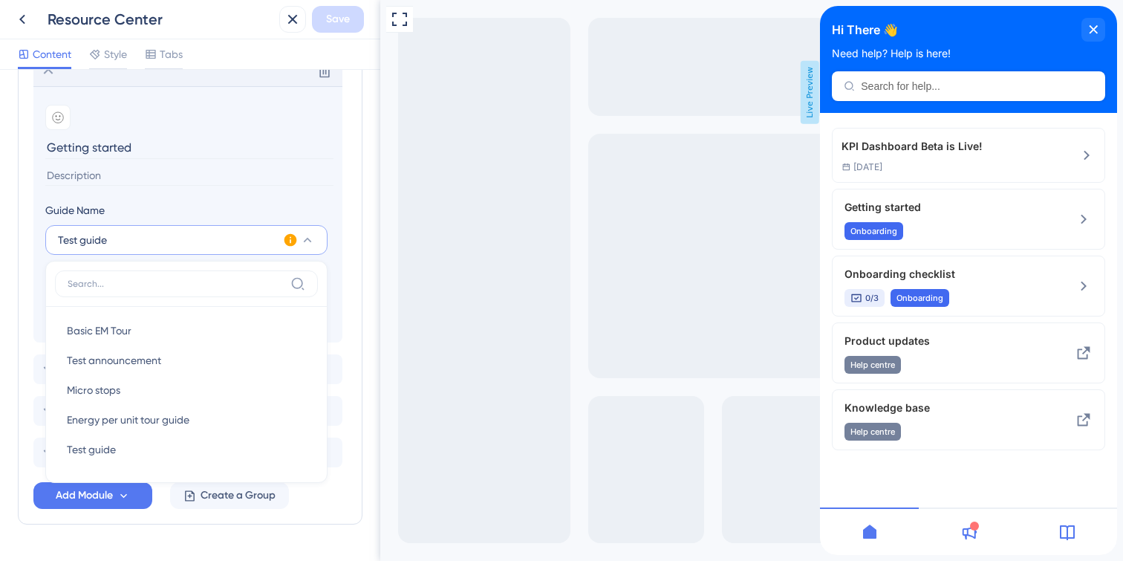
scroll to position [676, 0]
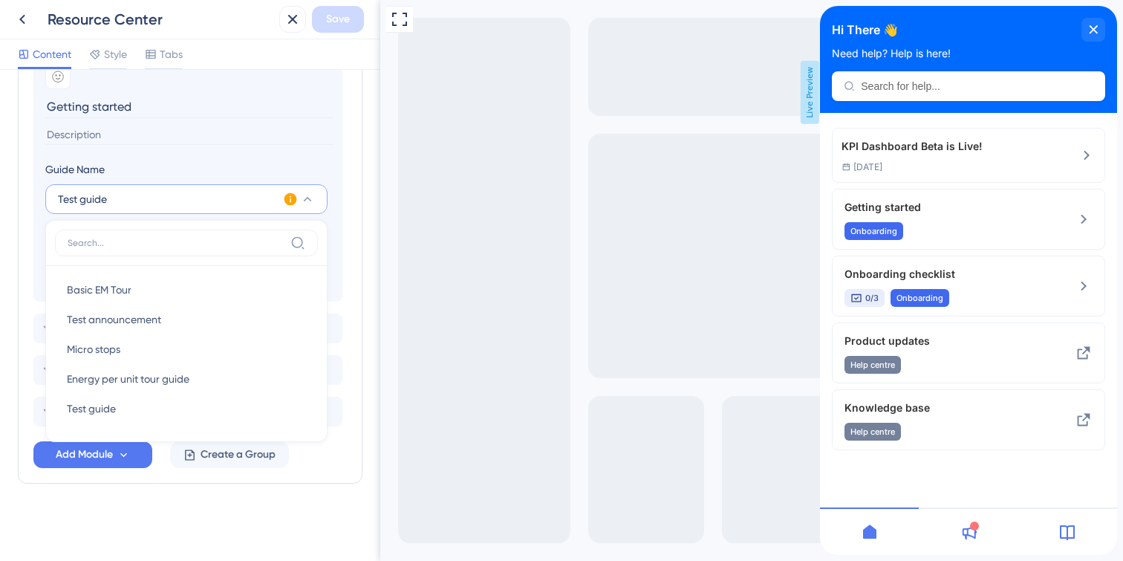
click at [308, 198] on icon at bounding box center [308, 199] width 8 height 4
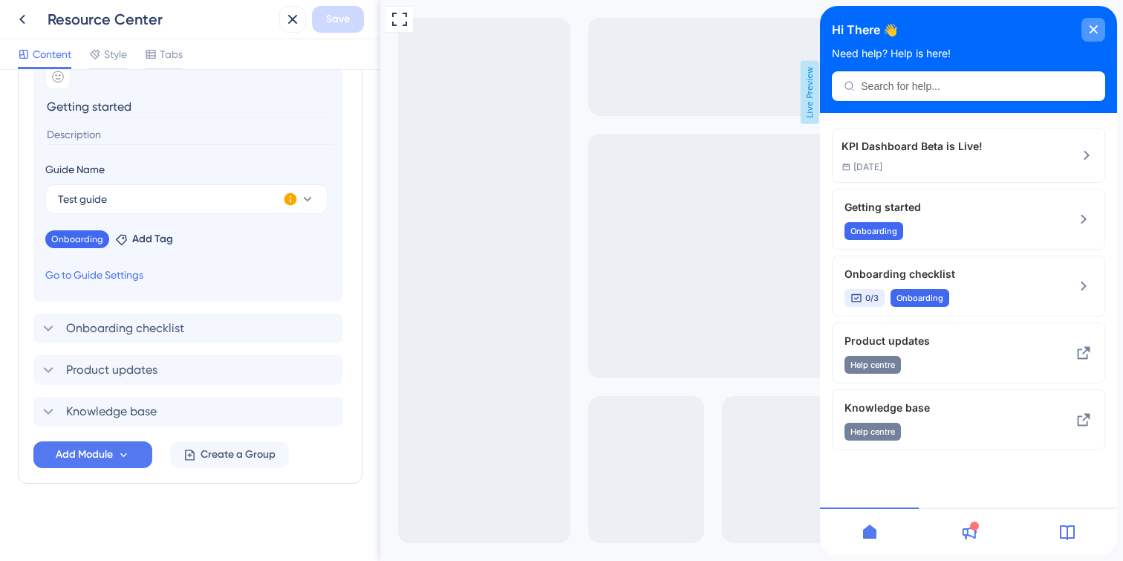
click at [1087, 33] on div "close resource center" at bounding box center [1093, 30] width 24 height 24
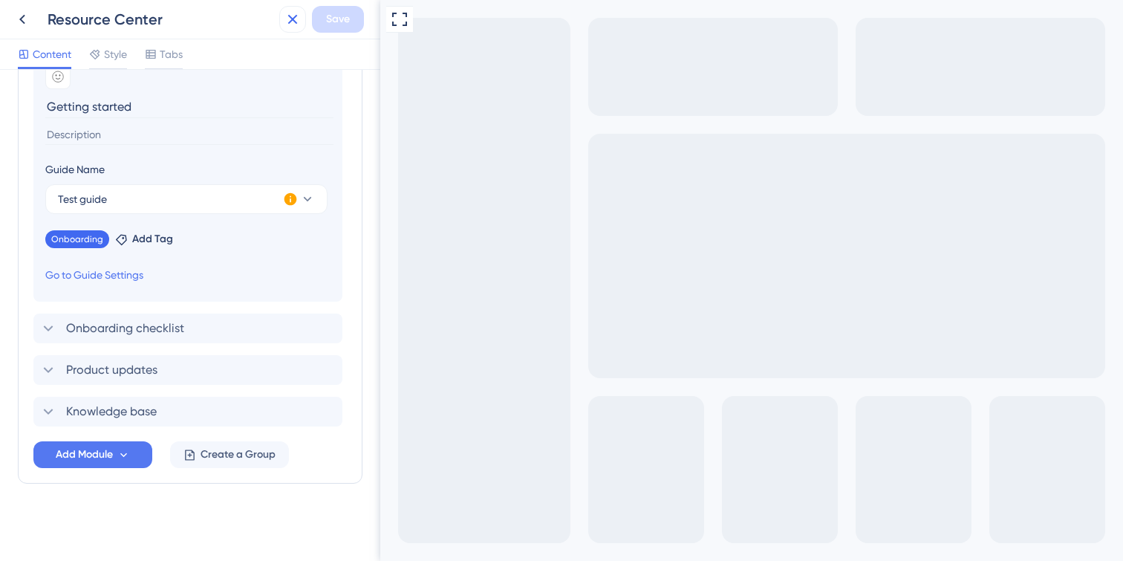
click at [293, 16] on icon at bounding box center [293, 19] width 18 height 18
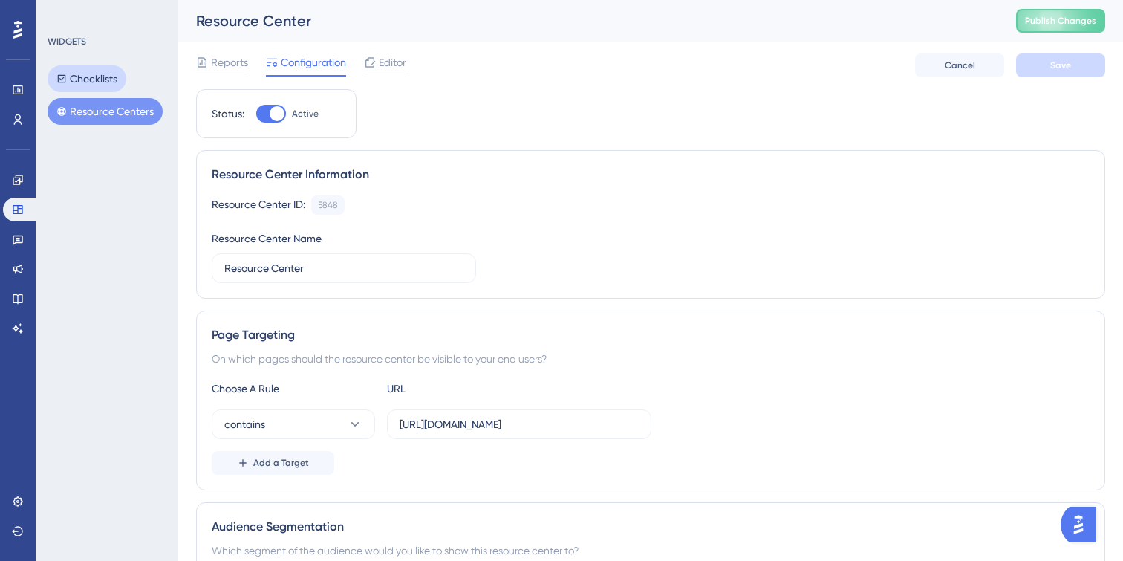
click at [96, 79] on button "Checklists" at bounding box center [87, 78] width 79 height 27
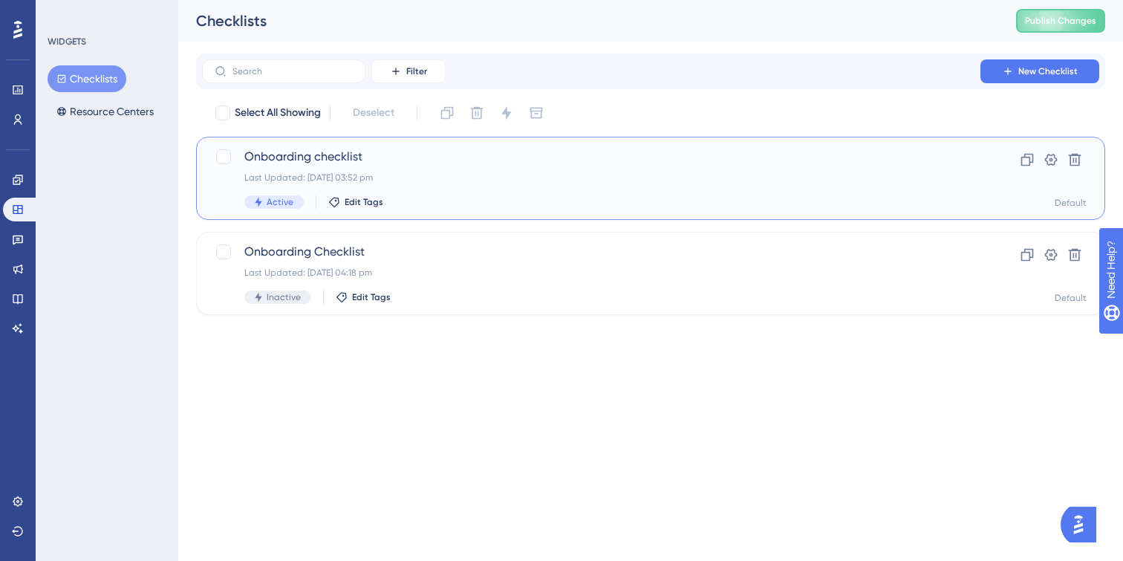
click at [521, 186] on div "Onboarding checklist Last Updated: [DATE] 03:52 pm Active Edit Tags" at bounding box center [591, 178] width 694 height 61
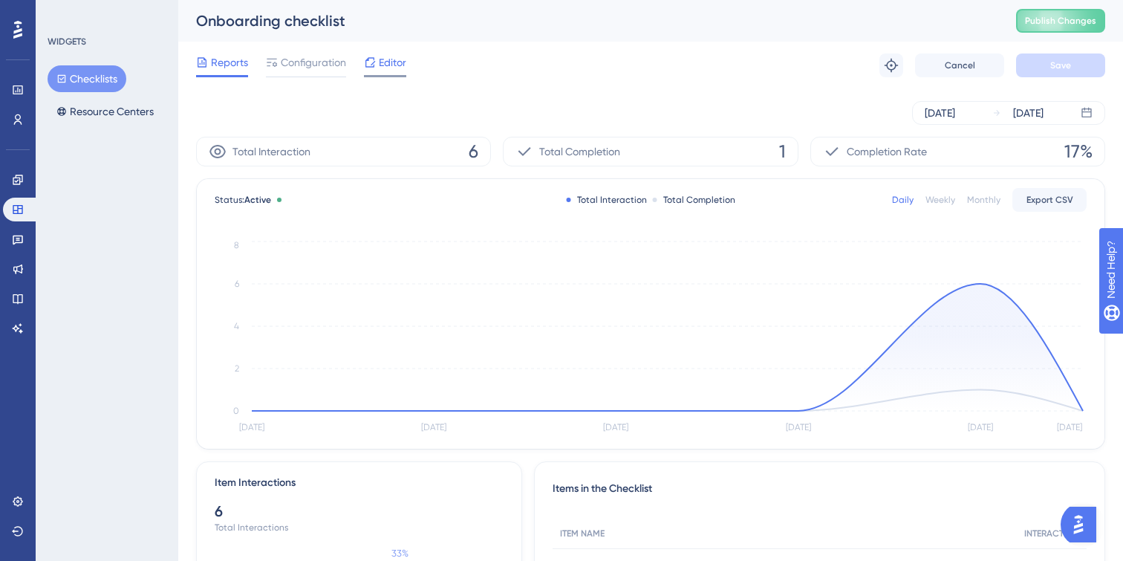
click at [383, 68] on span "Editor" at bounding box center [392, 62] width 27 height 18
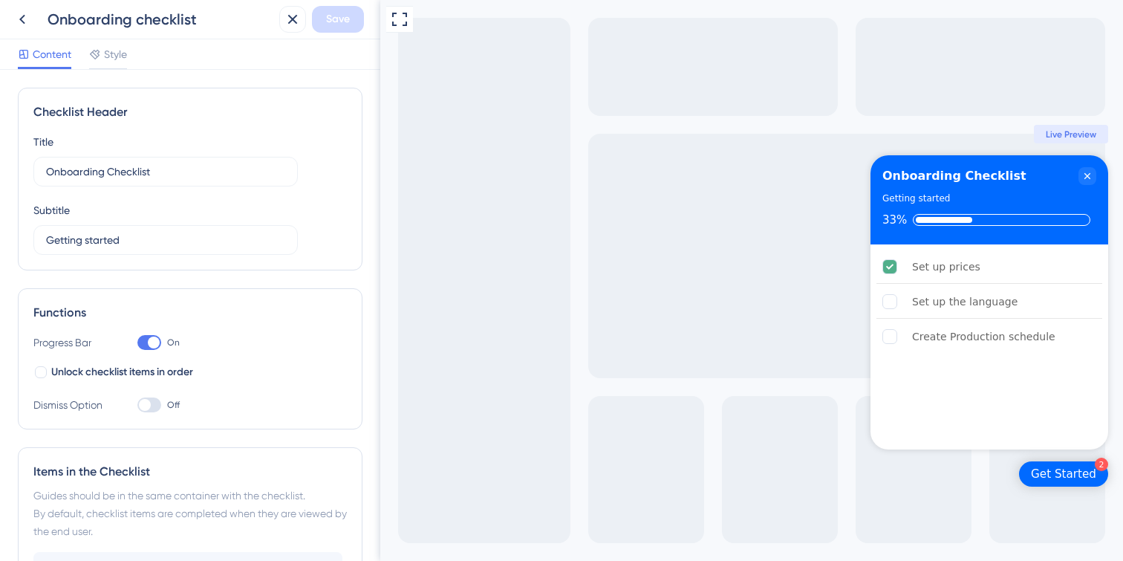
scroll to position [235, 0]
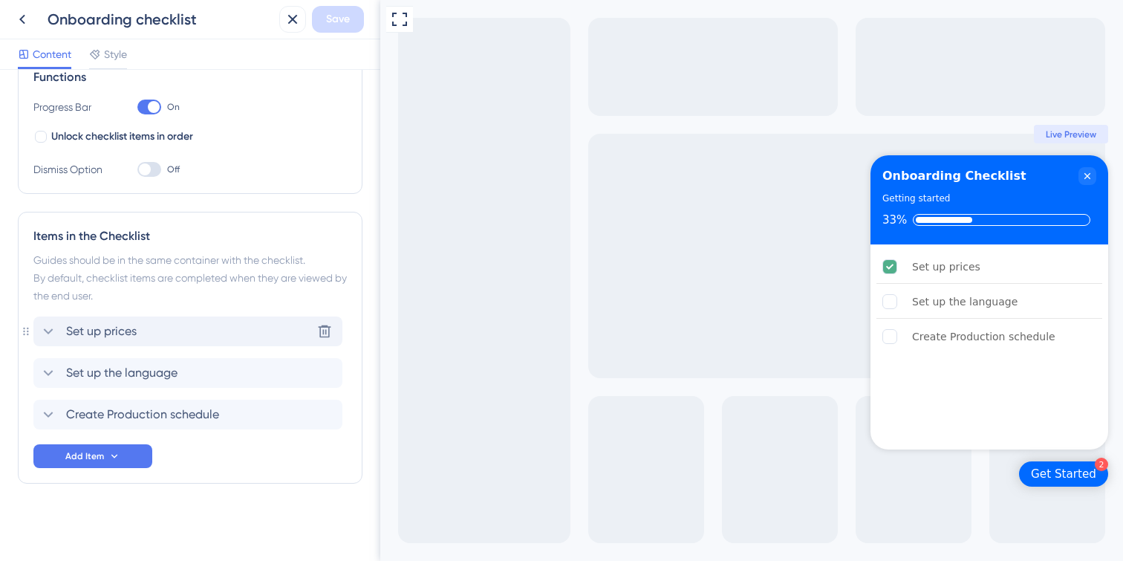
click at [148, 337] on div "Set up prices Delete" at bounding box center [187, 331] width 309 height 30
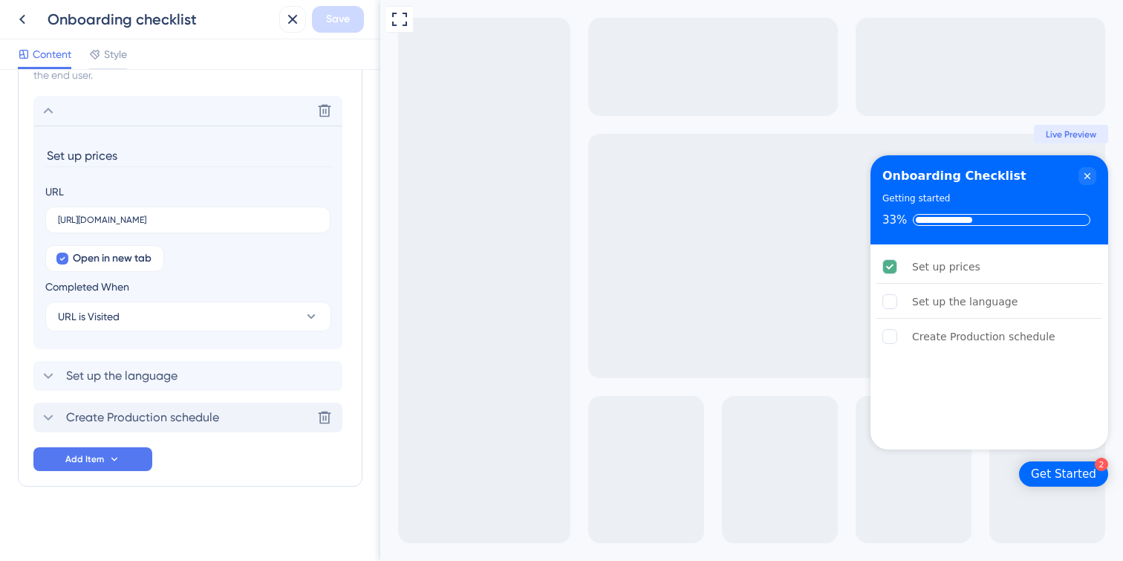
scroll to position [459, 0]
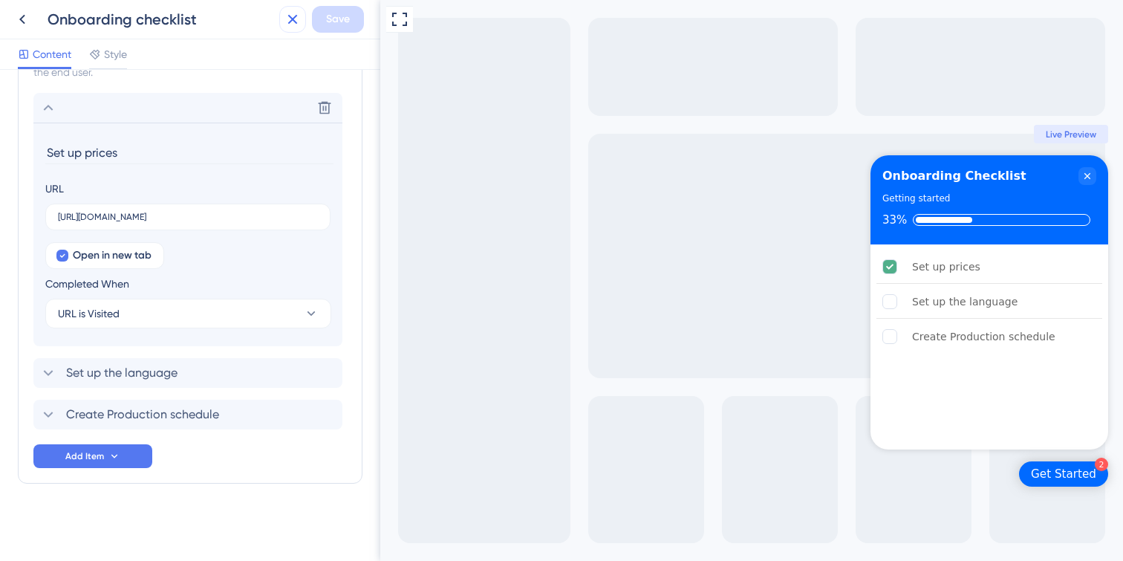
click at [295, 18] on icon at bounding box center [293, 19] width 18 height 18
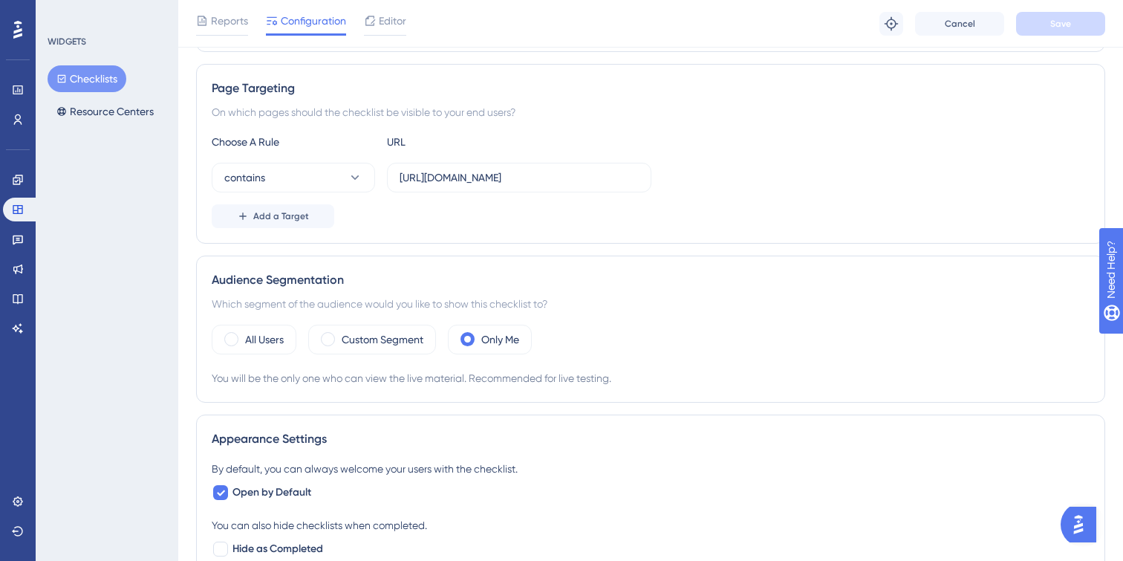
scroll to position [242, 0]
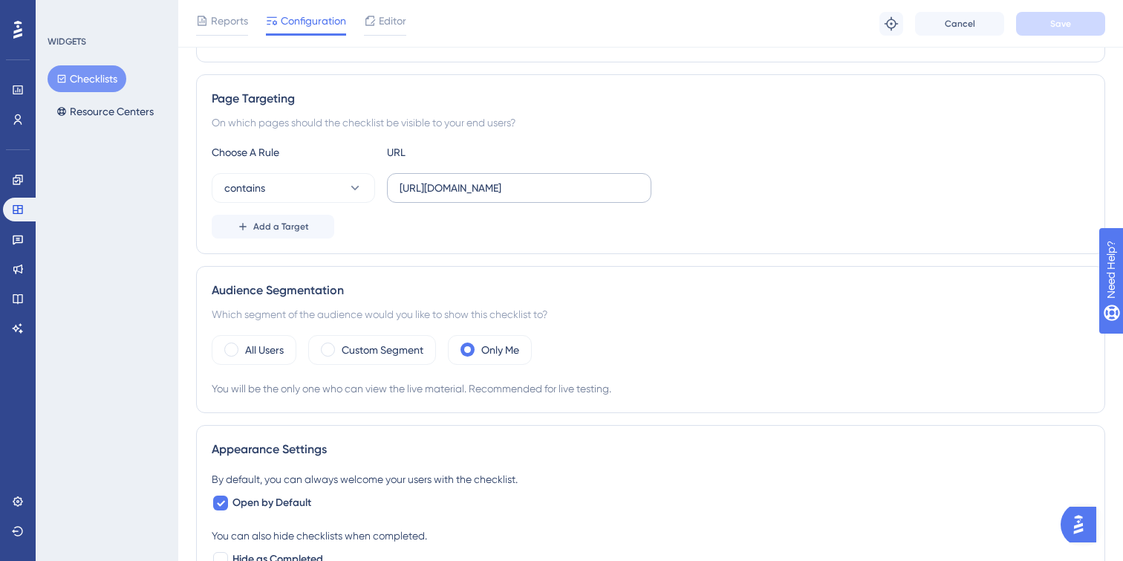
drag, startPoint x: 397, startPoint y: 186, endPoint x: 599, endPoint y: 186, distance: 201.3
click at [599, 186] on label "[URL][DOMAIN_NAME]" at bounding box center [519, 188] width 264 height 30
click at [599, 186] on input "[URL][DOMAIN_NAME]" at bounding box center [519, 188] width 239 height 16
click at [605, 221] on div "Add a Target" at bounding box center [651, 227] width 878 height 24
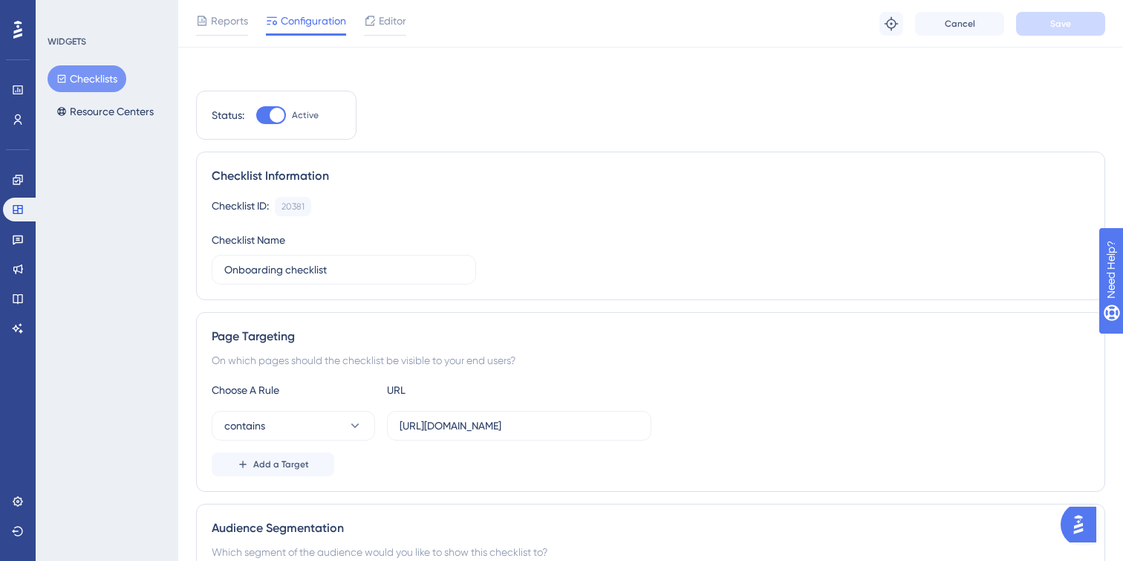
scroll to position [0, 0]
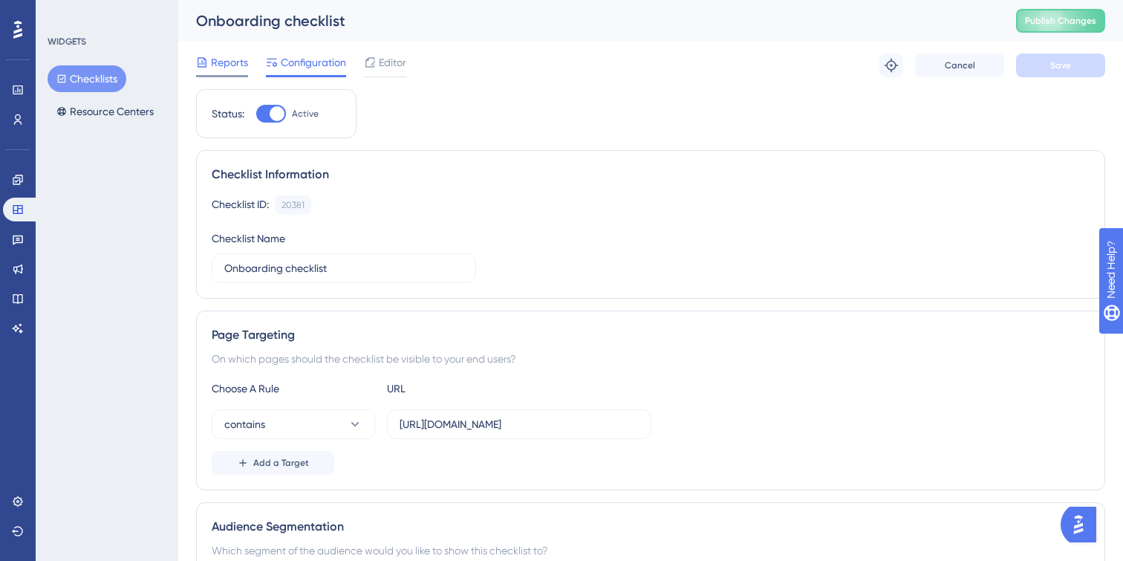
click at [228, 67] on span "Reports" at bounding box center [229, 62] width 37 height 18
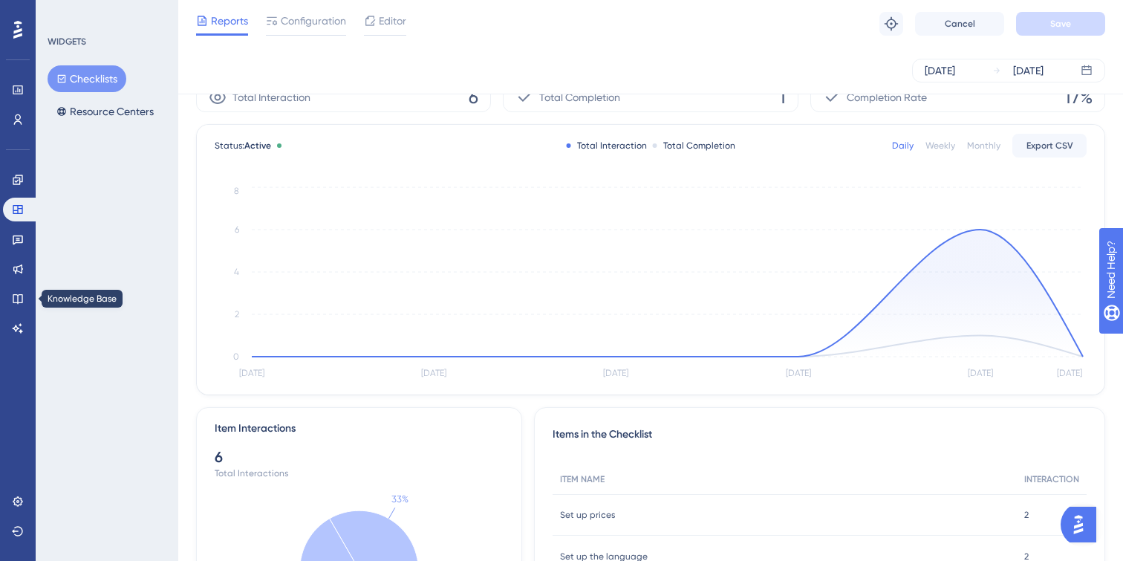
scroll to position [45, 0]
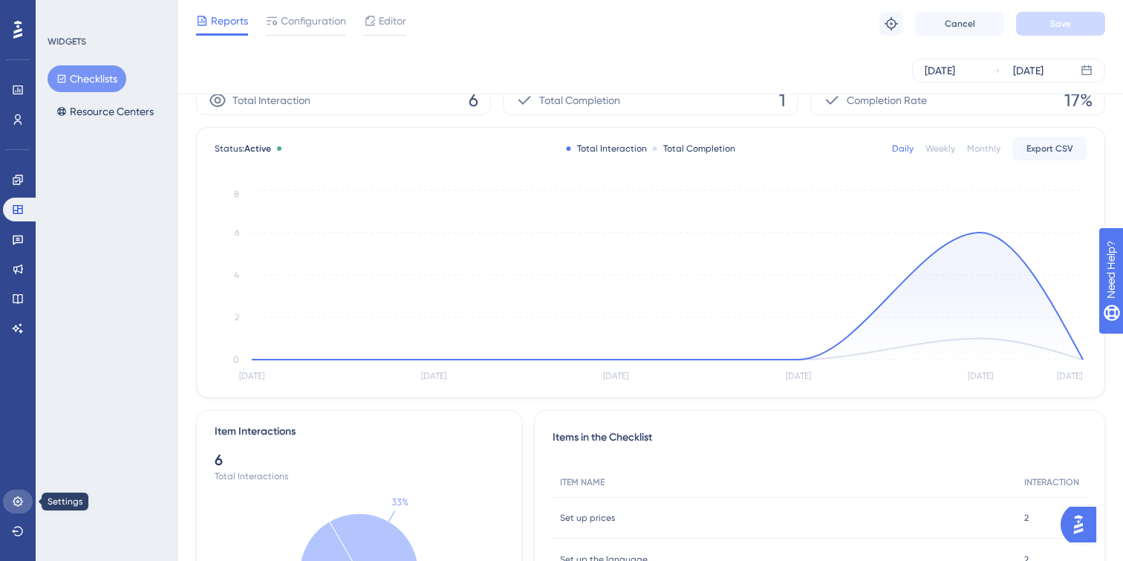
click at [17, 498] on icon at bounding box center [18, 501] width 12 height 12
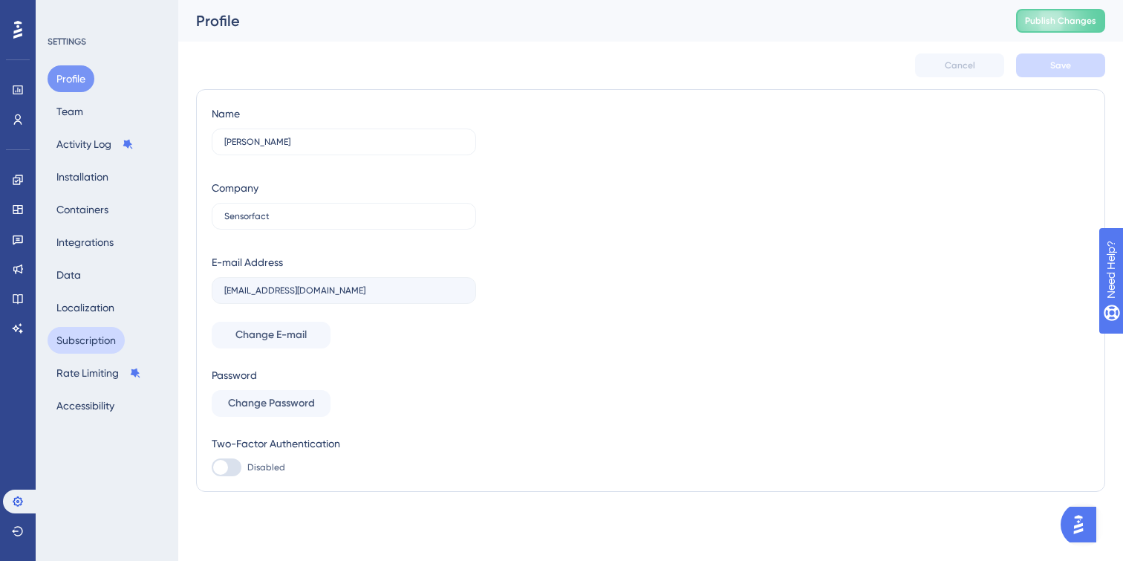
click at [90, 342] on button "Subscription" at bounding box center [86, 340] width 77 height 27
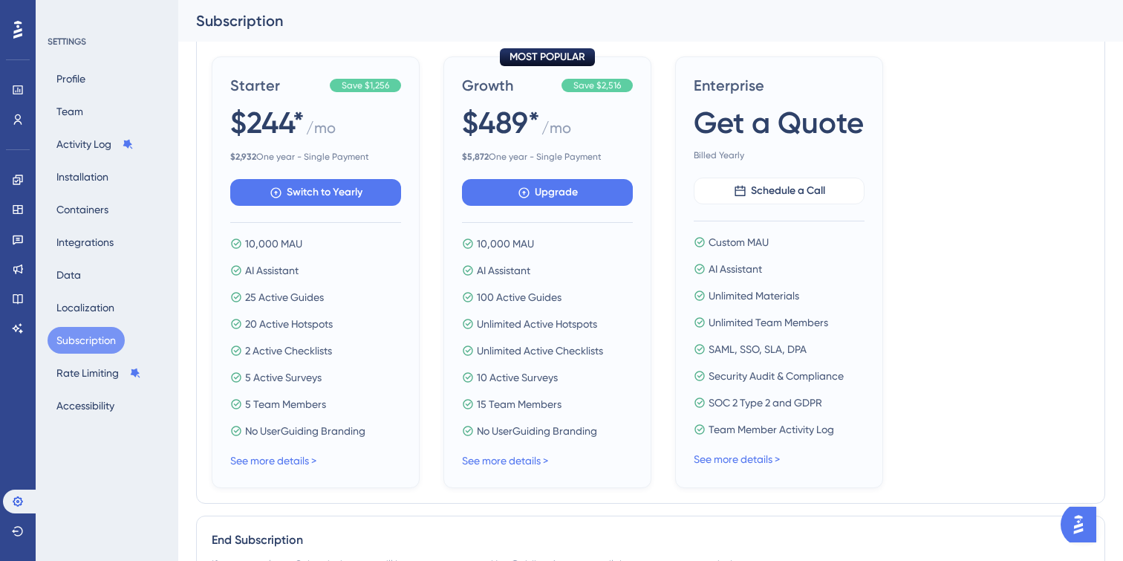
scroll to position [654, 0]
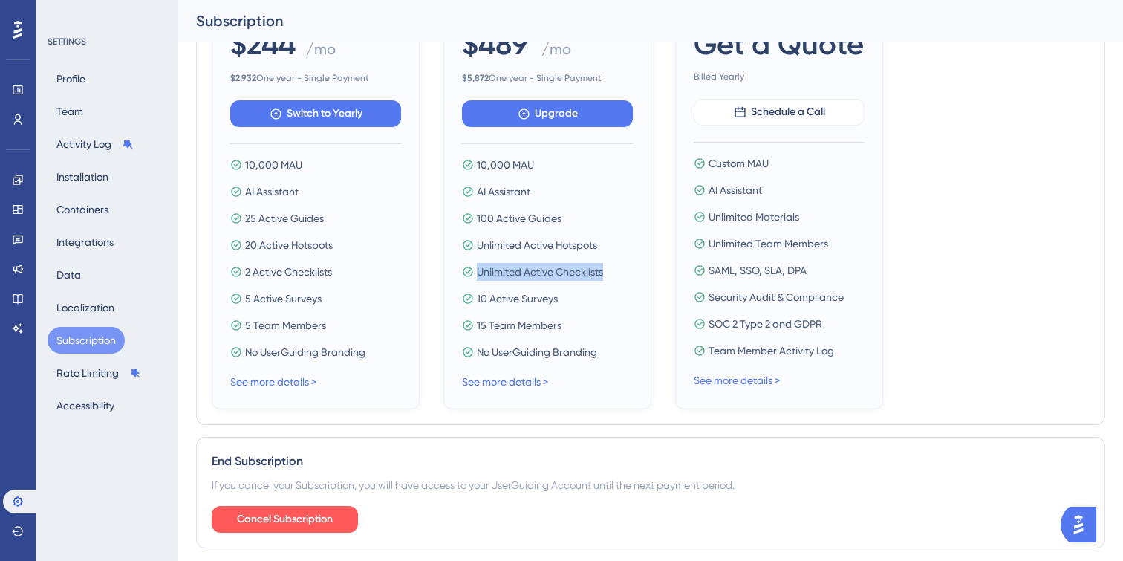
drag, startPoint x: 476, startPoint y: 271, endPoint x: 620, endPoint y: 271, distance: 144.1
click at [620, 271] on div "Unlimited Active Checklists" at bounding box center [547, 272] width 171 height 18
drag, startPoint x: 339, startPoint y: 270, endPoint x: 245, endPoint y: 268, distance: 94.3
click at [245, 268] on div "2 Active Checklists" at bounding box center [315, 272] width 171 height 18
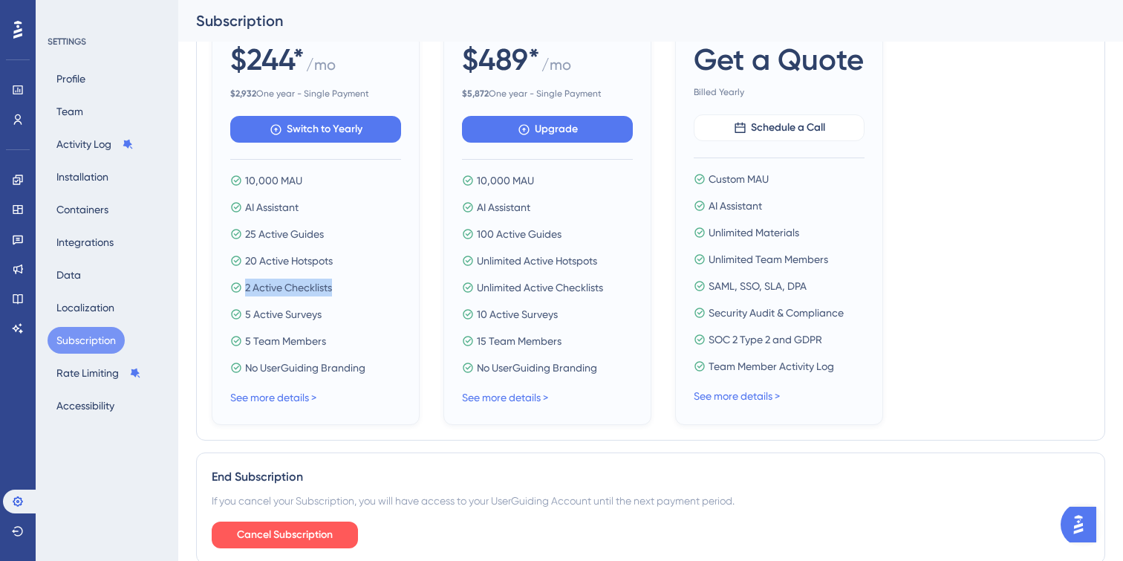
scroll to position [612, 0]
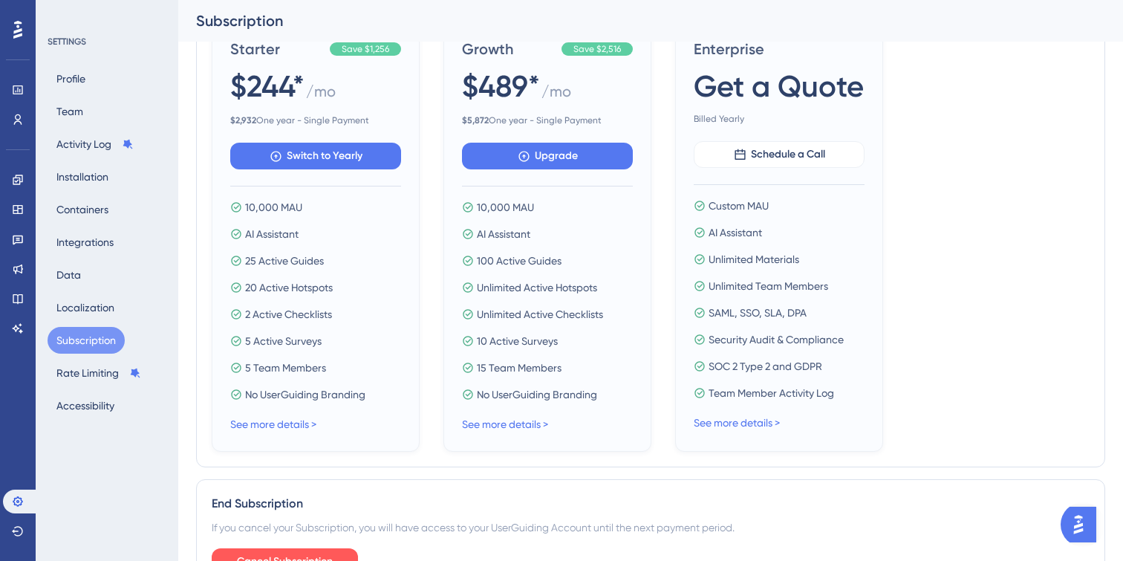
click at [974, 238] on div "Starter Save $1,256 $244* / mo $ 2,932 One year - Single Payment Switch to Year…" at bounding box center [651, 236] width 878 height 432
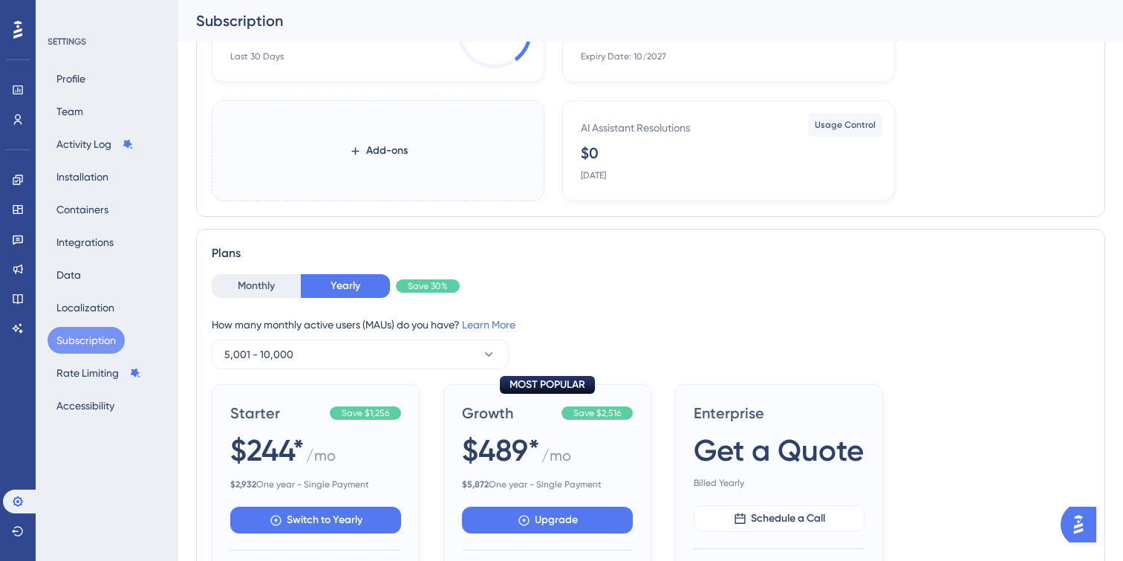
scroll to position [0, 0]
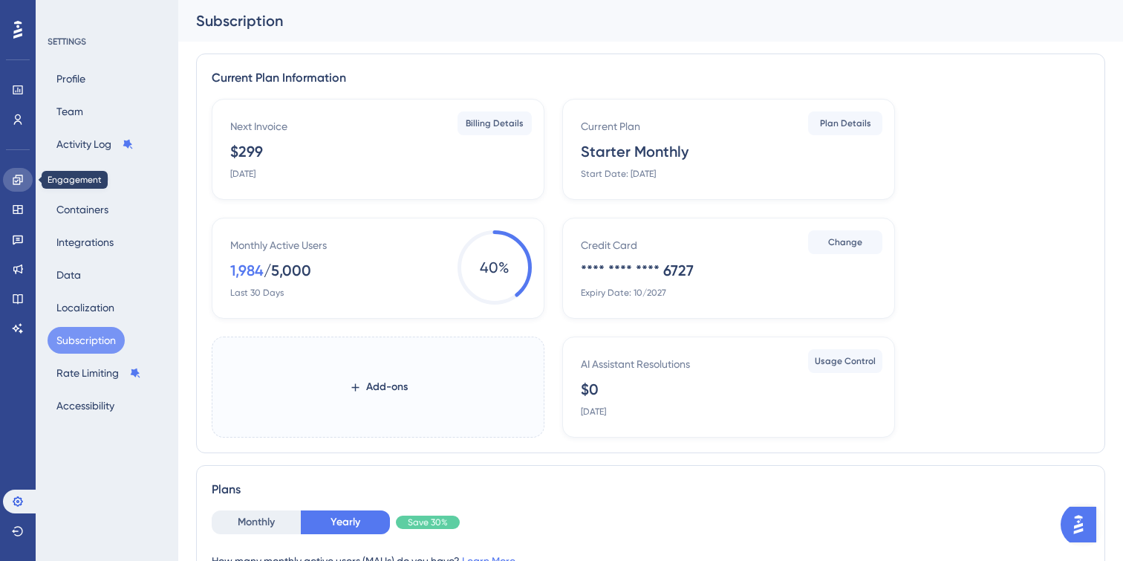
click at [20, 180] on icon at bounding box center [18, 180] width 10 height 10
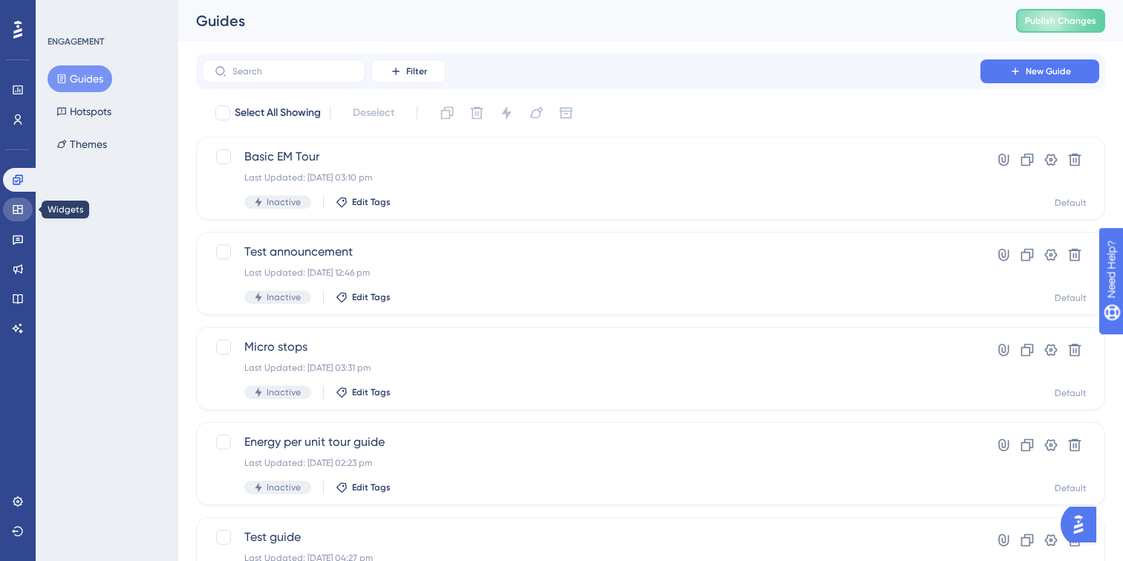
click at [16, 209] on icon at bounding box center [18, 210] width 12 height 12
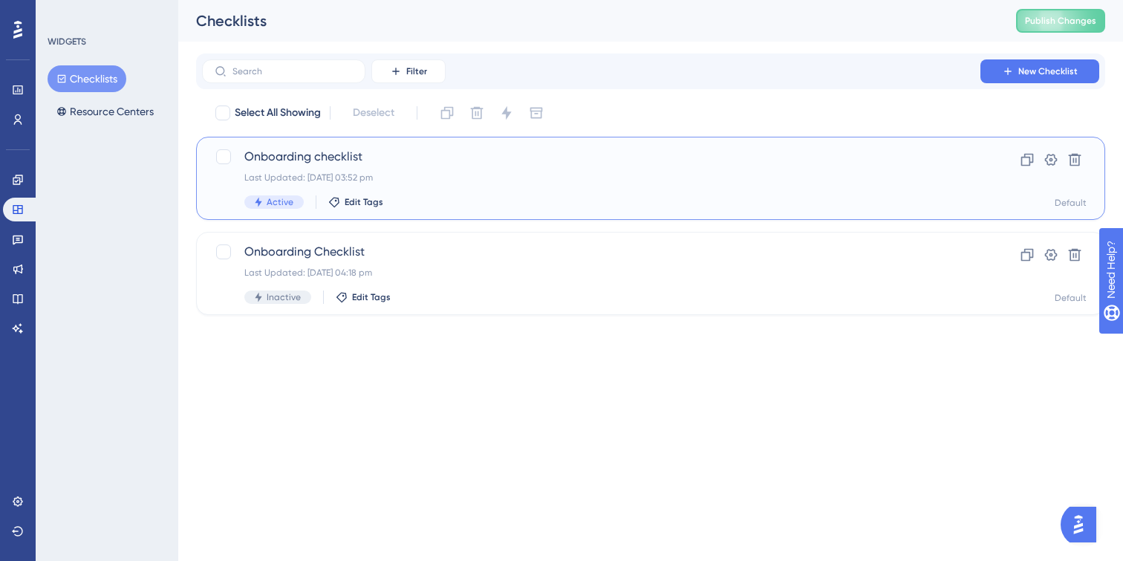
click at [478, 195] on div "Active Edit Tags" at bounding box center [591, 201] width 694 height 13
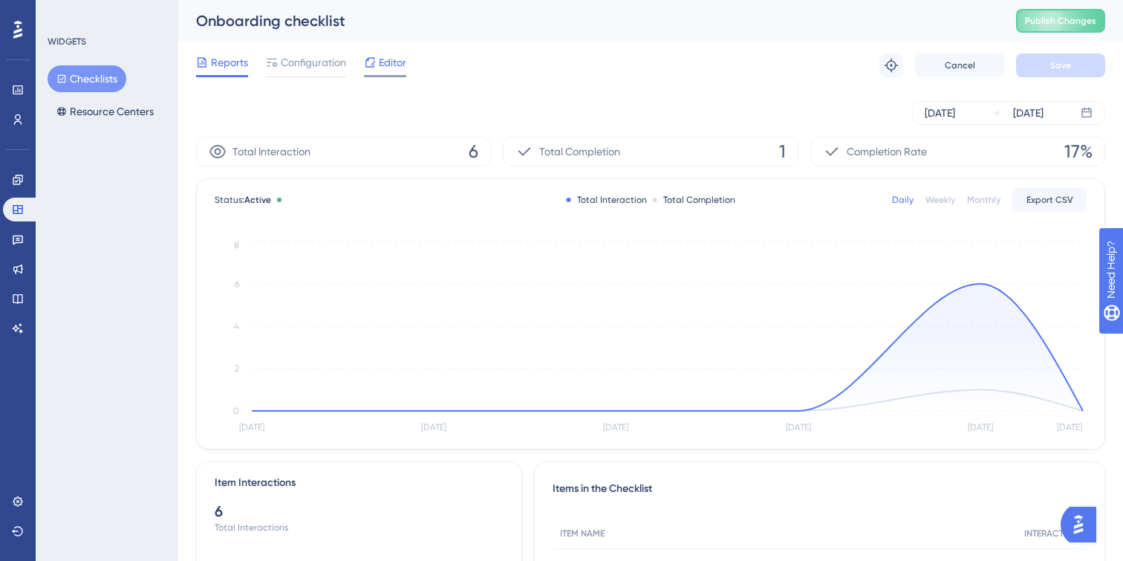
click at [396, 69] on span "Editor" at bounding box center [392, 62] width 27 height 18
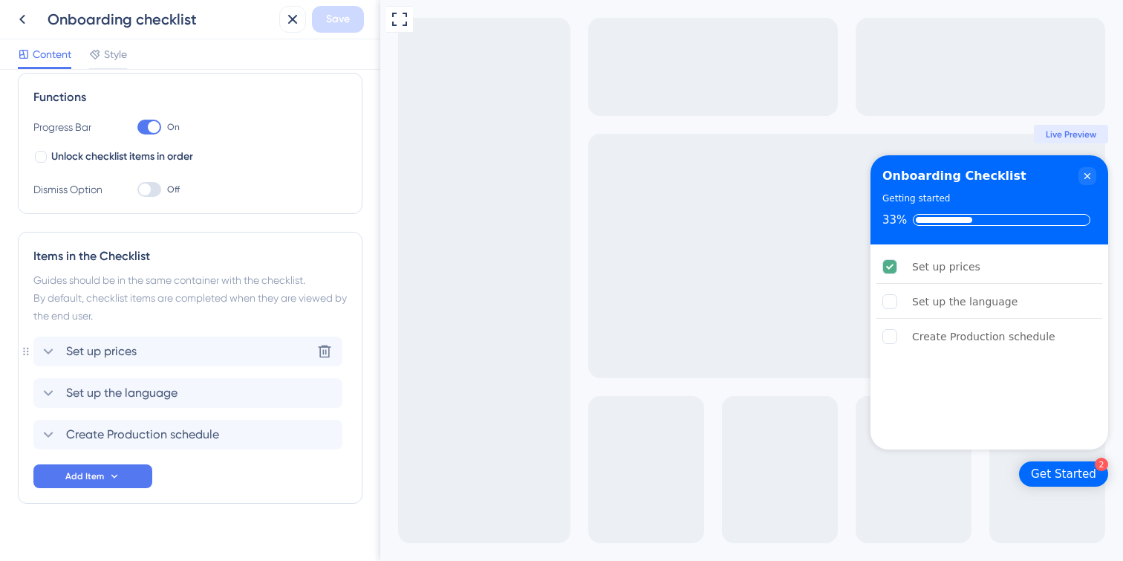
scroll to position [235, 0]
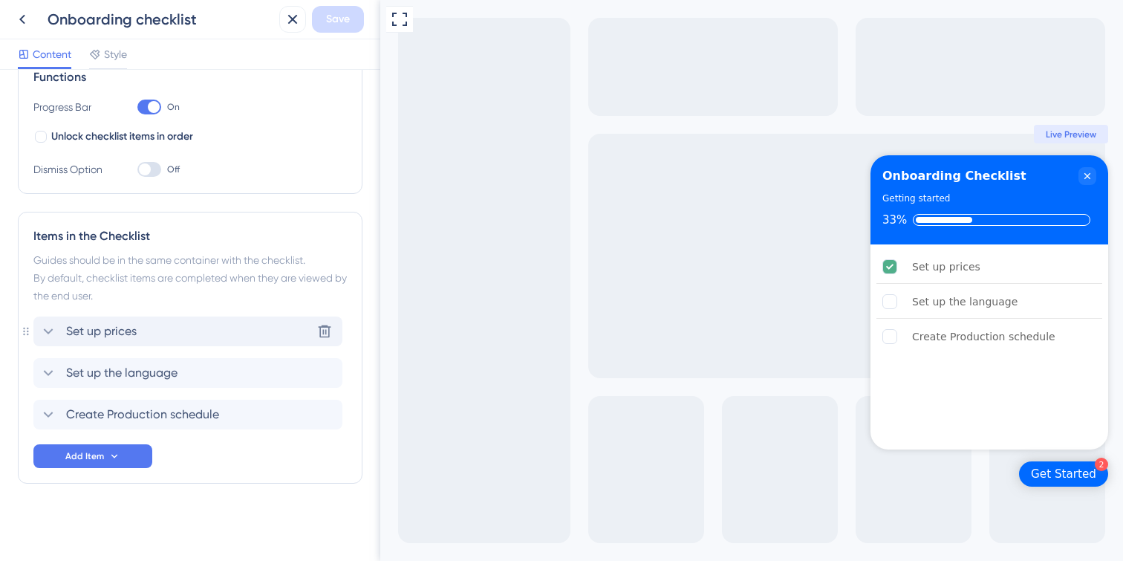
click at [51, 328] on icon at bounding box center [48, 331] width 18 height 18
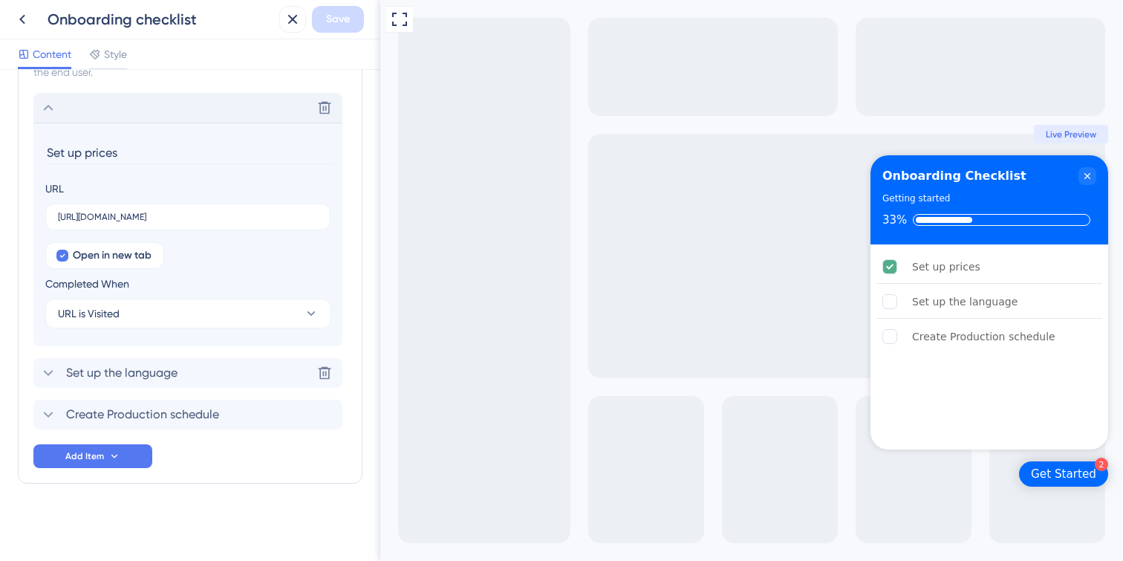
scroll to position [456, 0]
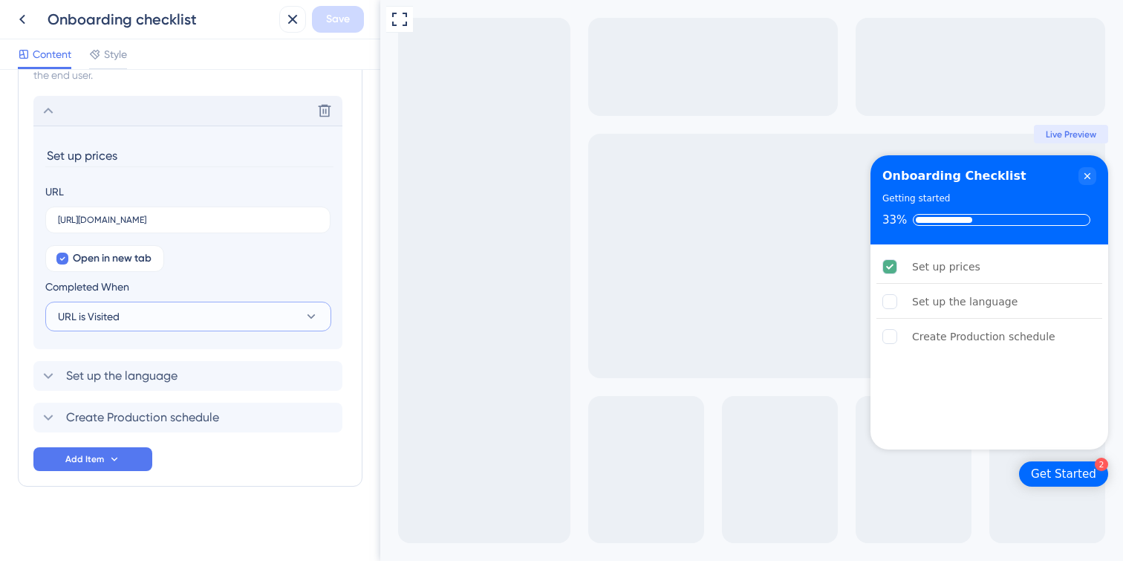
click at [171, 321] on button "URL is Visited" at bounding box center [188, 317] width 286 height 30
click at [357, 272] on div "Items in the Checklist Guides should be in the same container with the checklis…" at bounding box center [190, 238] width 345 height 495
click at [911, 307] on div "Set up the language is incomplete." at bounding box center [897, 301] width 30 height 15
click at [887, 307] on rect "Set up the language is incomplete." at bounding box center [890, 302] width 14 height 14
click at [998, 303] on div "Set up the language" at bounding box center [964, 302] width 105 height 18
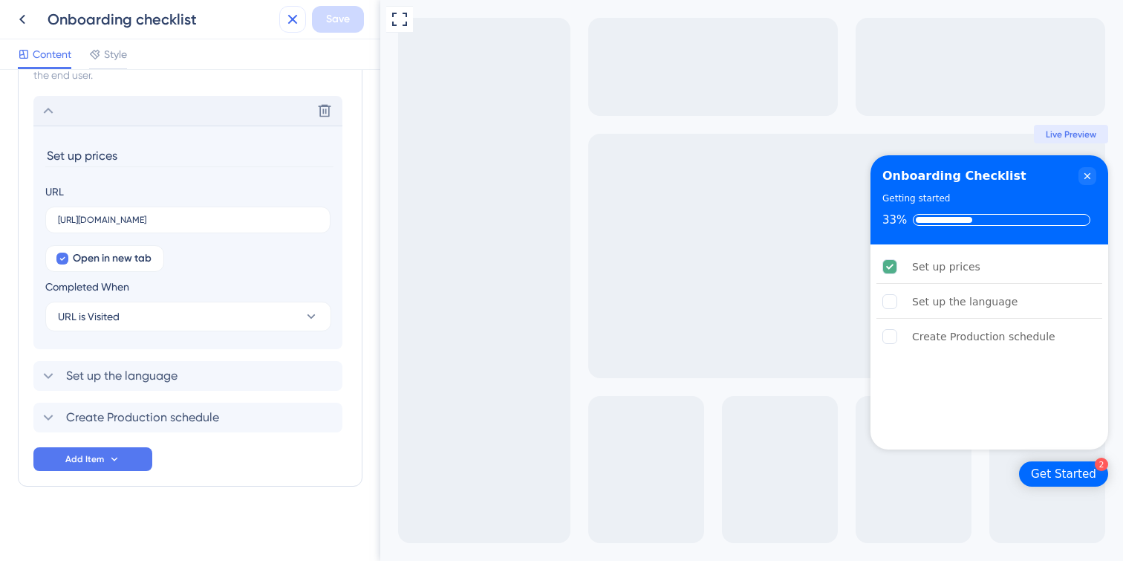
click at [291, 21] on icon at bounding box center [293, 20] width 10 height 10
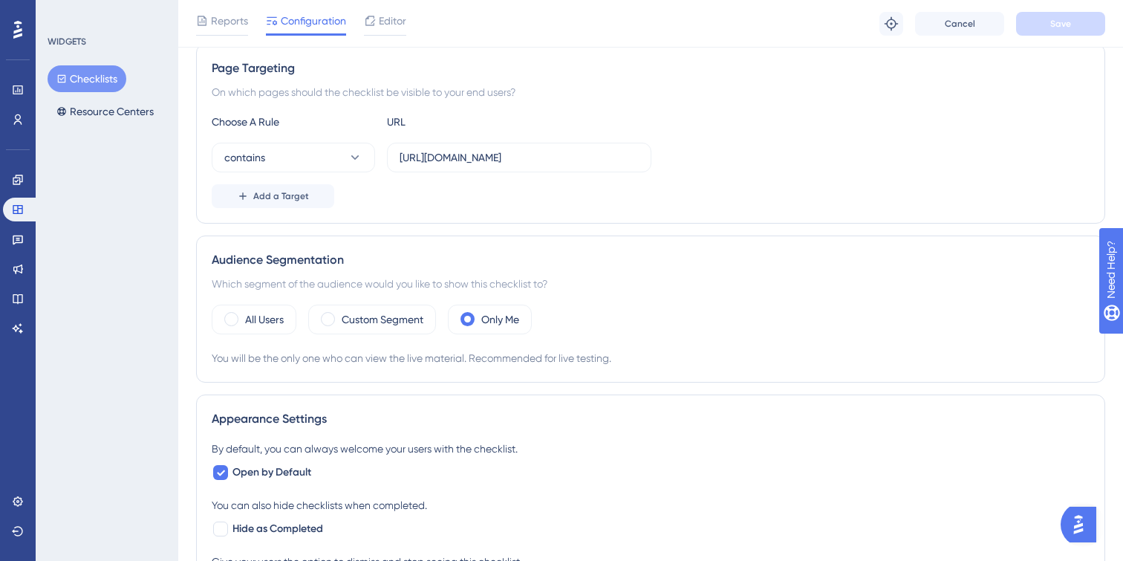
scroll to position [284, 0]
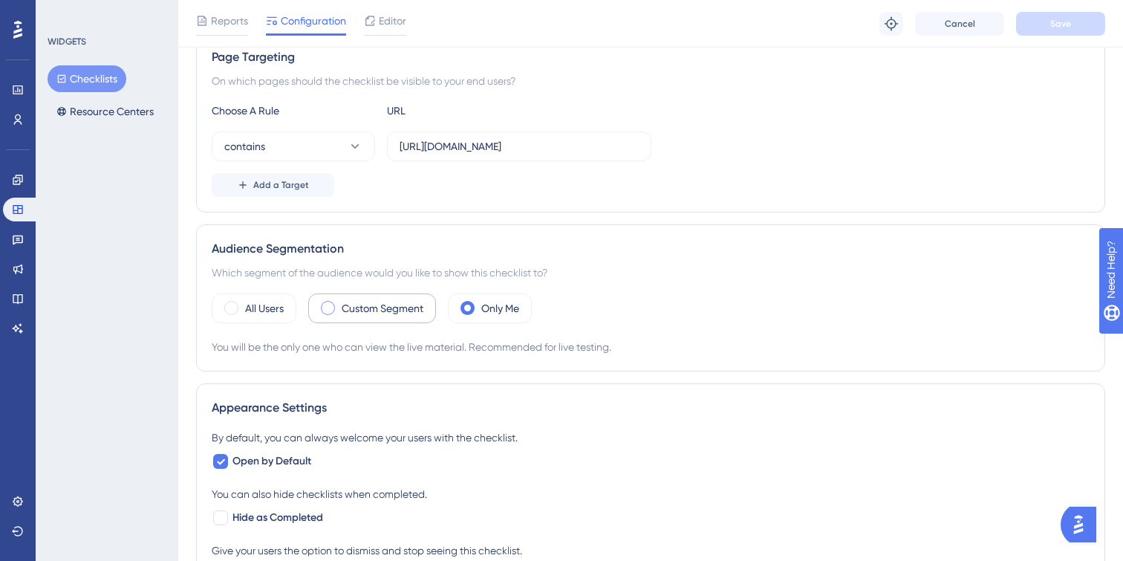
click at [388, 299] on label "Custom Segment" at bounding box center [383, 308] width 82 height 18
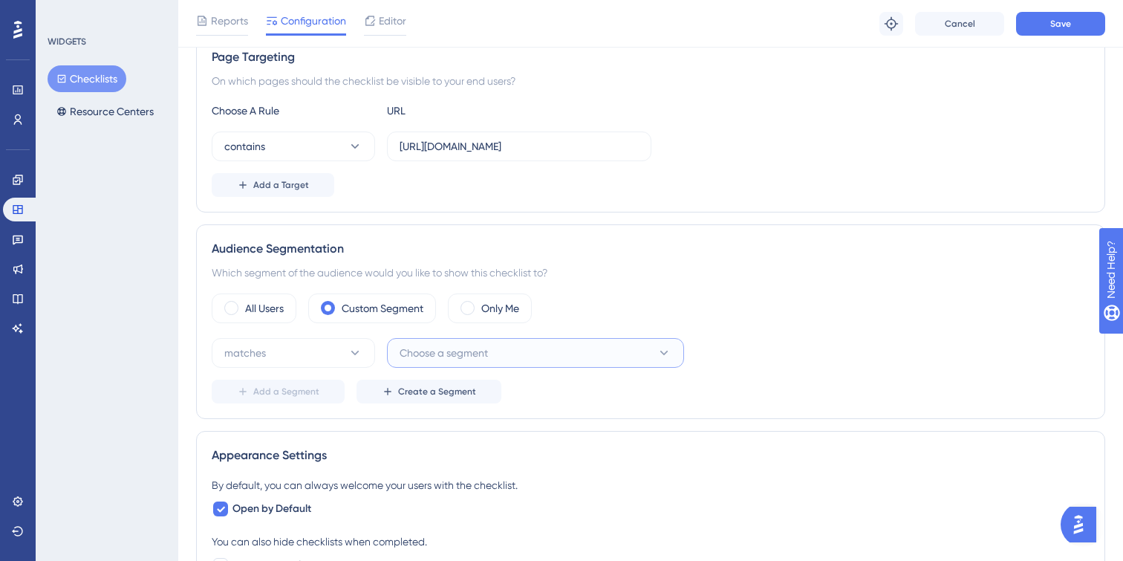
click at [467, 358] on span "Choose a segment" at bounding box center [444, 353] width 88 height 18
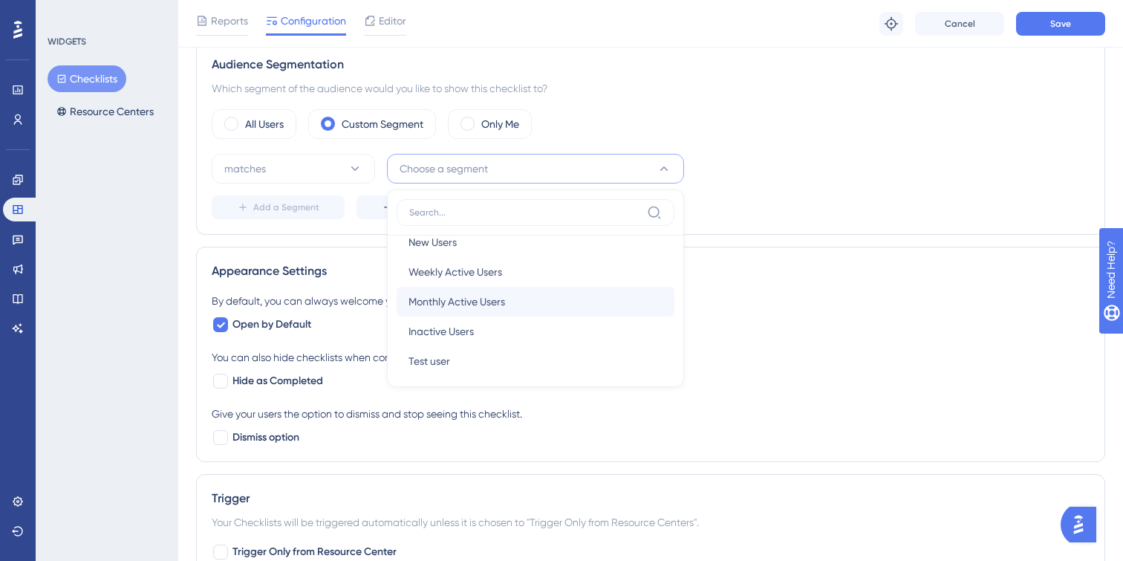
scroll to position [0, 0]
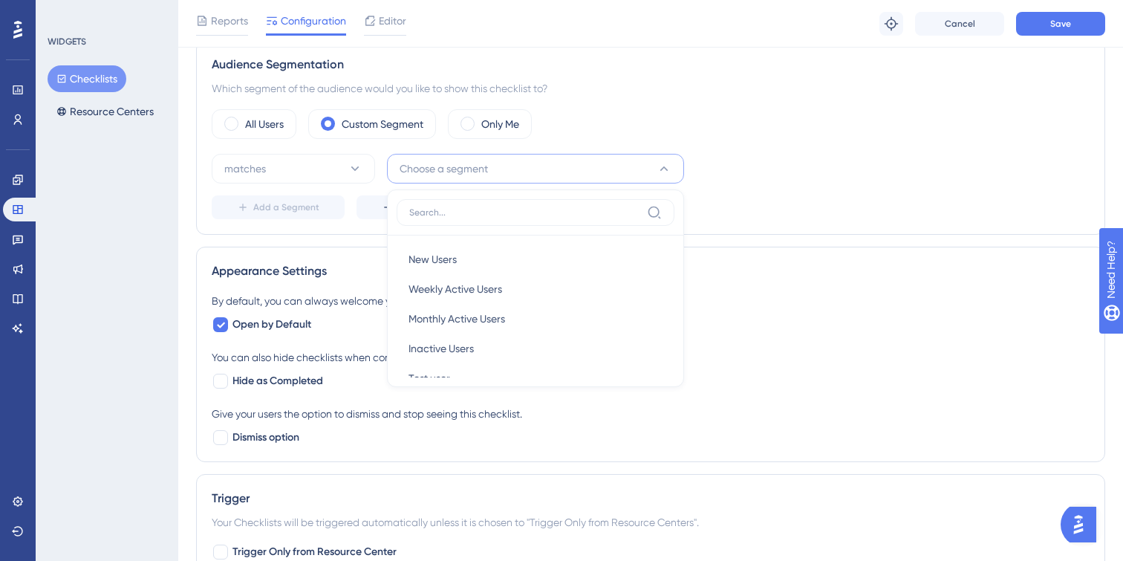
click at [103, 74] on button "Checklists" at bounding box center [87, 78] width 79 height 27
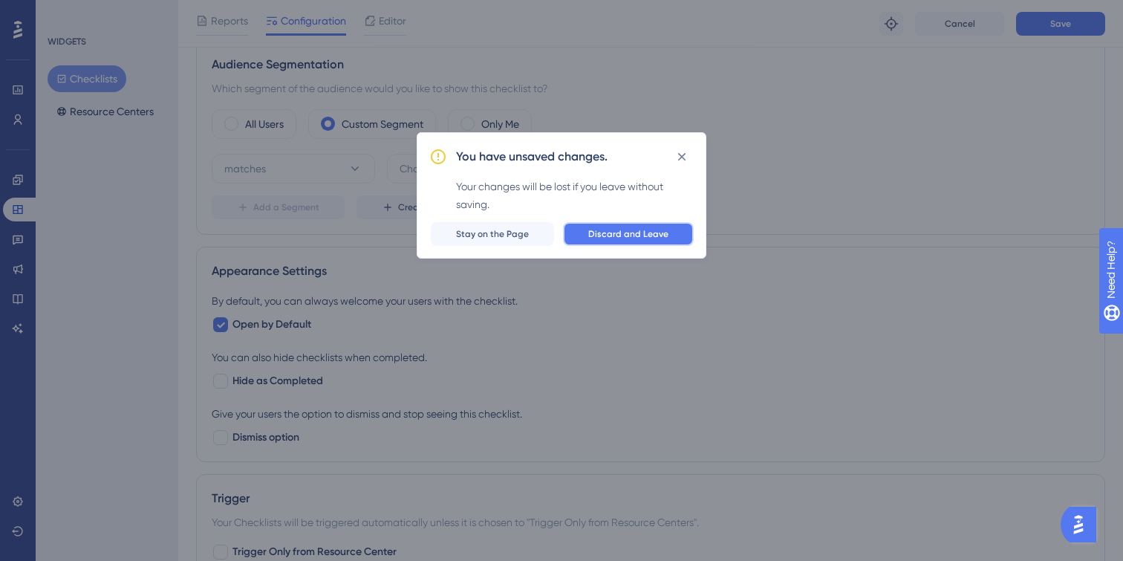
click at [640, 235] on span "Discard and Leave" at bounding box center [628, 234] width 80 height 12
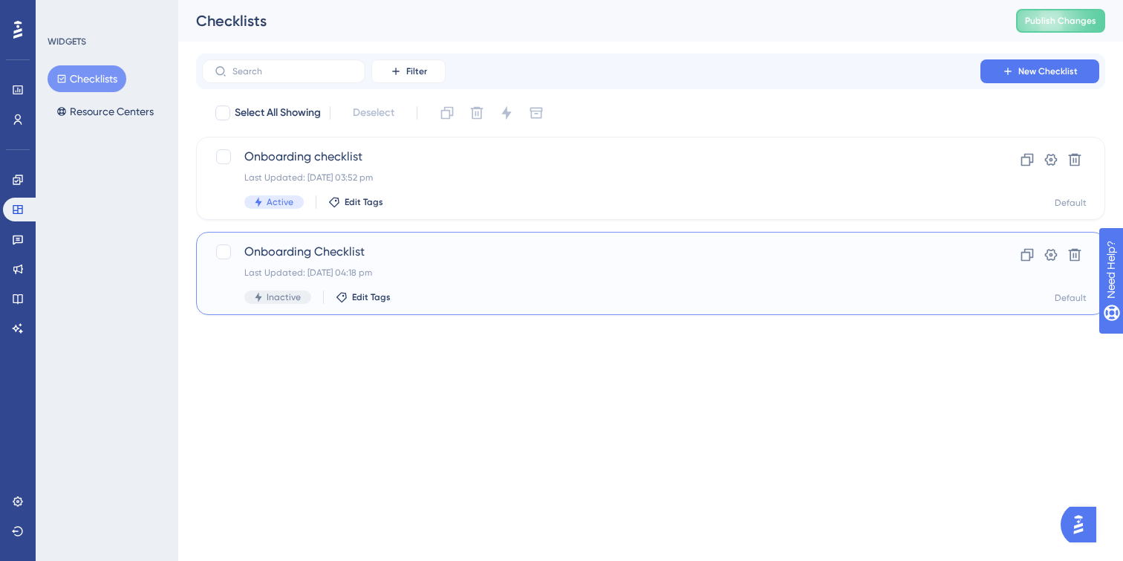
click at [466, 285] on div "Onboarding Checklist Last Updated: [DATE] 04:18 pm Inactive Edit Tags" at bounding box center [591, 273] width 694 height 61
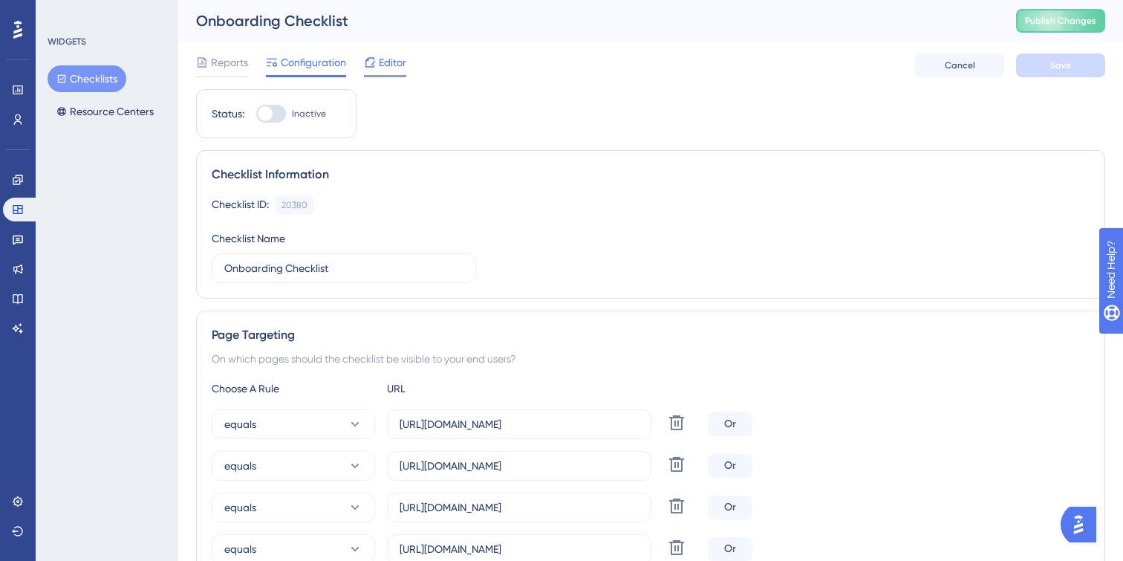
click at [394, 65] on span "Editor" at bounding box center [392, 62] width 27 height 18
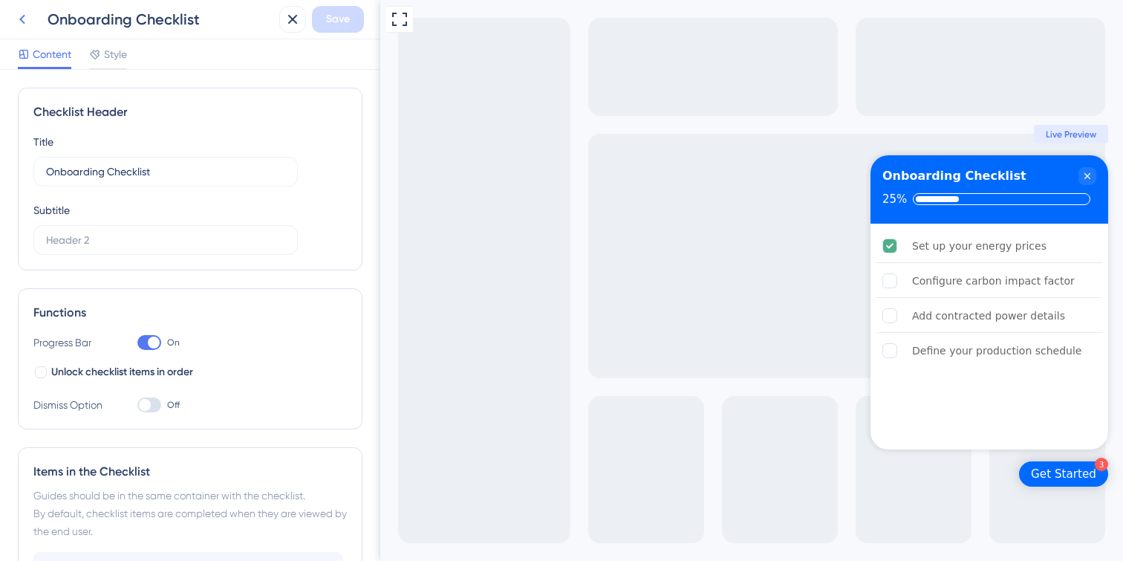
click at [21, 21] on icon at bounding box center [22, 19] width 18 height 18
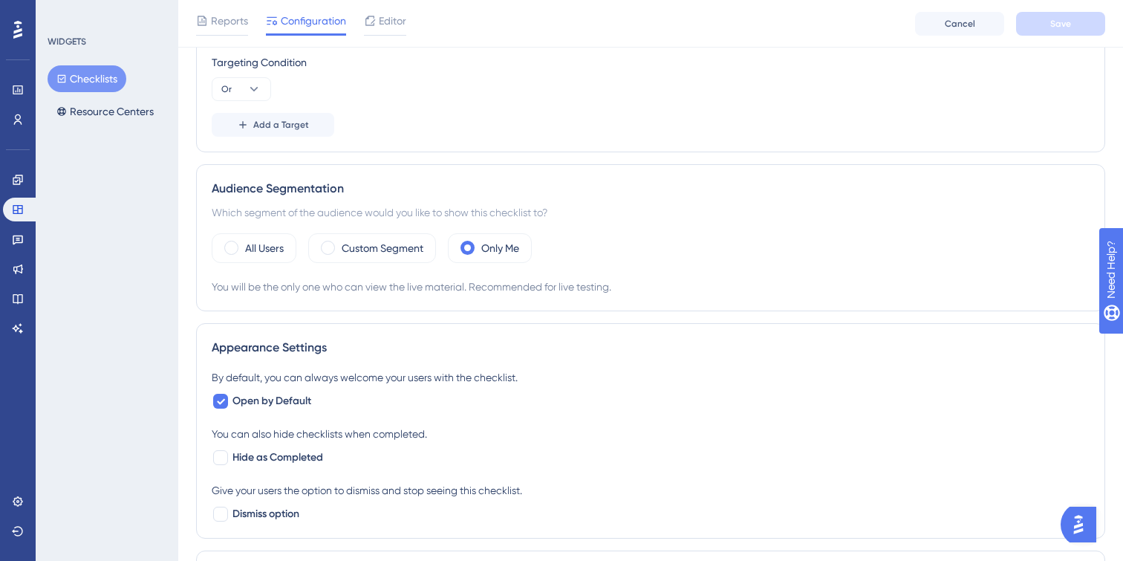
scroll to position [566, 0]
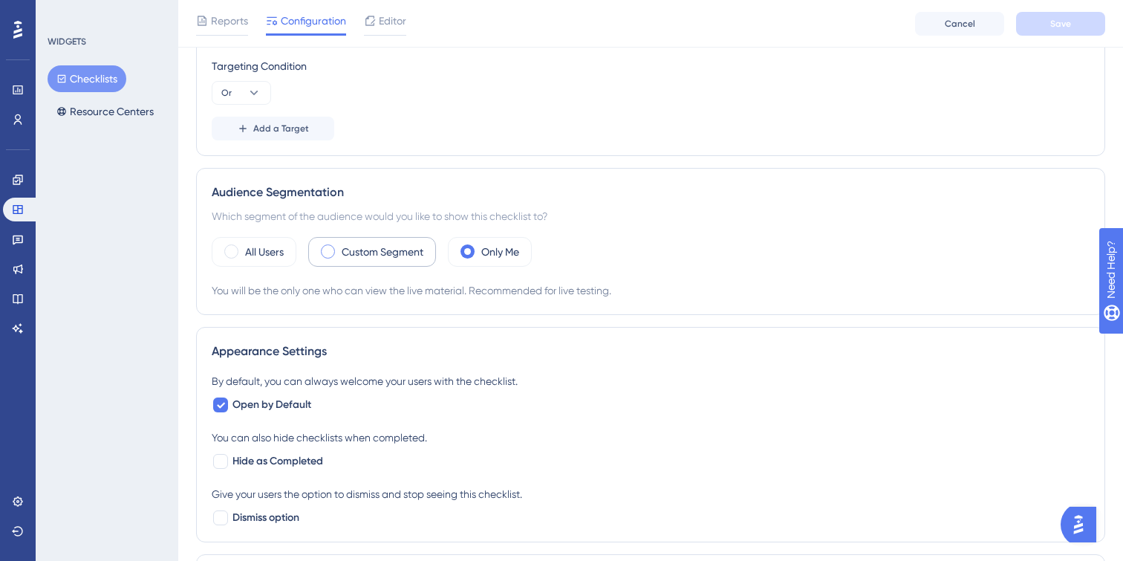
click at [393, 250] on label "Custom Segment" at bounding box center [383, 252] width 82 height 18
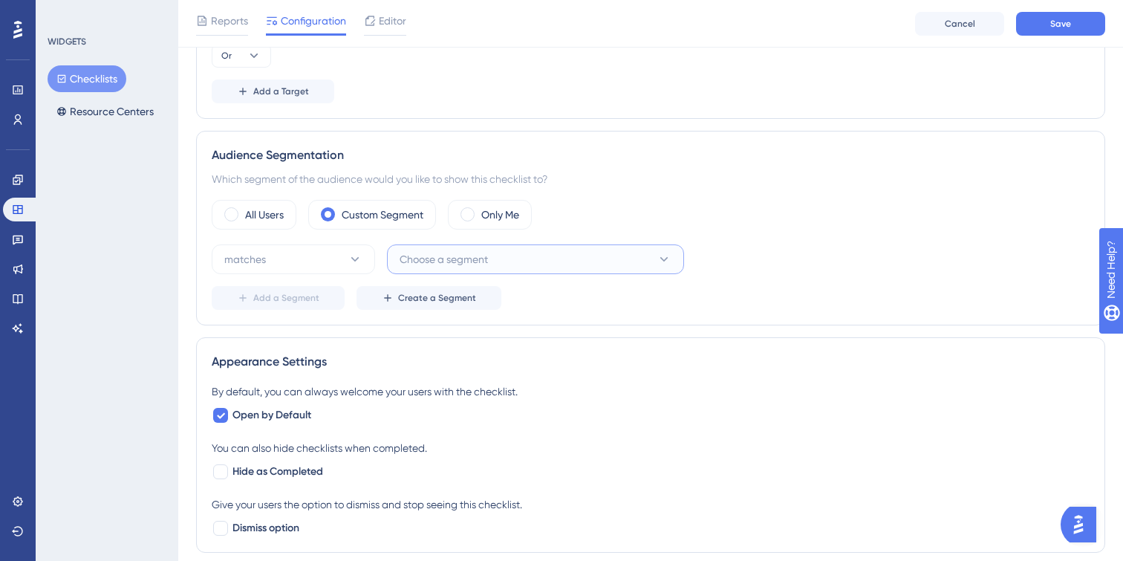
click at [504, 265] on button "Choose a segment" at bounding box center [535, 259] width 297 height 30
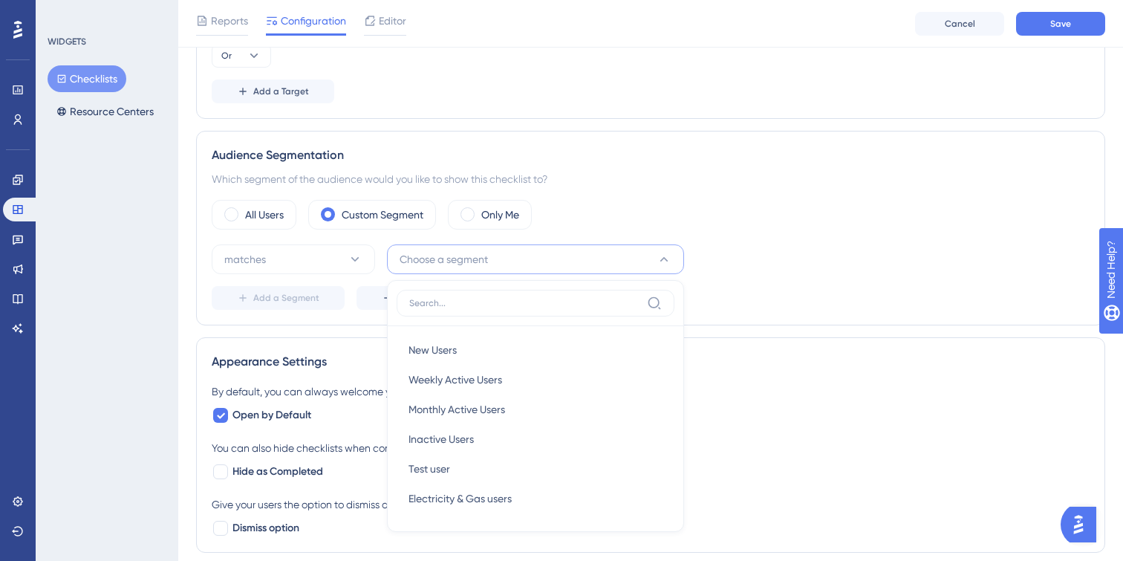
scroll to position [729, 0]
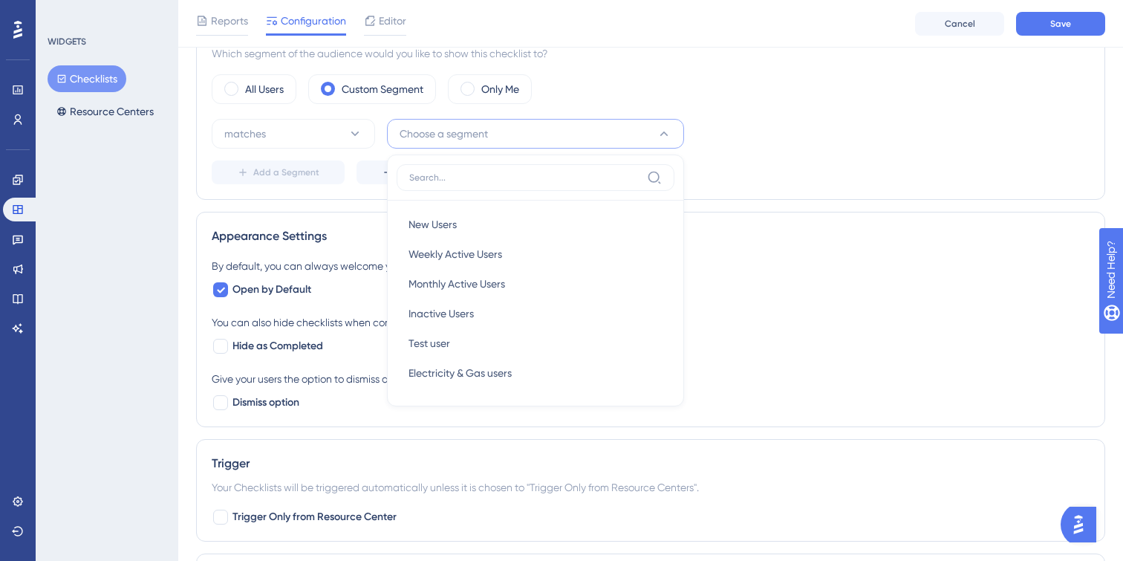
click at [803, 166] on div "Add a Segment Create a Segment" at bounding box center [651, 172] width 878 height 24
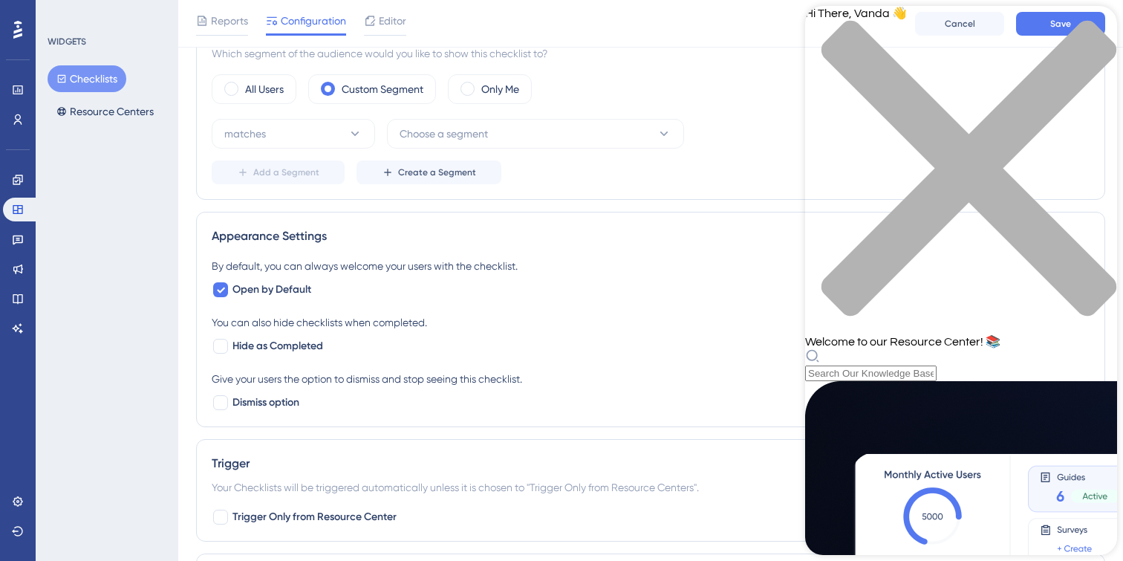
scroll to position [0, 0]
click at [91, 114] on button "Resource Centers" at bounding box center [105, 111] width 115 height 27
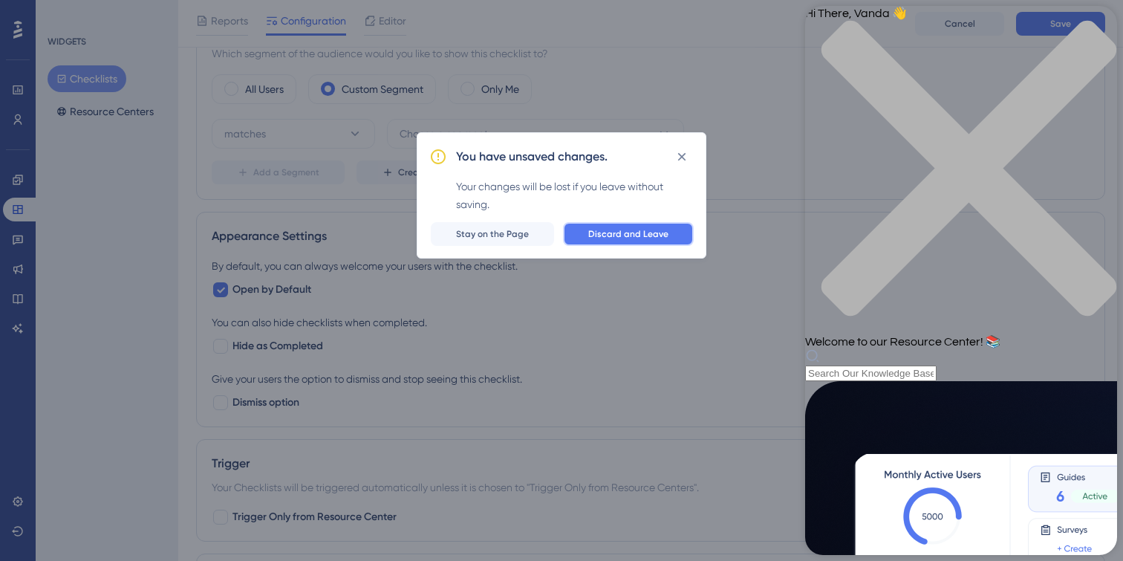
click at [617, 240] on button "Discard and Leave" at bounding box center [628, 234] width 131 height 24
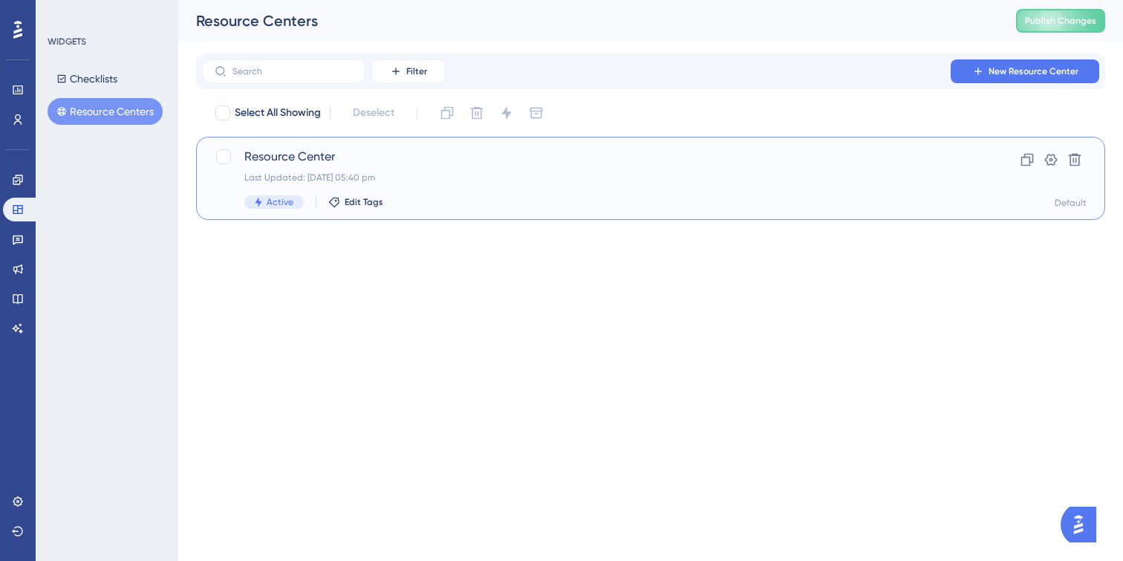
click at [446, 176] on div "Last Updated: [DATE] 05:40 pm" at bounding box center [591, 178] width 694 height 12
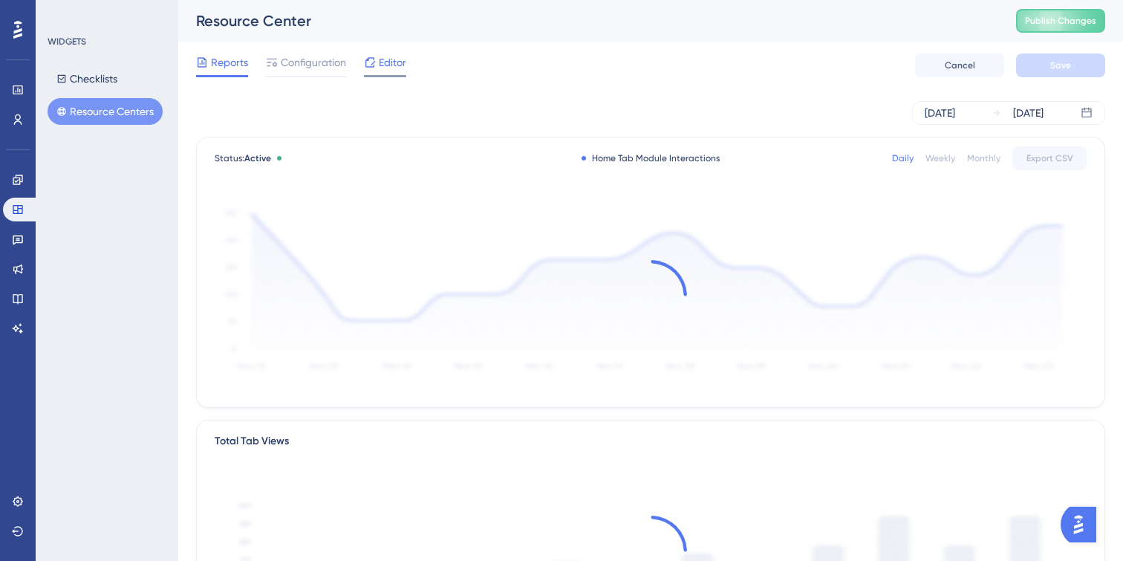
click at [386, 65] on span "Editor" at bounding box center [392, 62] width 27 height 18
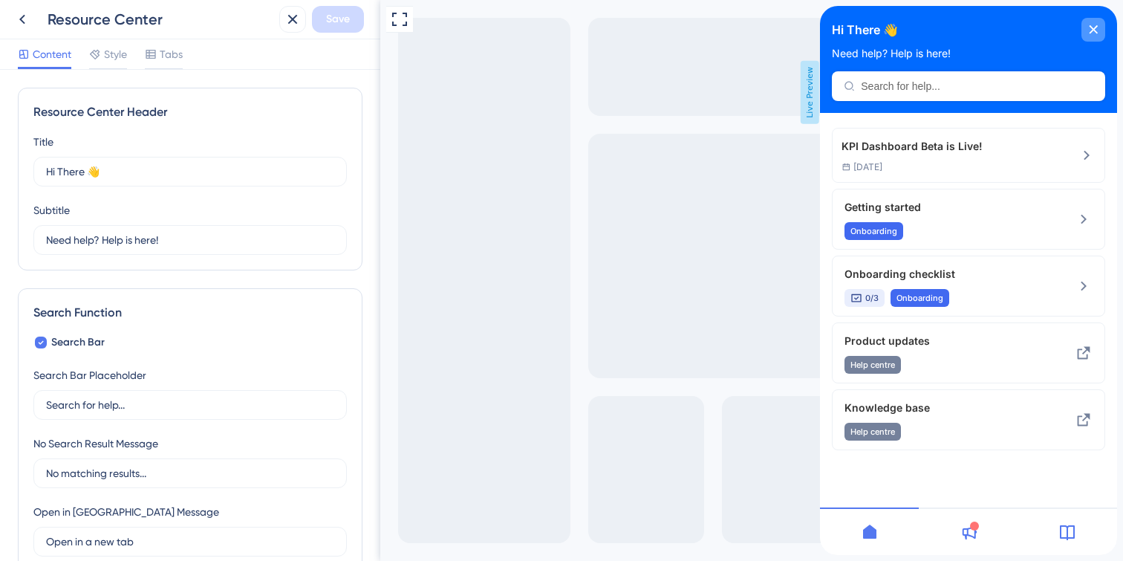
click at [1094, 31] on icon "close resource center" at bounding box center [1093, 29] width 9 height 9
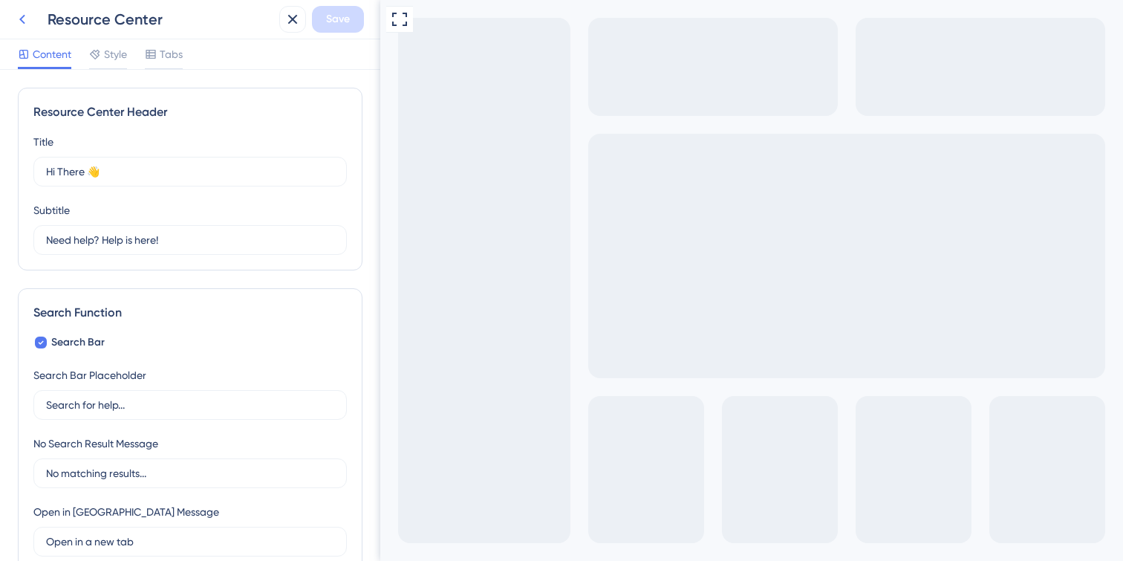
click at [16, 21] on icon at bounding box center [22, 19] width 18 height 18
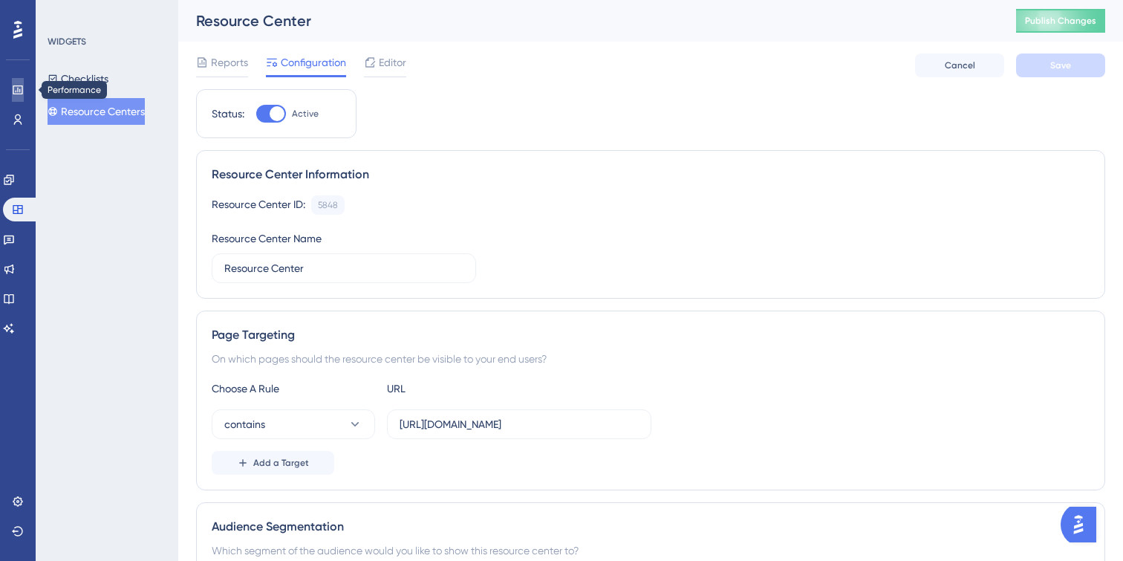
click at [21, 90] on icon at bounding box center [18, 90] width 12 height 12
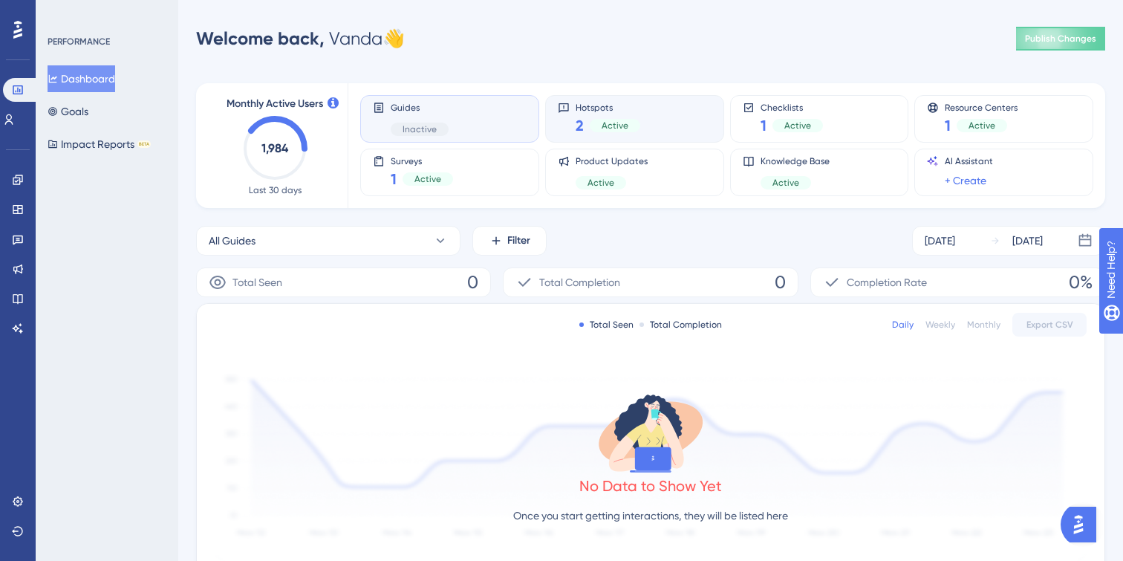
click at [676, 120] on div "Hotspots 2 Active" at bounding box center [635, 119] width 154 height 34
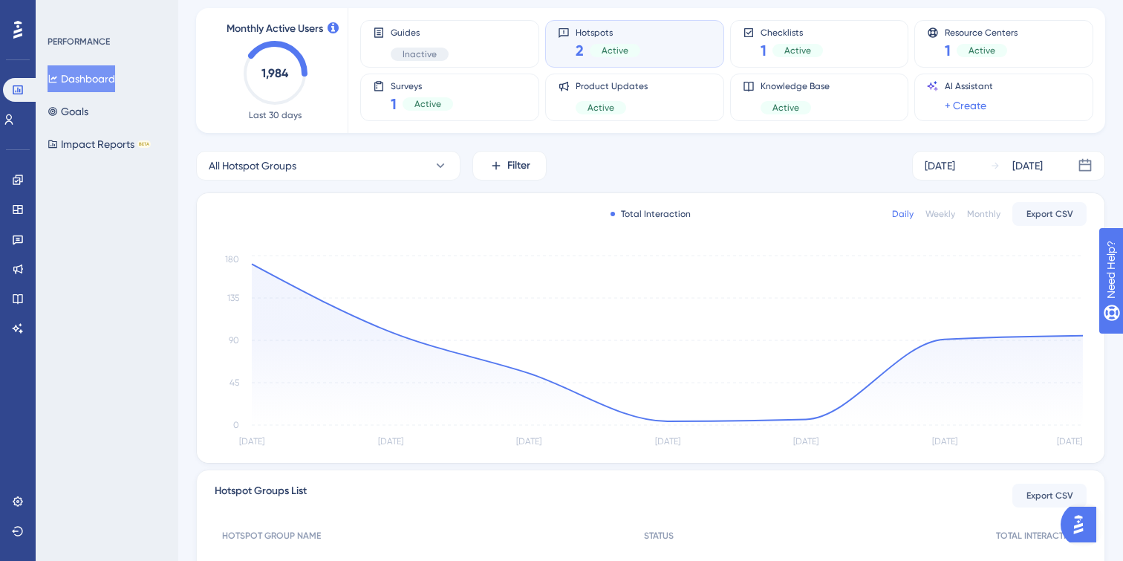
scroll to position [309, 0]
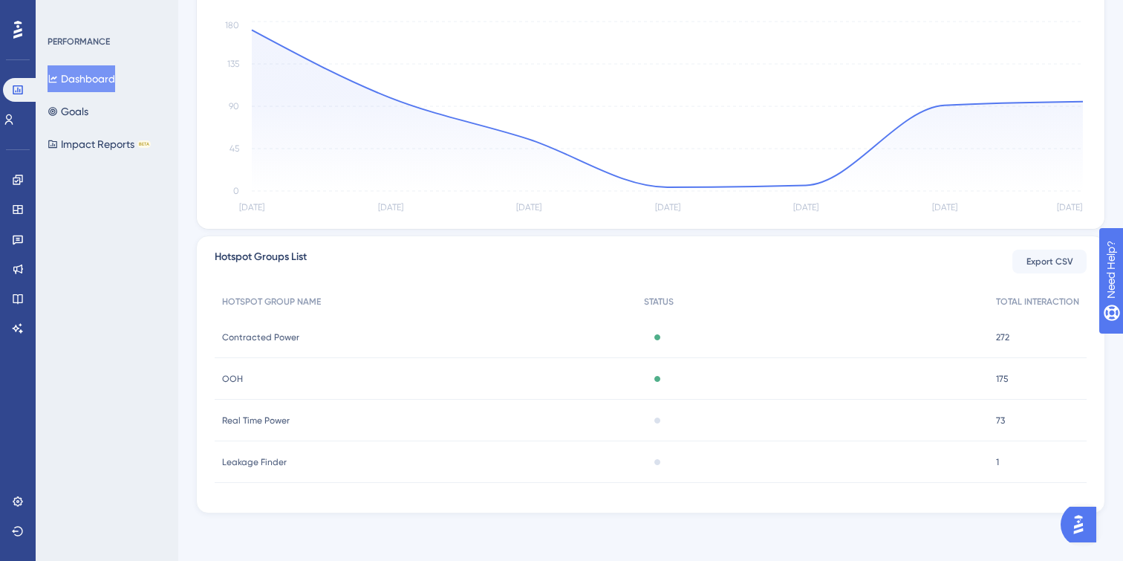
click at [383, 381] on div "OOH OOH" at bounding box center [426, 379] width 422 height 42
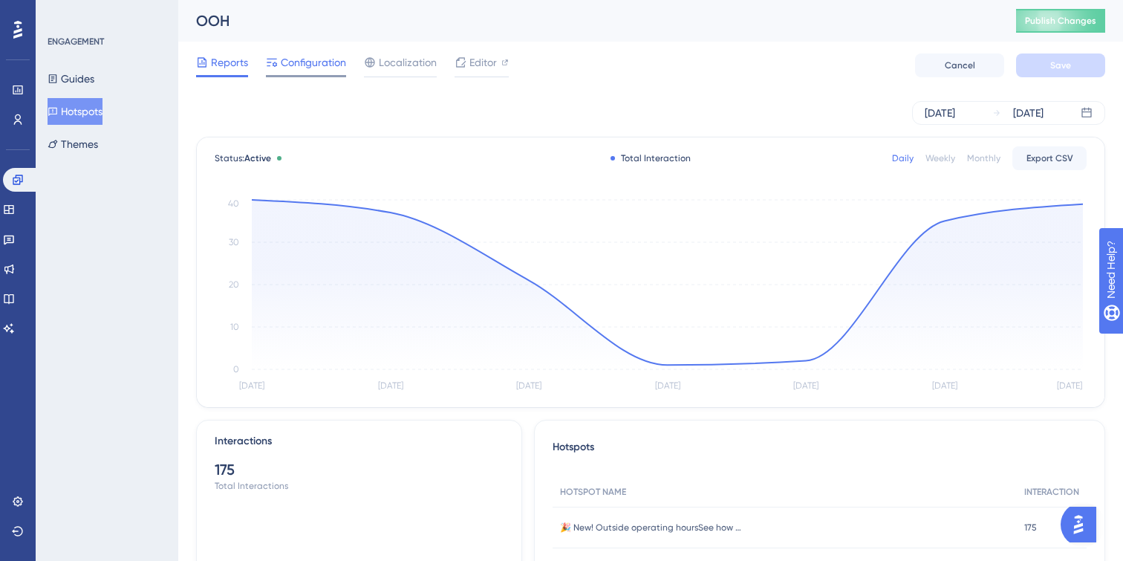
click at [315, 59] on span "Configuration" at bounding box center [313, 62] width 65 height 18
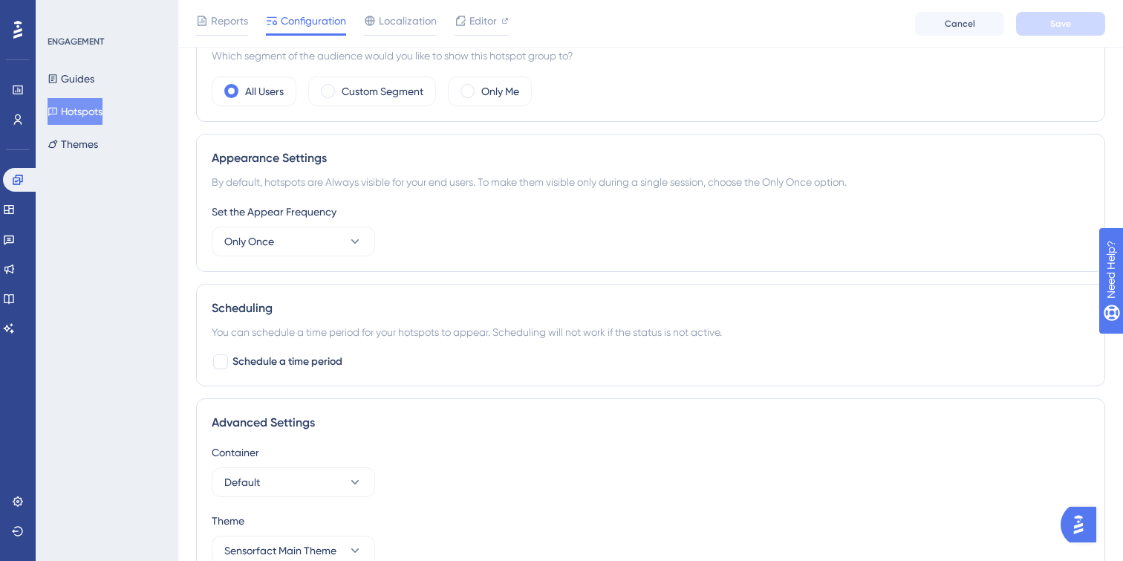
scroll to position [482, 0]
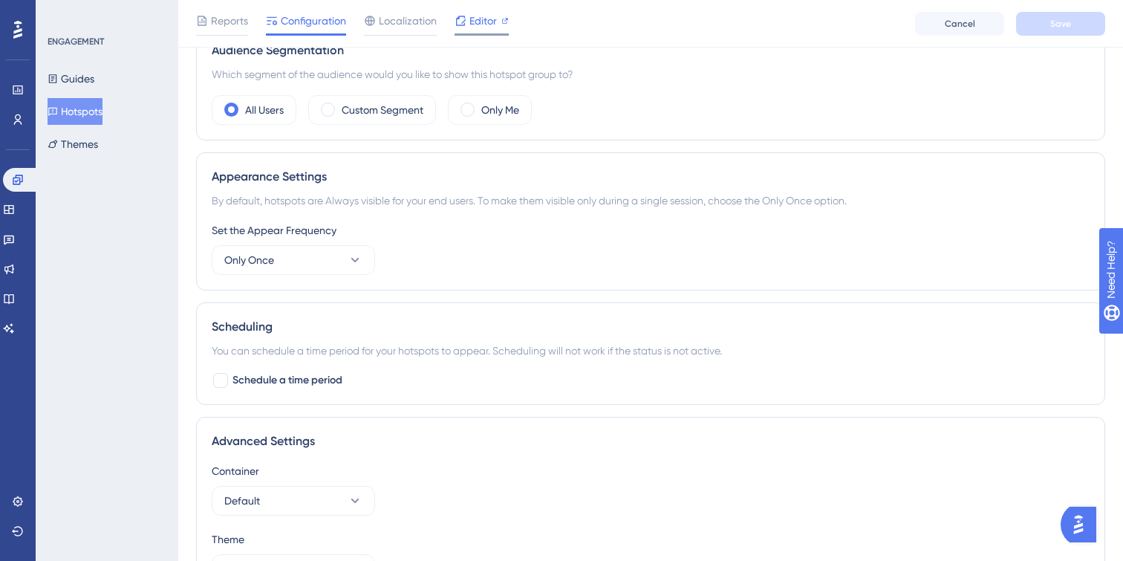
click at [478, 25] on span "Editor" at bounding box center [482, 21] width 27 height 18
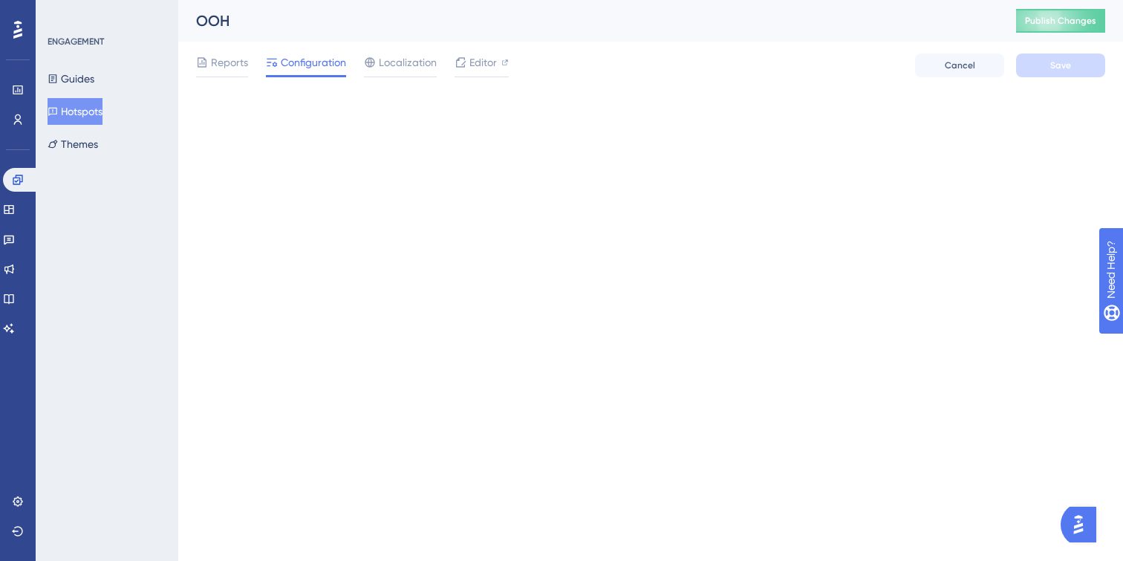
scroll to position [0, 0]
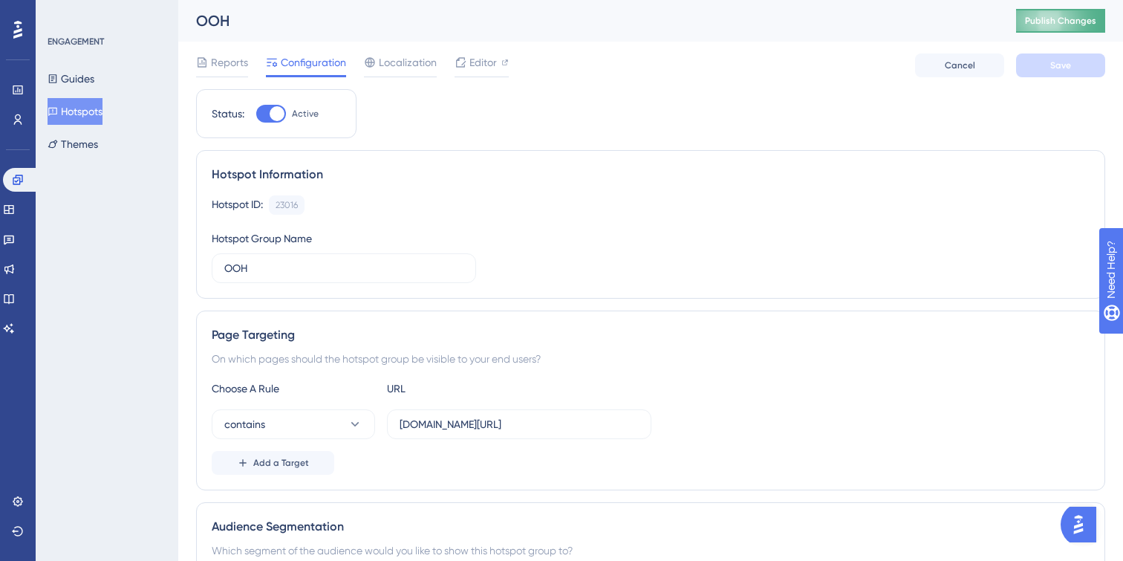
click at [1084, 19] on span "Publish Changes" at bounding box center [1060, 21] width 71 height 12
click at [18, 499] on icon at bounding box center [18, 501] width 12 height 12
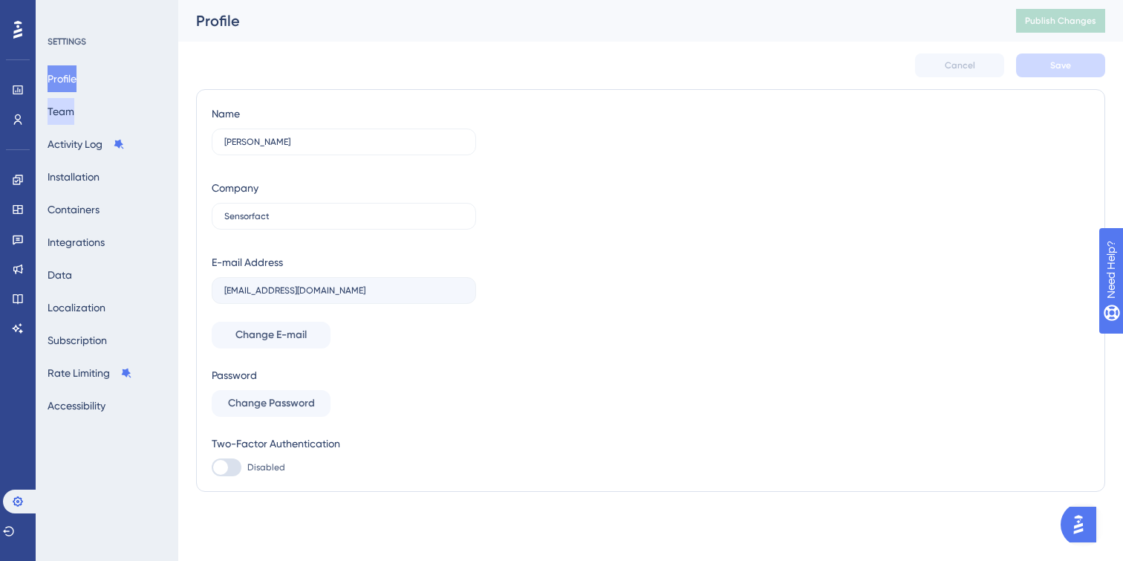
click at [74, 108] on button "Team" at bounding box center [61, 111] width 27 height 27
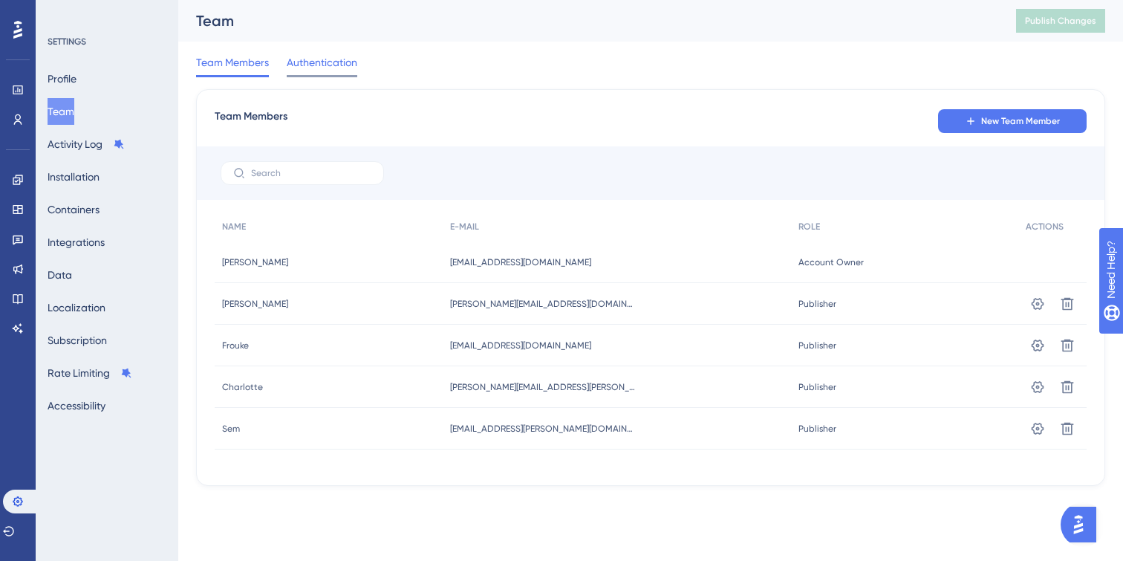
click at [346, 68] on span "Authentication" at bounding box center [322, 62] width 71 height 18
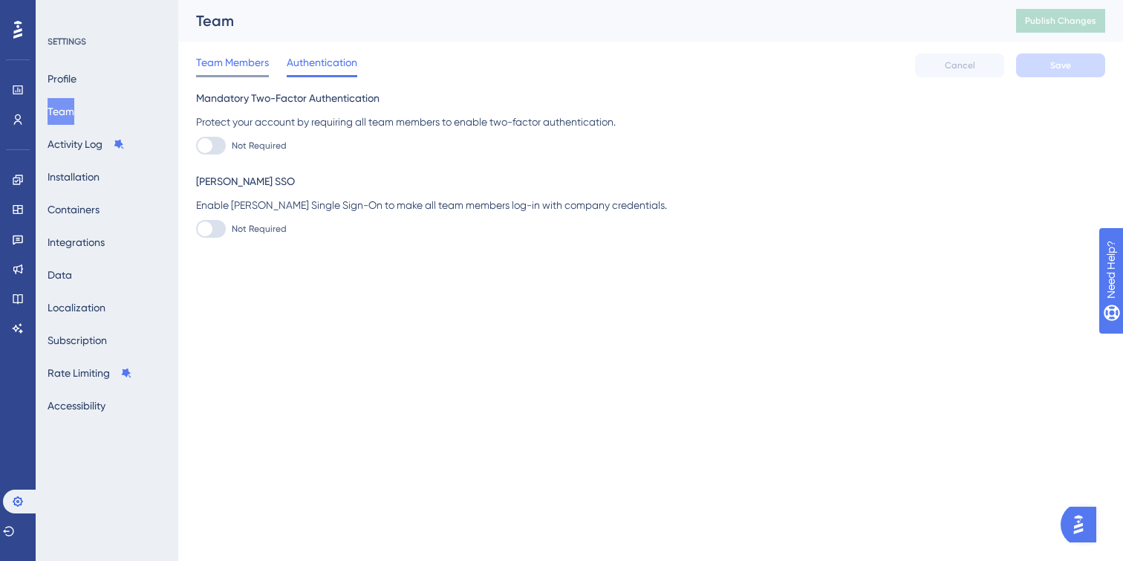
click at [230, 64] on span "Team Members" at bounding box center [232, 62] width 73 height 18
